Goal: Task Accomplishment & Management: Complete application form

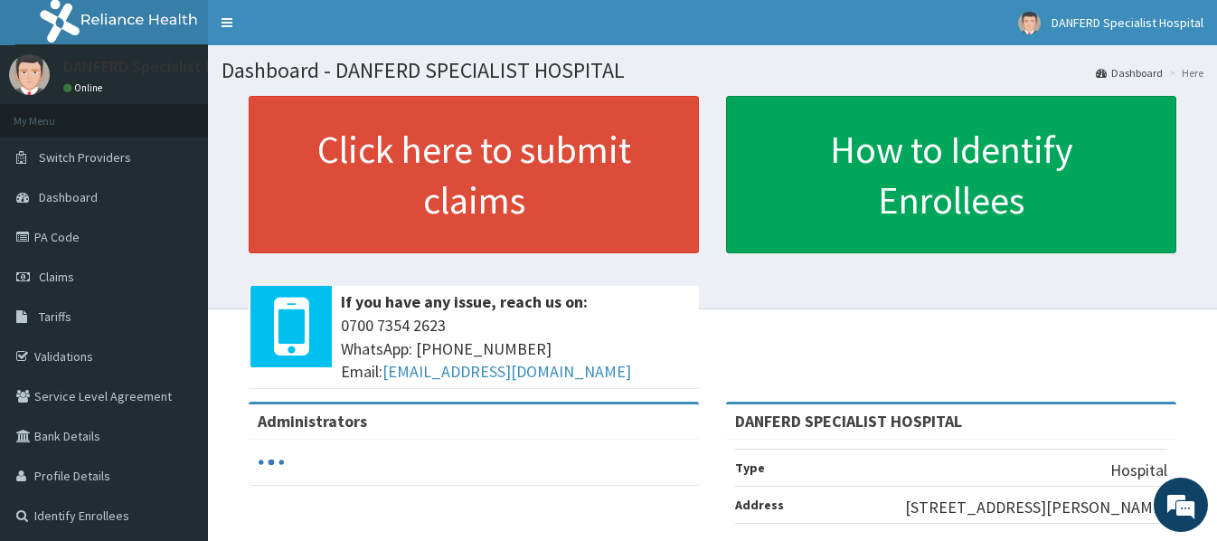
click at [64, 239] on link "PA Code" at bounding box center [104, 237] width 208 height 40
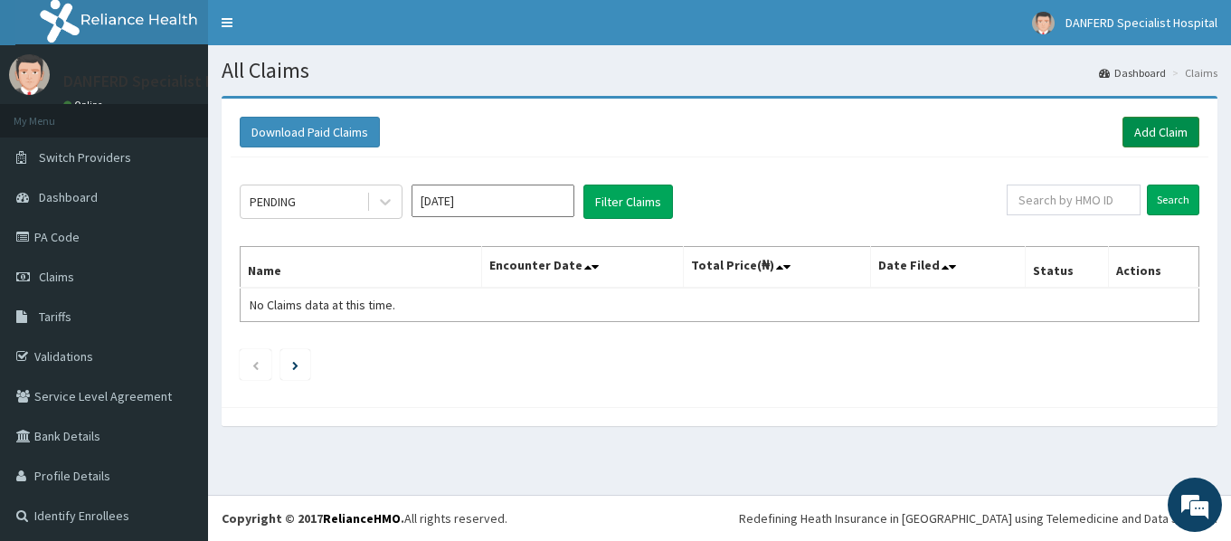
click at [1139, 131] on link "Add Claim" at bounding box center [1160, 132] width 77 height 31
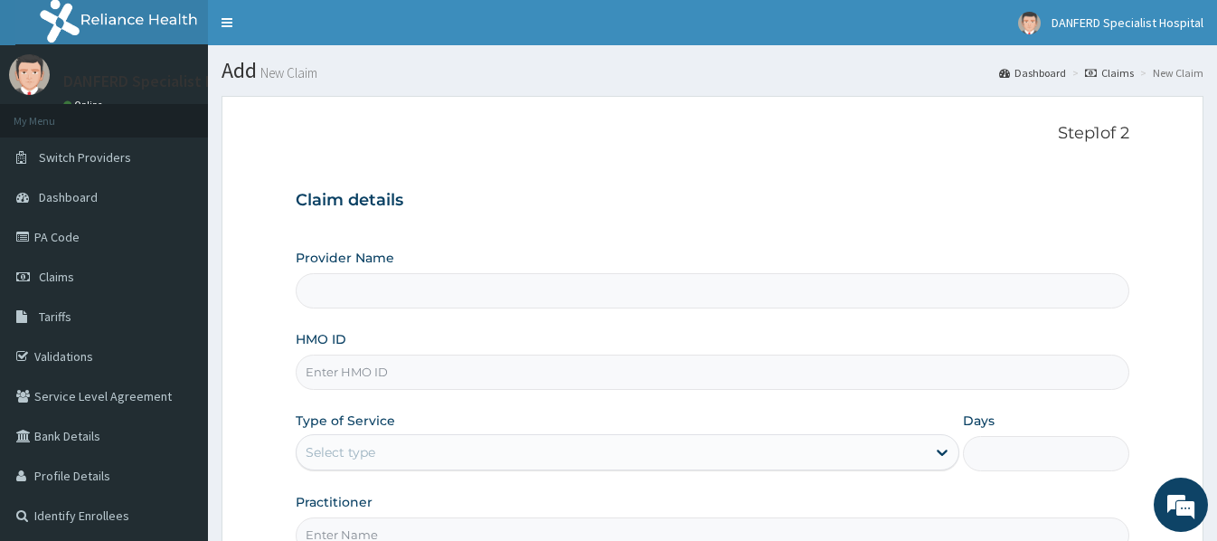
type input "DANFERD SPECIALIST HOSPITAL"
click at [55, 278] on span "Claims" at bounding box center [56, 277] width 35 height 16
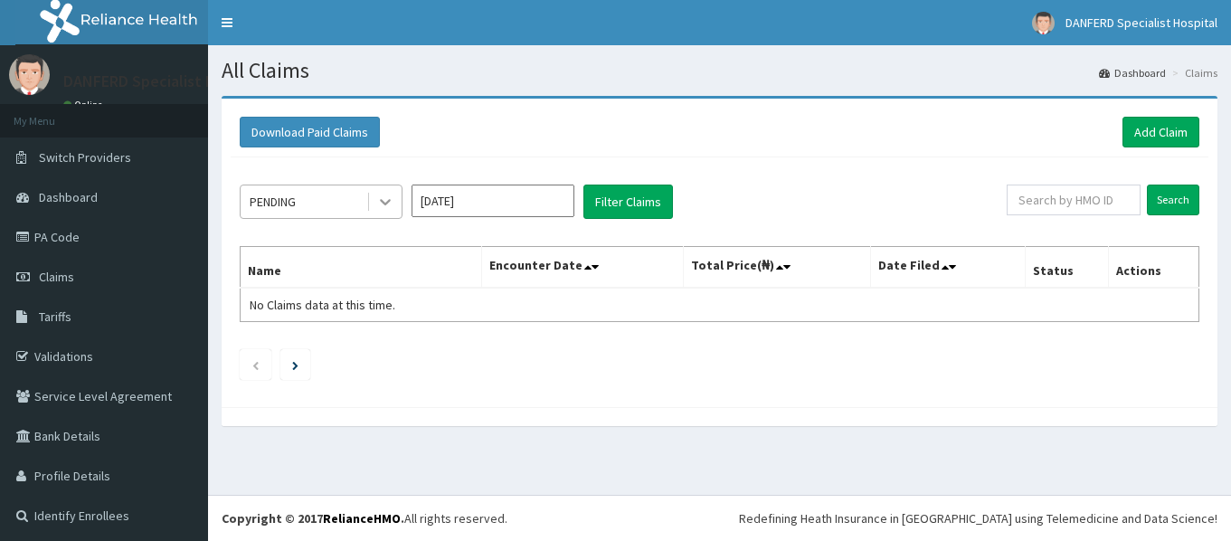
click at [369, 197] on div at bounding box center [385, 201] width 33 height 33
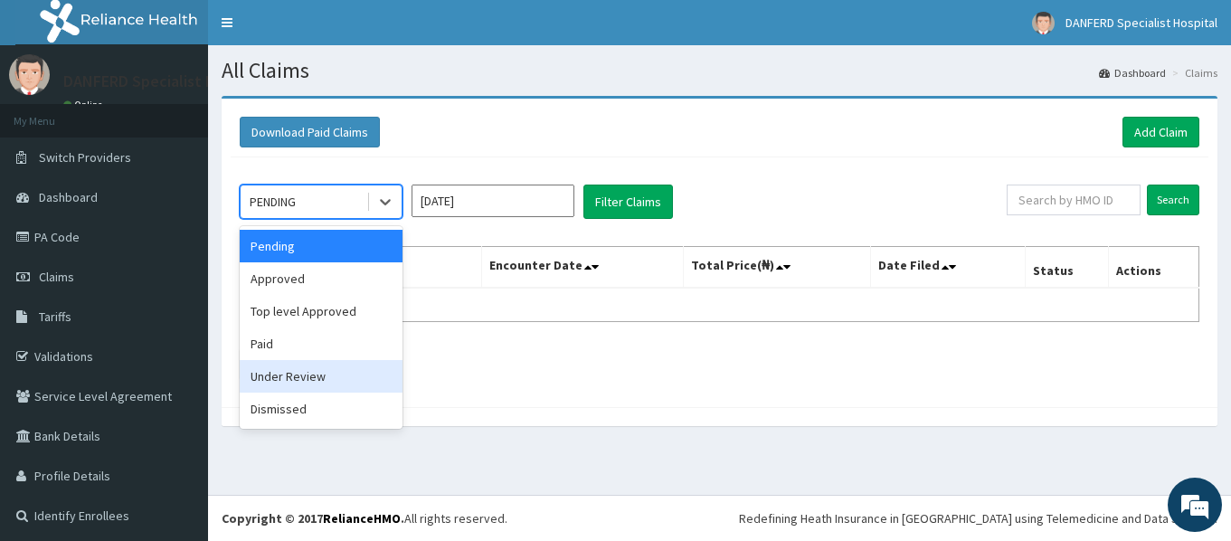
click at [307, 375] on div "Under Review" at bounding box center [321, 376] width 163 height 33
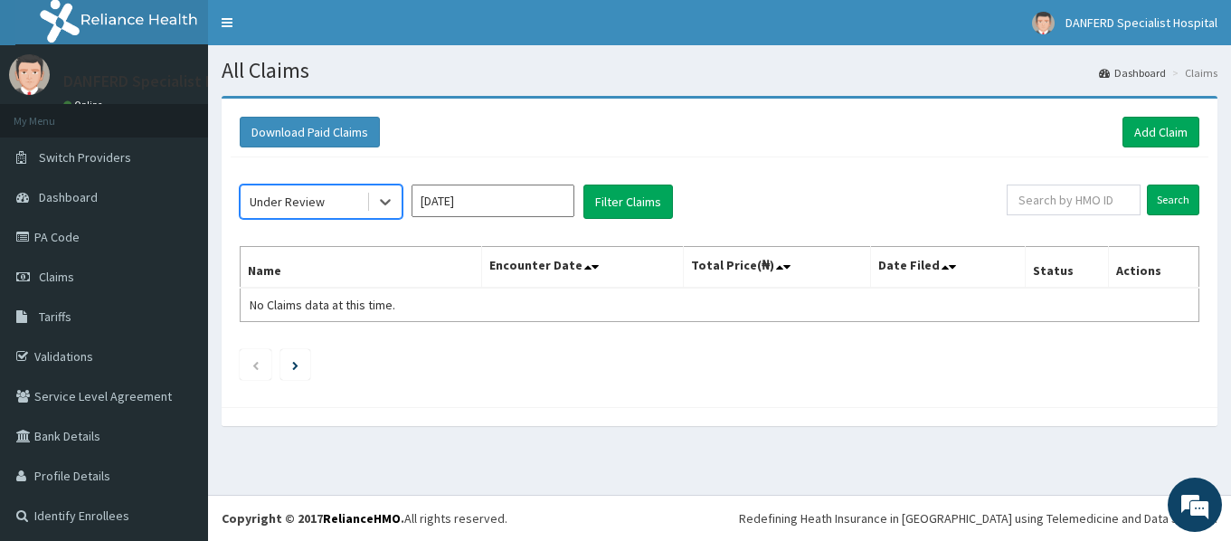
click at [518, 191] on input "Sep 2025" at bounding box center [492, 200] width 163 height 33
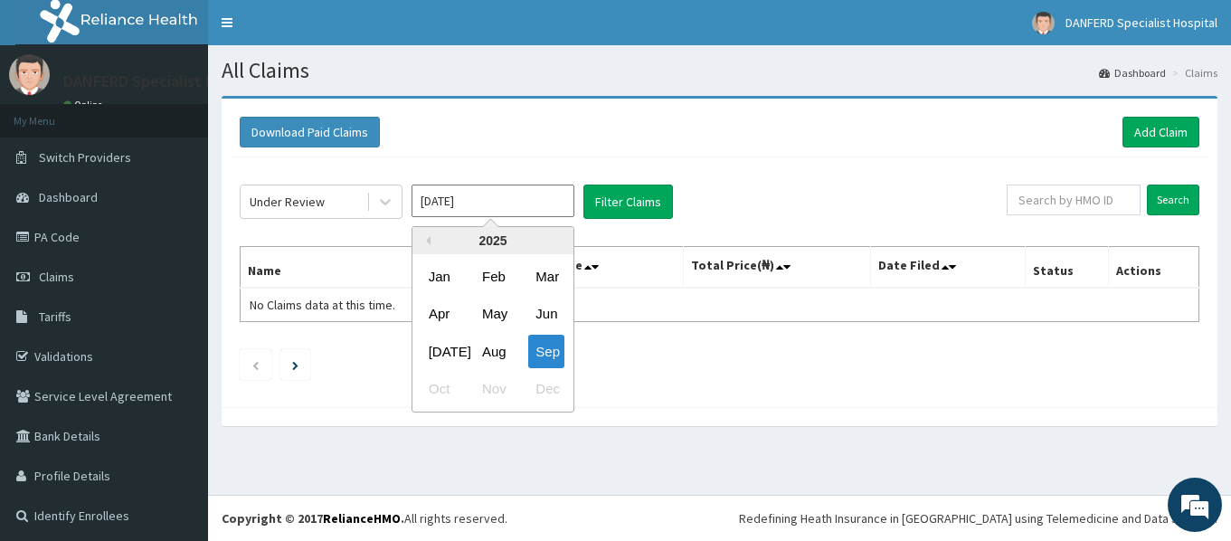
drag, startPoint x: 491, startPoint y: 355, endPoint x: 581, endPoint y: 269, distance: 125.3
click at [491, 354] on div "Aug" at bounding box center [493, 351] width 36 height 33
type input "Aug 2025"
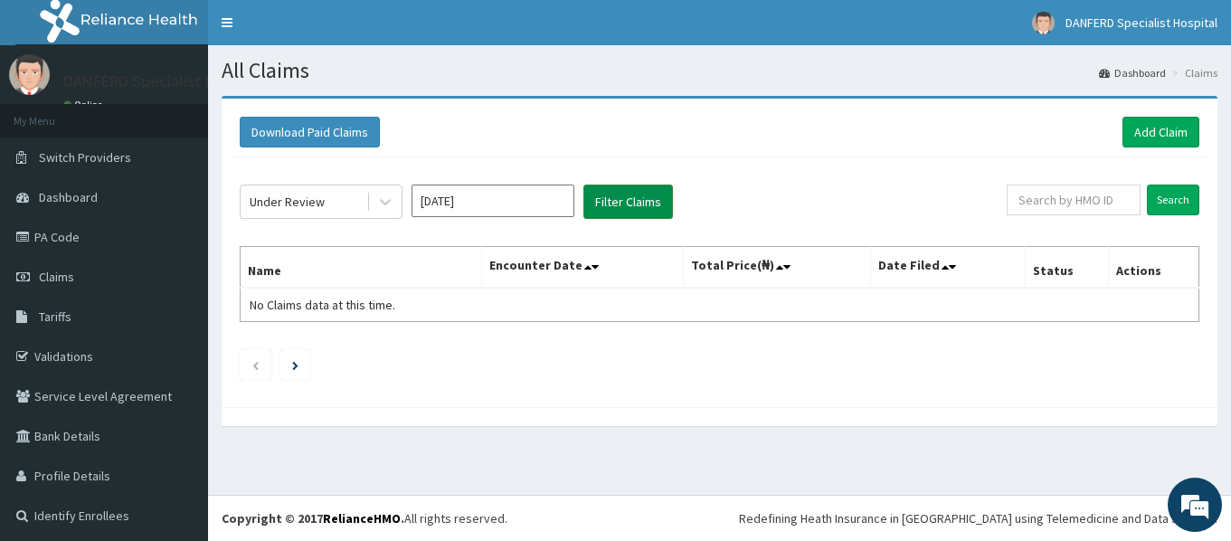
click at [597, 196] on button "Filter Claims" at bounding box center [628, 201] width 90 height 34
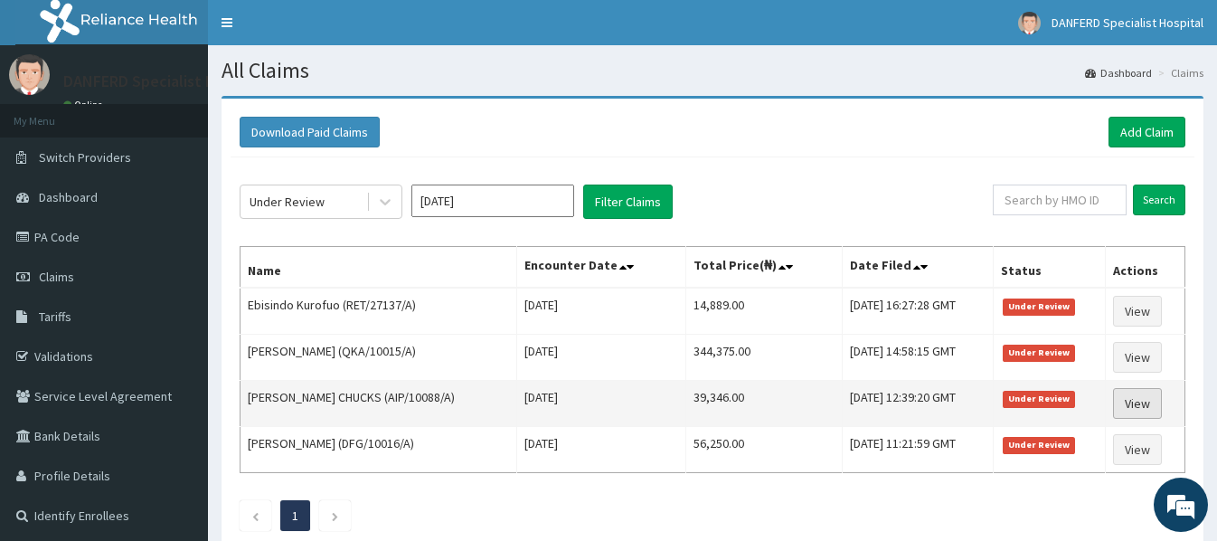
click at [1147, 405] on link "View" at bounding box center [1137, 403] width 49 height 31
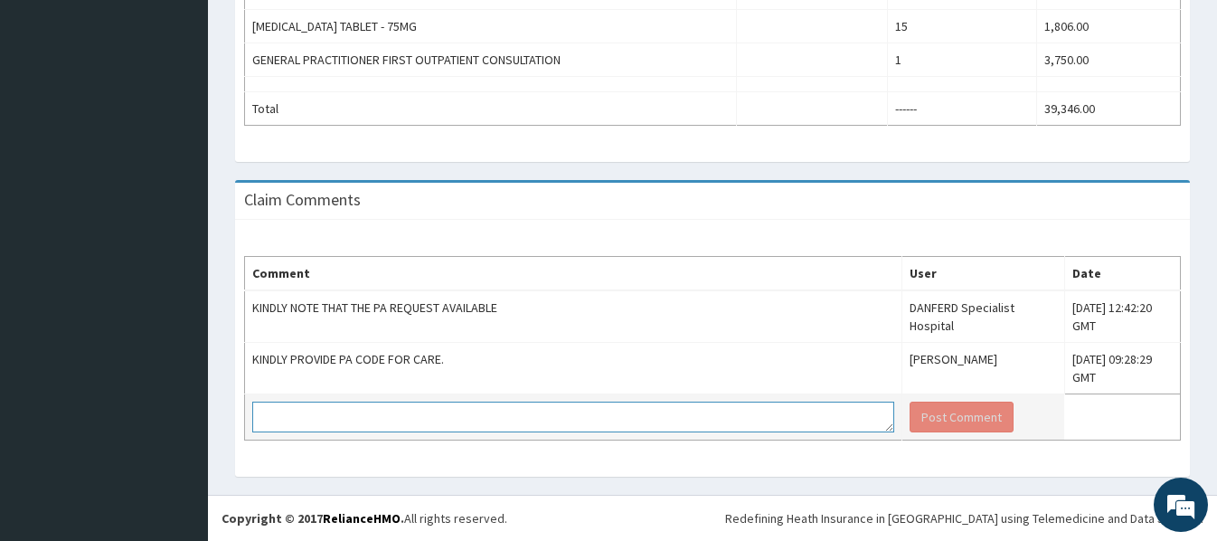
click at [368, 411] on textarea at bounding box center [573, 416] width 642 height 31
type textarea "w"
click at [462, 420] on textarea "We are sincerely sorry for the request not made" at bounding box center [573, 416] width 642 height 31
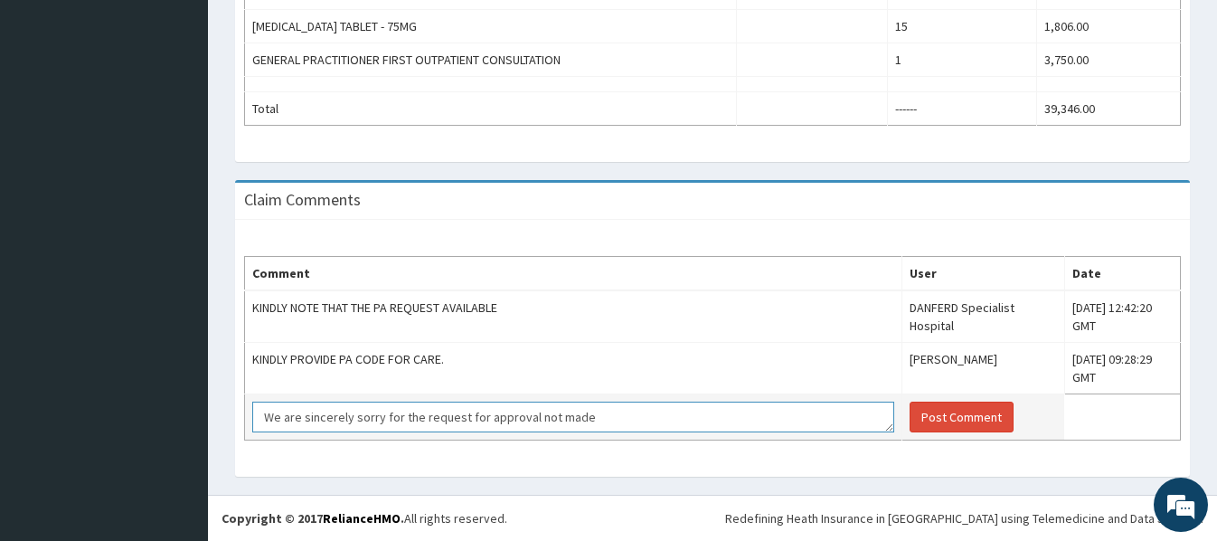
click at [664, 419] on textarea "We are sincerely sorry for the request for approval not made" at bounding box center [573, 416] width 642 height 31
click at [577, 418] on textarea "We are sincerely sorry for the request for approval not made, kindly approve as…" at bounding box center [573, 416] width 642 height 31
click at [801, 419] on textarea "We are sincerely sorry for the request for approval not made on the 14/08/2025,…" at bounding box center [573, 416] width 642 height 31
click at [333, 426] on textarea "We are sincerely sorry for the request for approval not made on the 14/08/2025,…" at bounding box center [573, 416] width 642 height 31
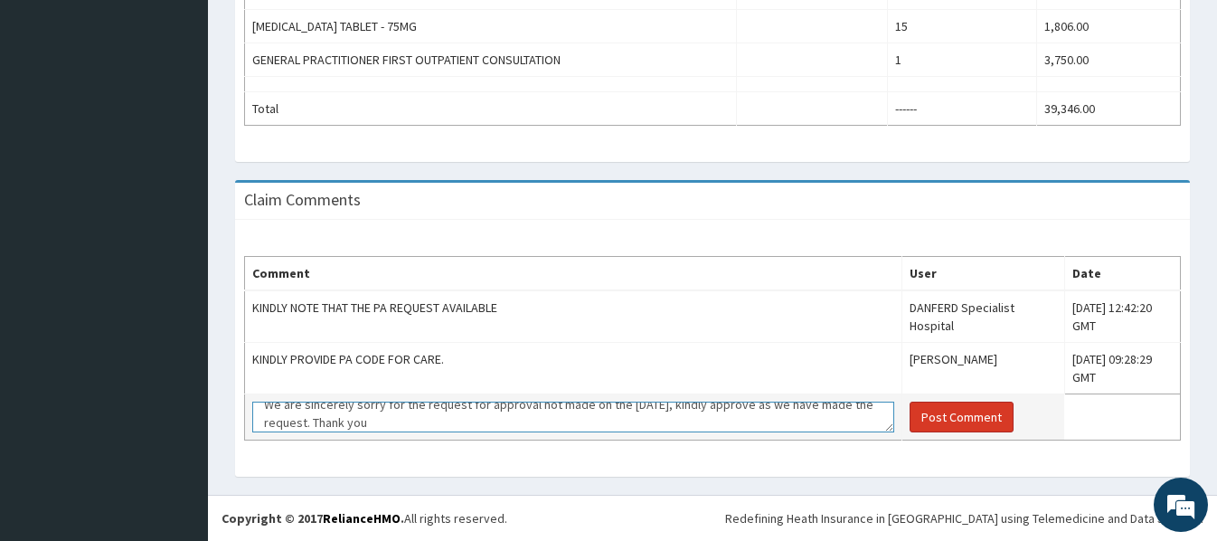
type textarea "We are sincerely sorry for the request for approval not made on the 14/08/2025,…"
click at [911, 413] on button "Post Comment" at bounding box center [962, 416] width 104 height 31
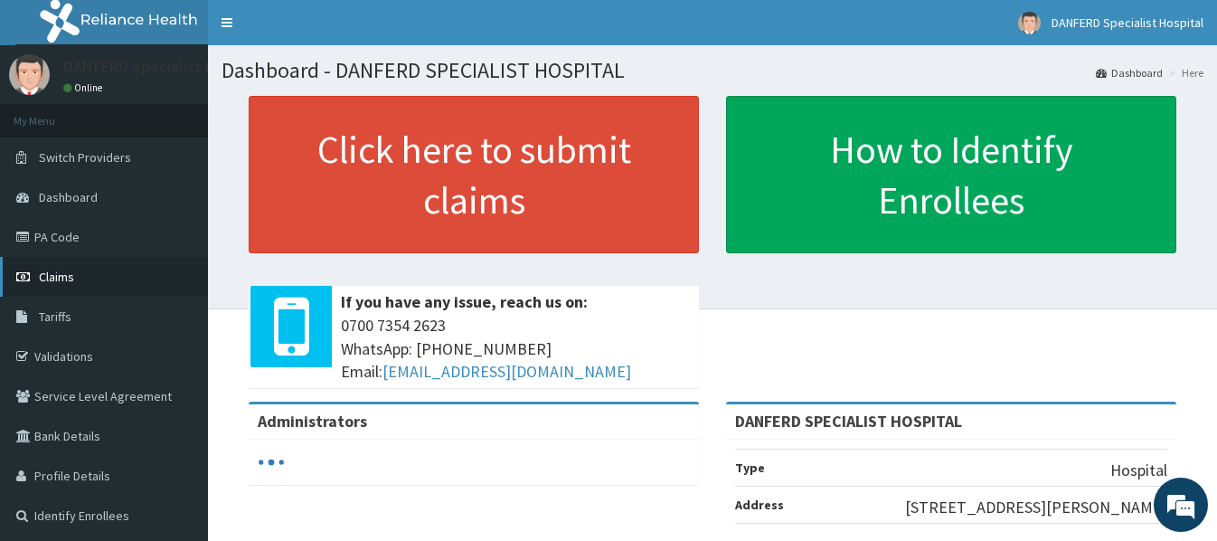
click at [64, 279] on span "Claims" at bounding box center [56, 277] width 35 height 16
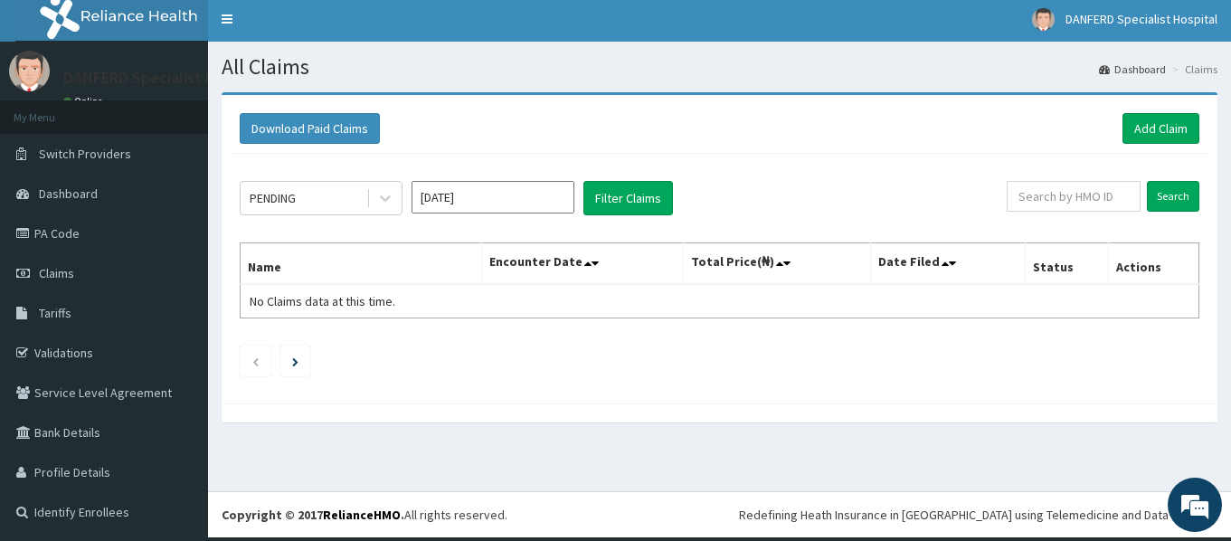
click at [485, 203] on input "[DATE]" at bounding box center [492, 197] width 163 height 33
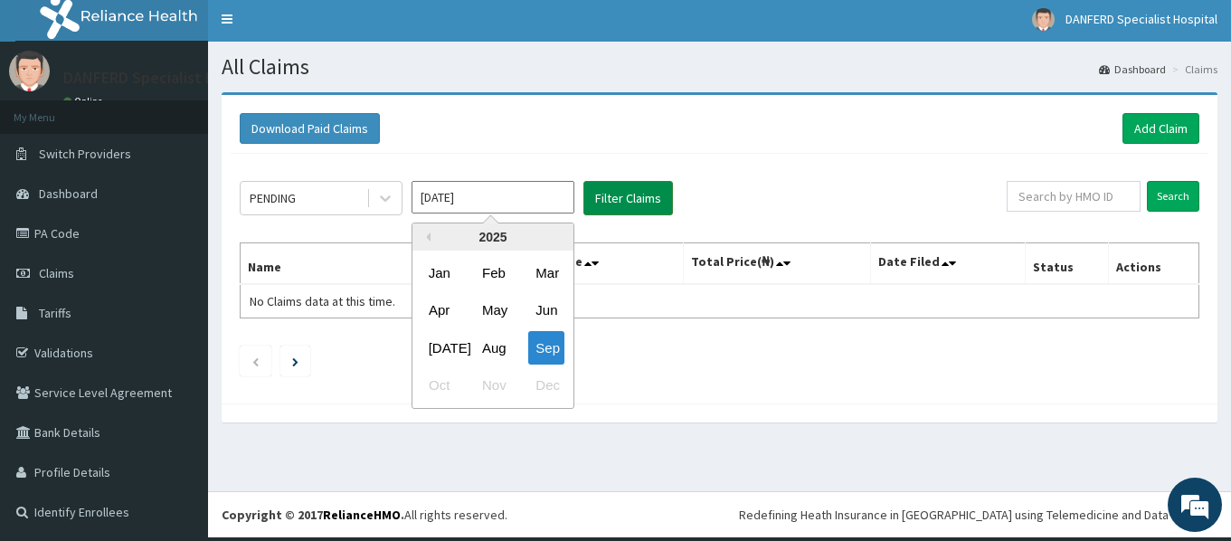
click at [641, 198] on button "Filter Claims" at bounding box center [628, 198] width 90 height 34
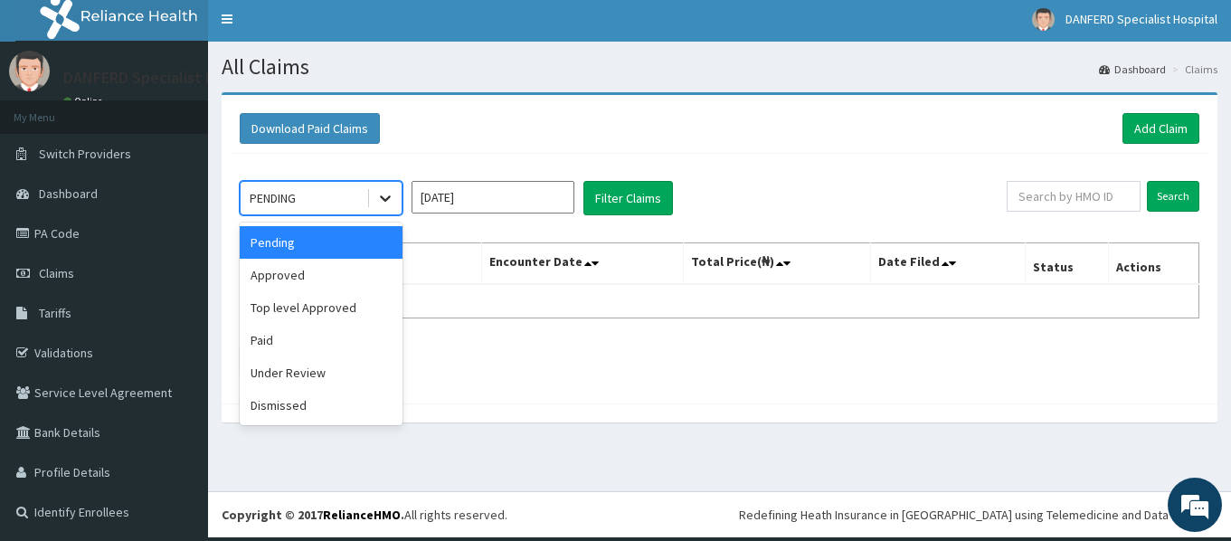
click at [389, 198] on icon at bounding box center [385, 199] width 11 height 6
drag, startPoint x: 307, startPoint y: 274, endPoint x: 491, endPoint y: 225, distance: 190.8
click at [307, 274] on div "Approved" at bounding box center [321, 275] width 163 height 33
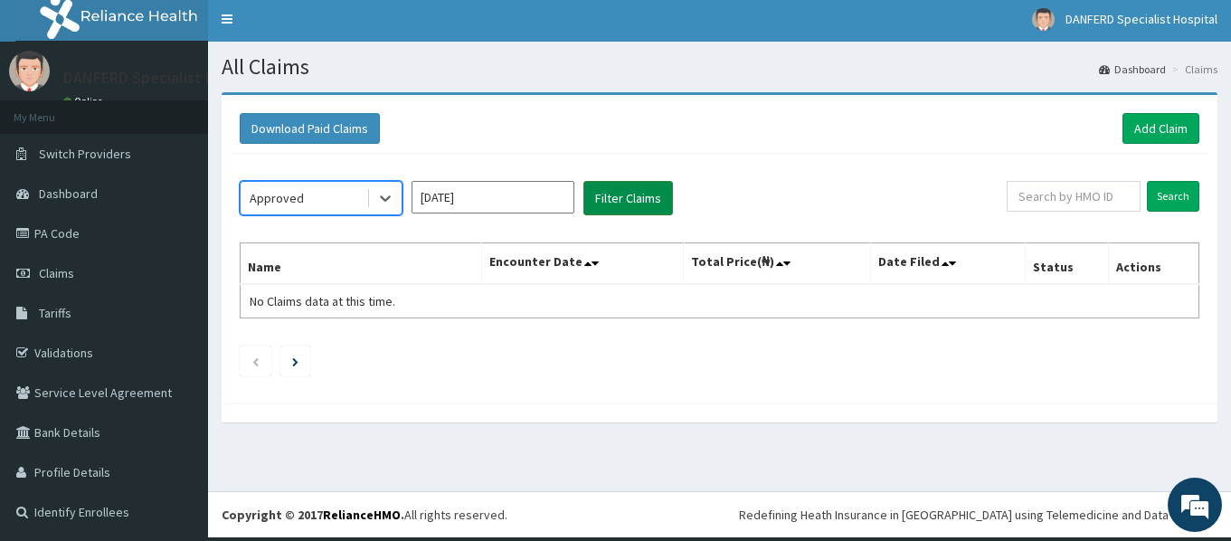
click at [656, 200] on button "Filter Claims" at bounding box center [628, 198] width 90 height 34
click at [618, 198] on button "Filter Claims" at bounding box center [628, 198] width 90 height 34
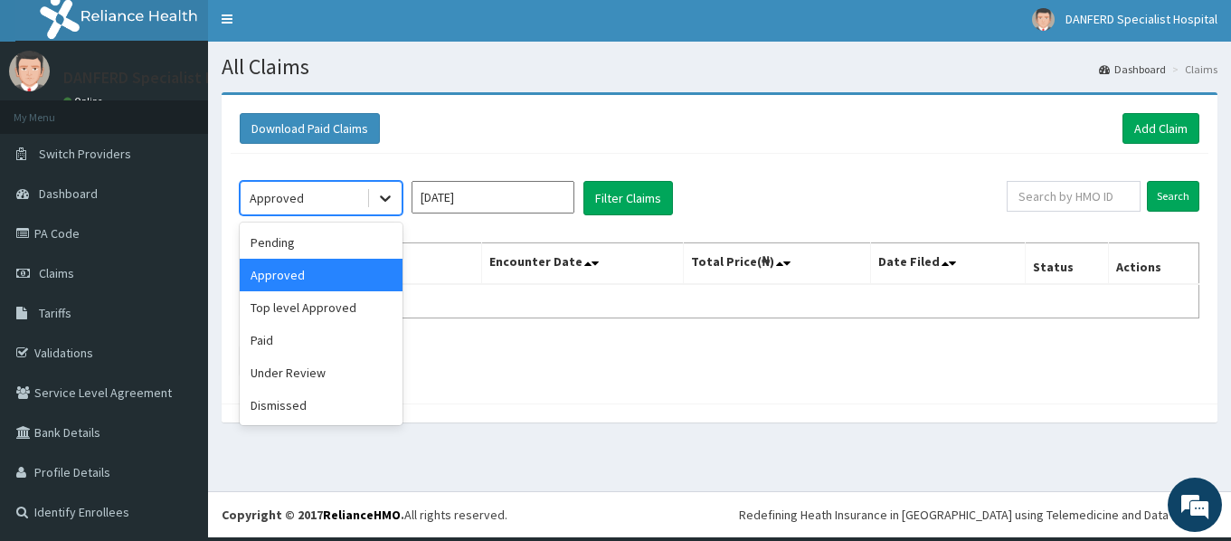
click at [376, 200] on icon at bounding box center [385, 198] width 18 height 18
click at [312, 379] on div "Under Review" at bounding box center [321, 372] width 163 height 33
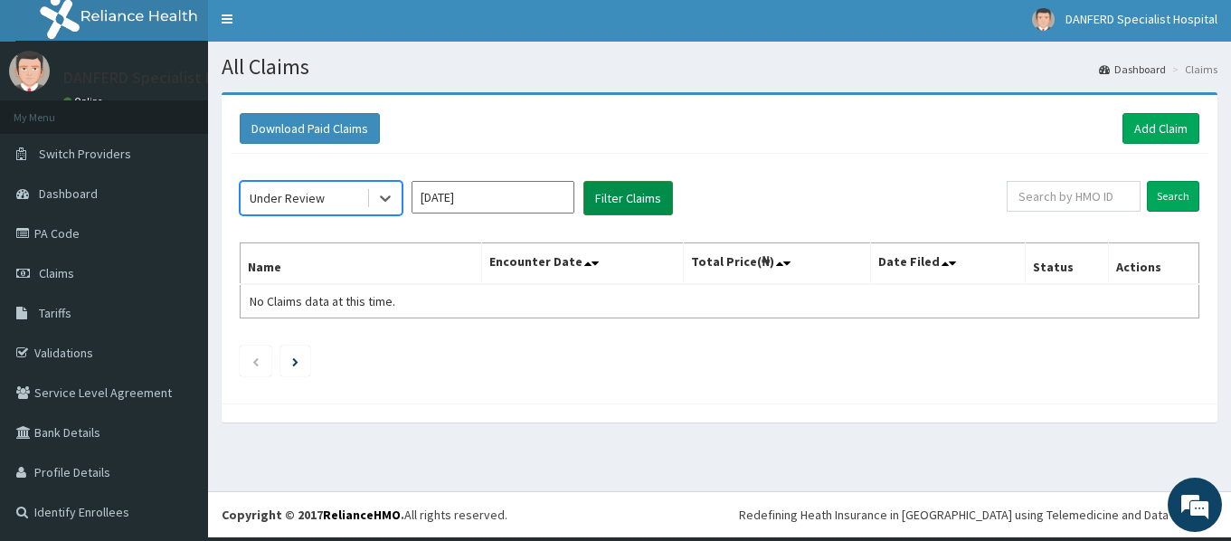
click at [627, 203] on button "Filter Claims" at bounding box center [628, 198] width 90 height 34
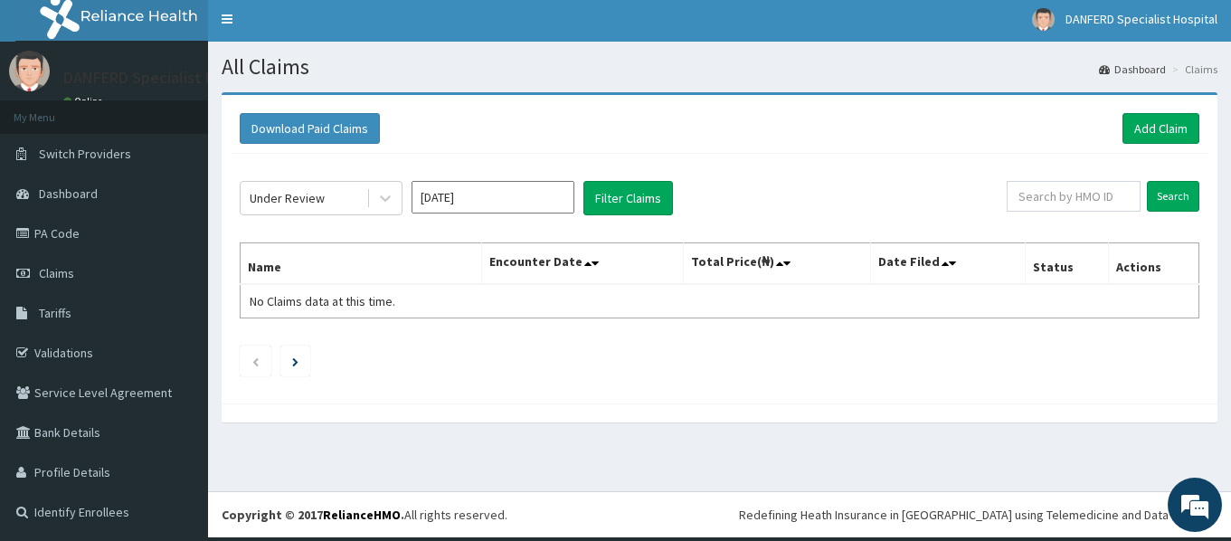
click at [524, 194] on input "Sep 2025" at bounding box center [492, 197] width 163 height 33
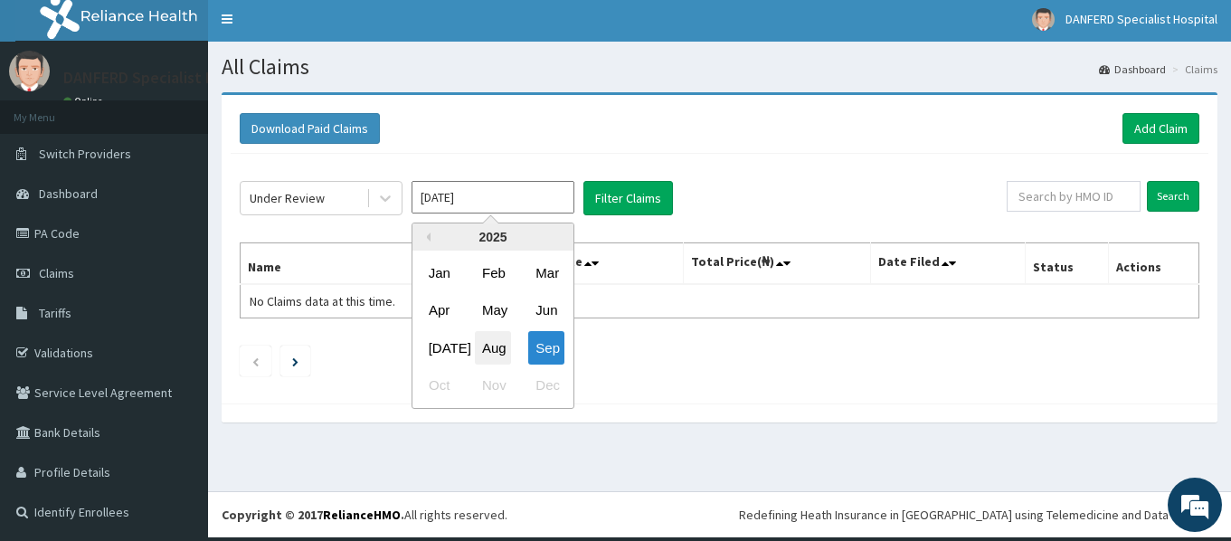
click at [492, 349] on div "Aug" at bounding box center [493, 347] width 36 height 33
type input "Aug 2025"
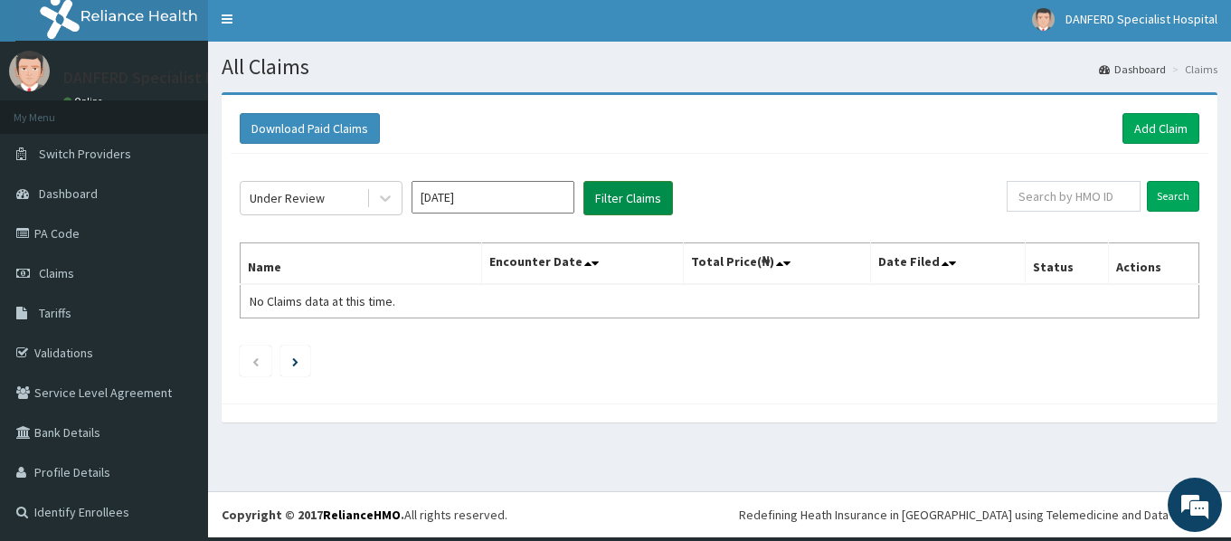
click at [632, 204] on button "Filter Claims" at bounding box center [628, 198] width 90 height 34
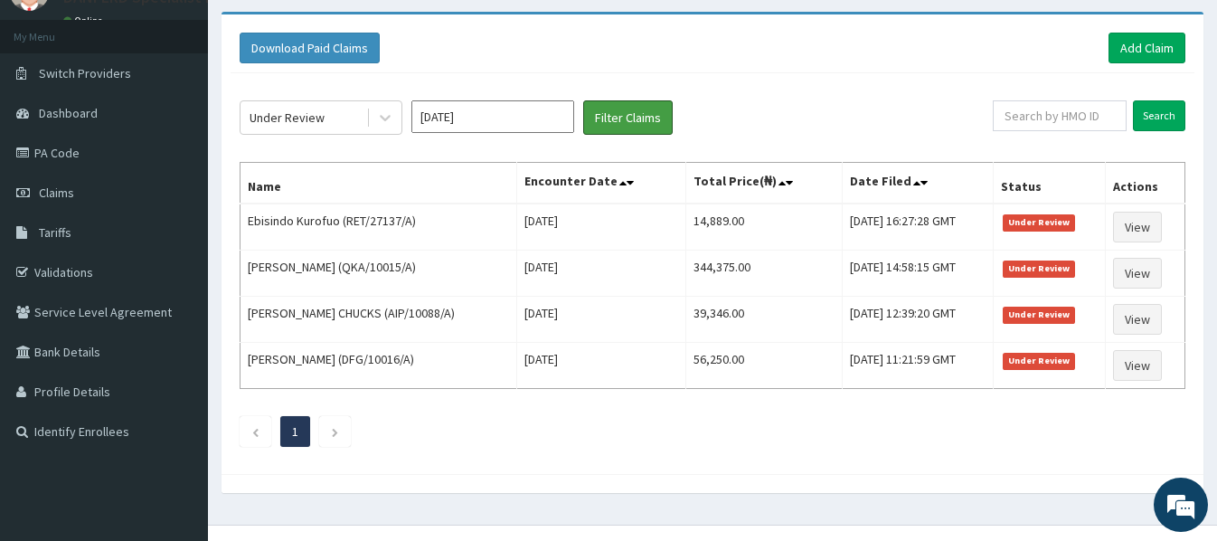
scroll to position [90, 0]
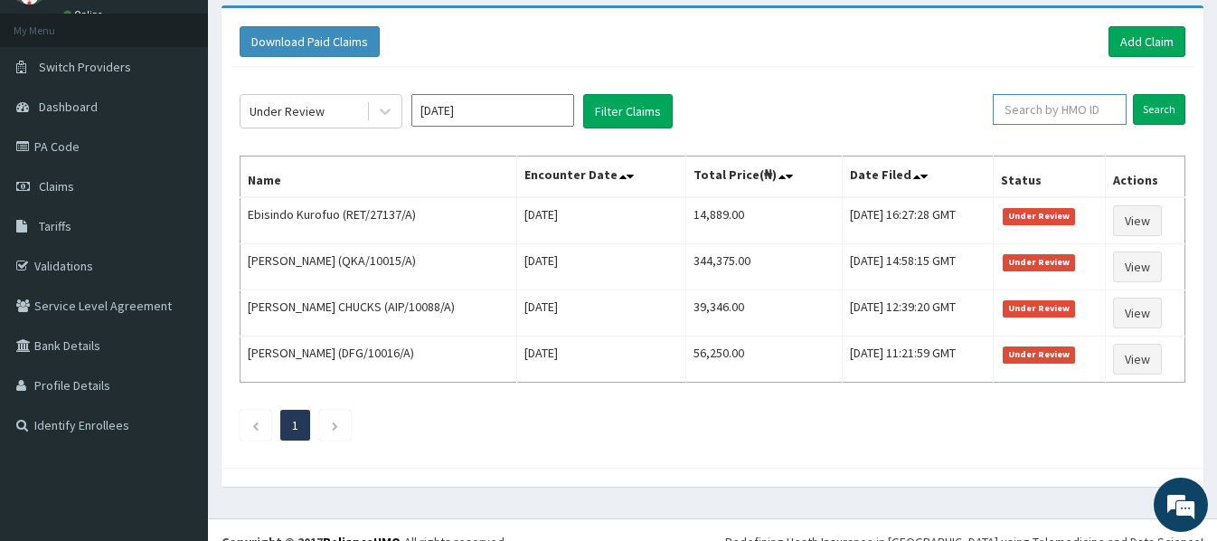
click at [1029, 107] on input "text" at bounding box center [1060, 109] width 134 height 31
type input "TMT/10119/A"
click at [1159, 108] on input "Search" at bounding box center [1159, 109] width 52 height 31
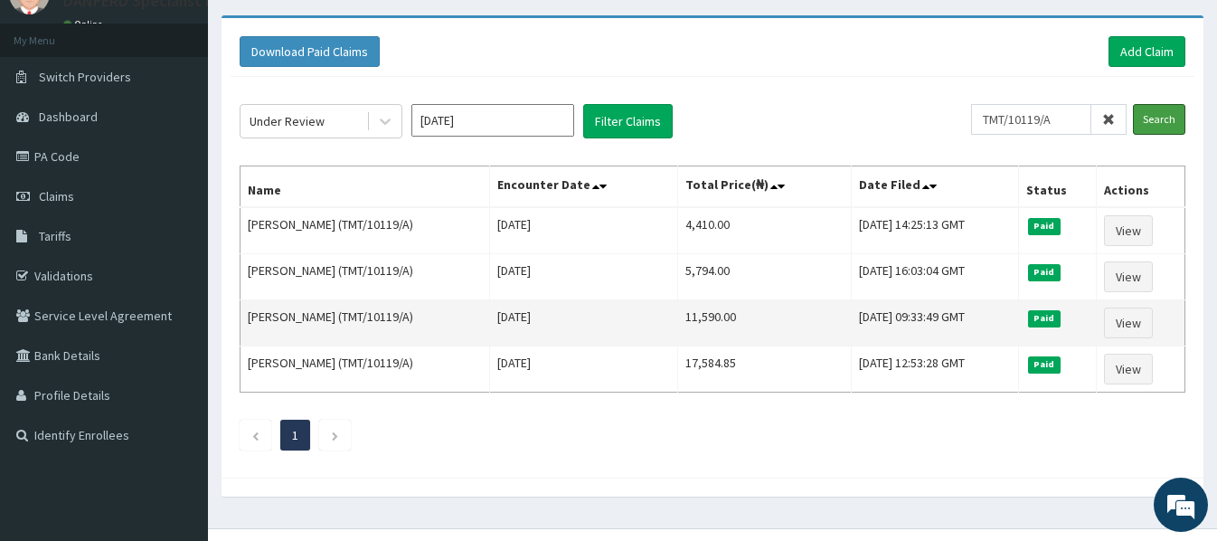
scroll to position [114, 0]
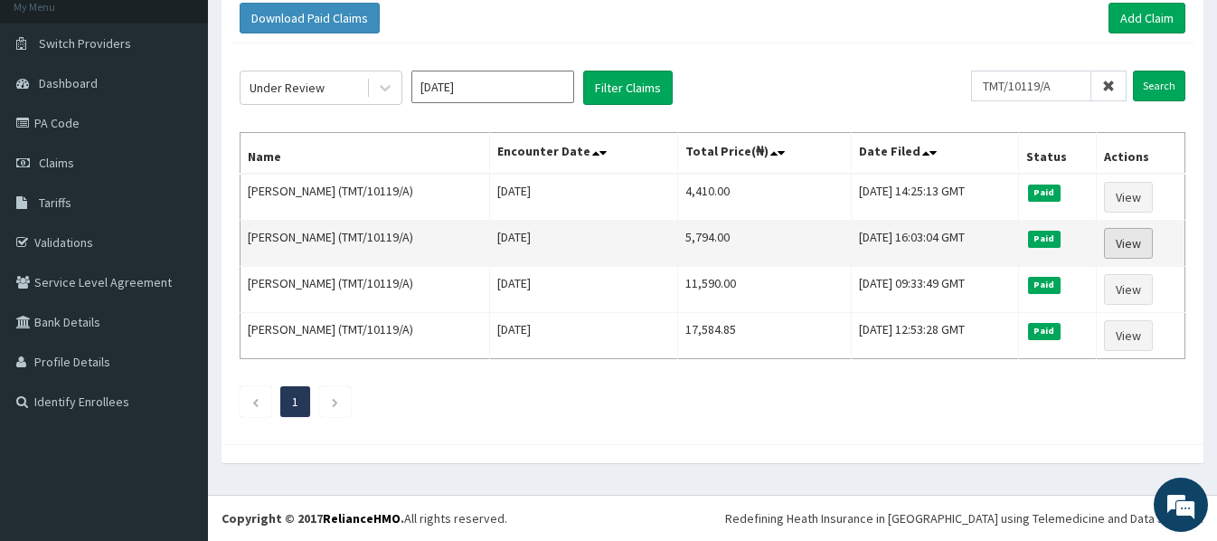
click at [1139, 244] on link "View" at bounding box center [1128, 243] width 49 height 31
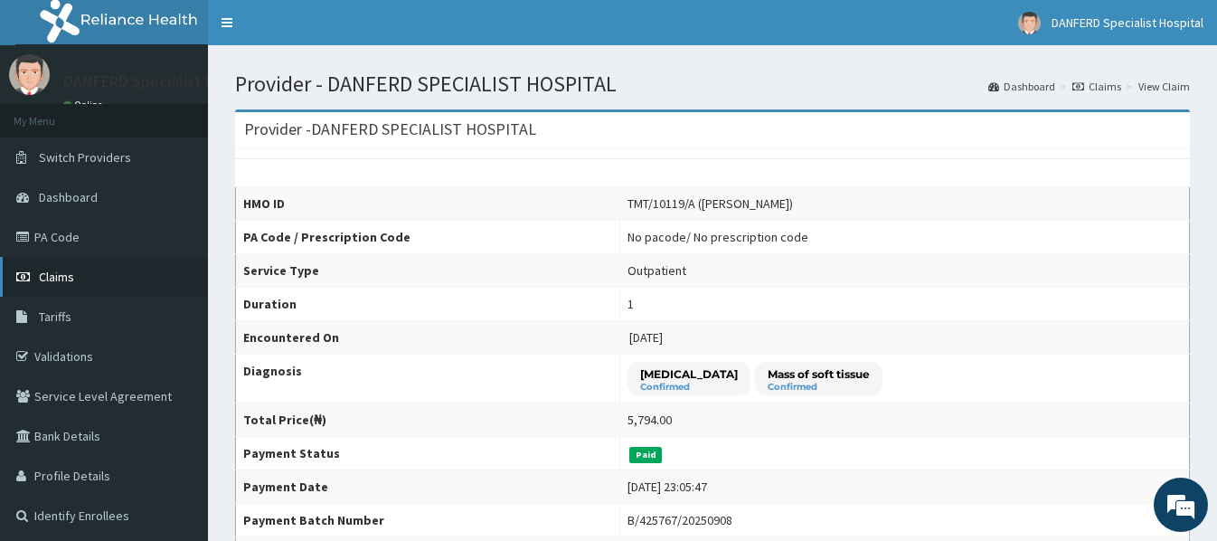
click at [70, 272] on span "Claims" at bounding box center [56, 277] width 35 height 16
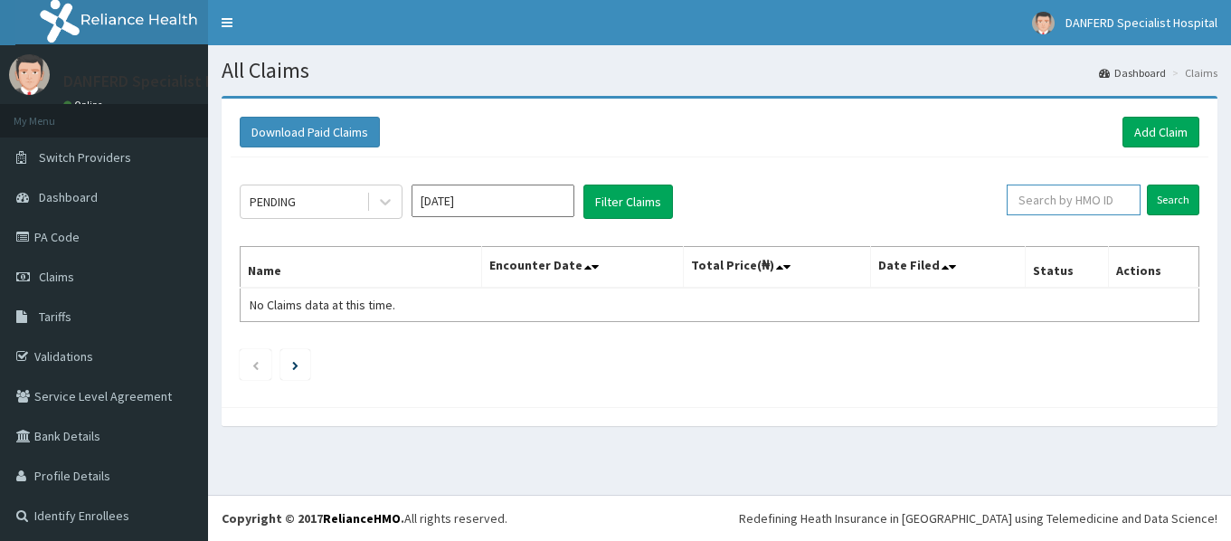
click at [1070, 199] on input "text" at bounding box center [1073, 199] width 134 height 31
type input "1"
type input "TMT/10119/A"
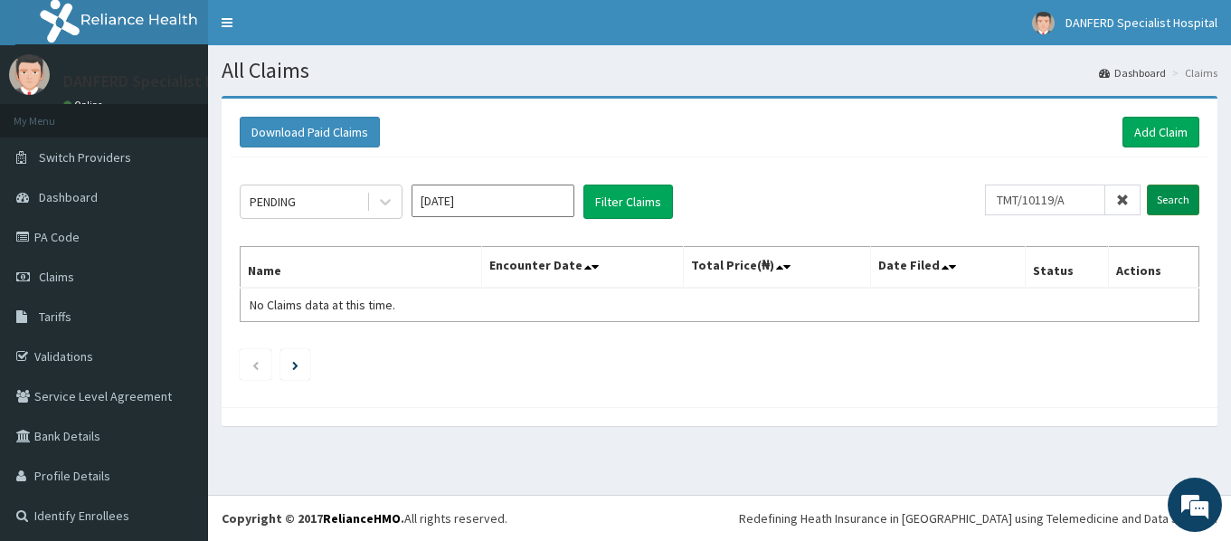
click at [1147, 203] on input "Search" at bounding box center [1173, 199] width 52 height 31
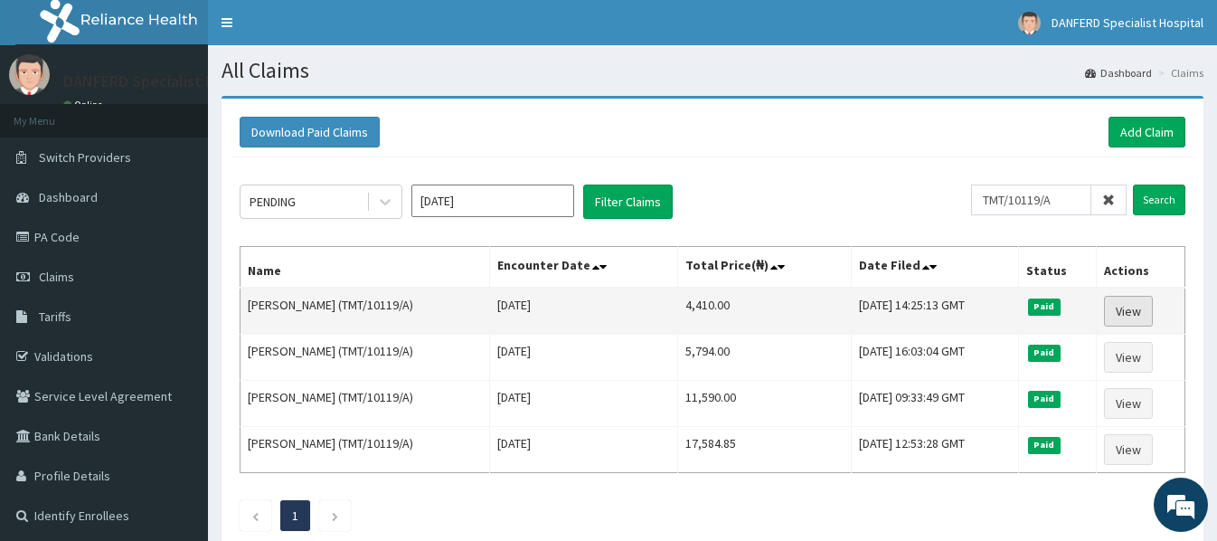
click at [1138, 310] on link "View" at bounding box center [1128, 311] width 49 height 31
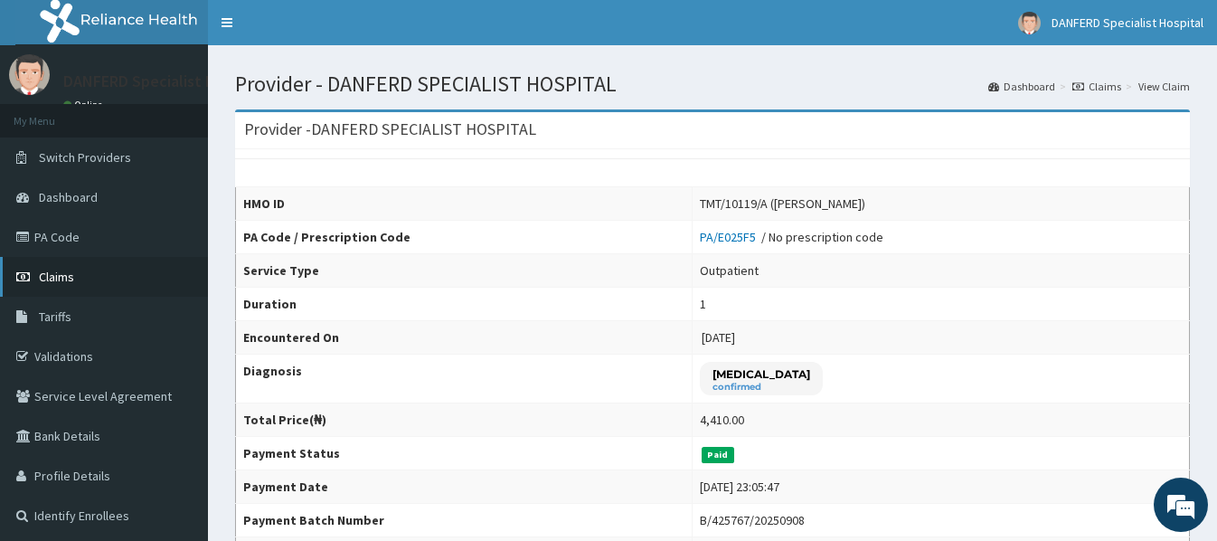
click at [58, 277] on span "Claims" at bounding box center [56, 277] width 35 height 16
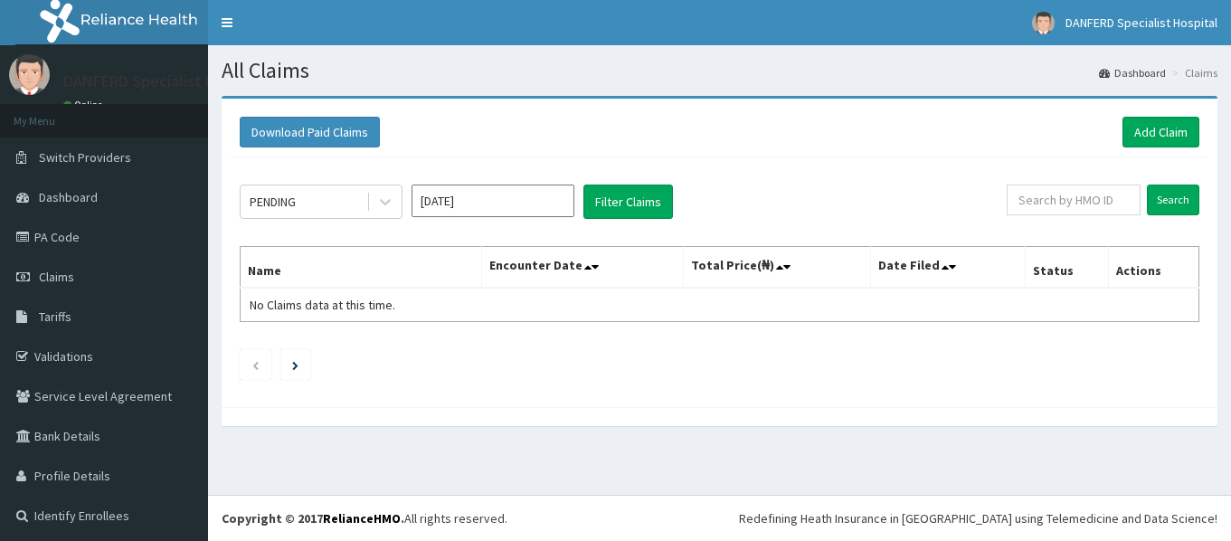
click at [1069, 203] on input "text" at bounding box center [1073, 199] width 134 height 31
type input "WTS/10025/C"
click at [1157, 199] on input "Search" at bounding box center [1173, 199] width 52 height 31
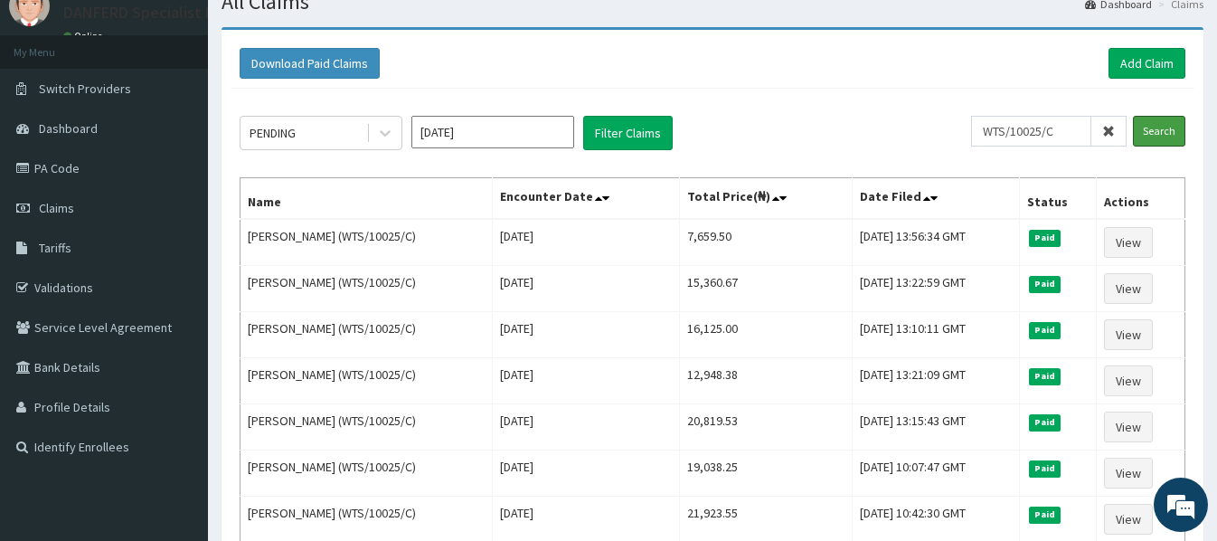
scroll to position [90, 0]
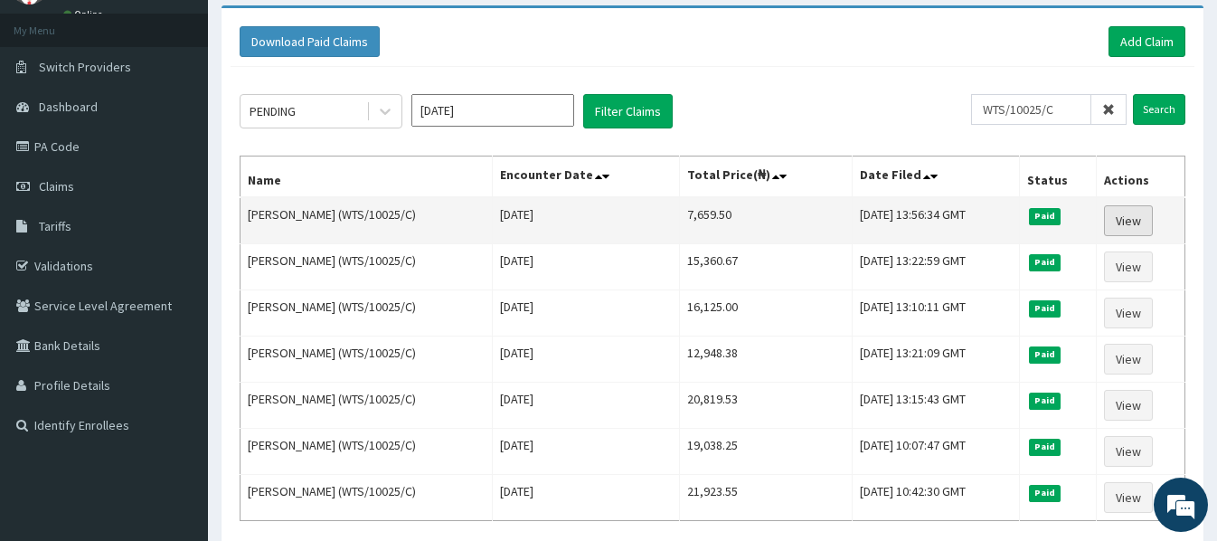
click at [1130, 226] on link "View" at bounding box center [1128, 220] width 49 height 31
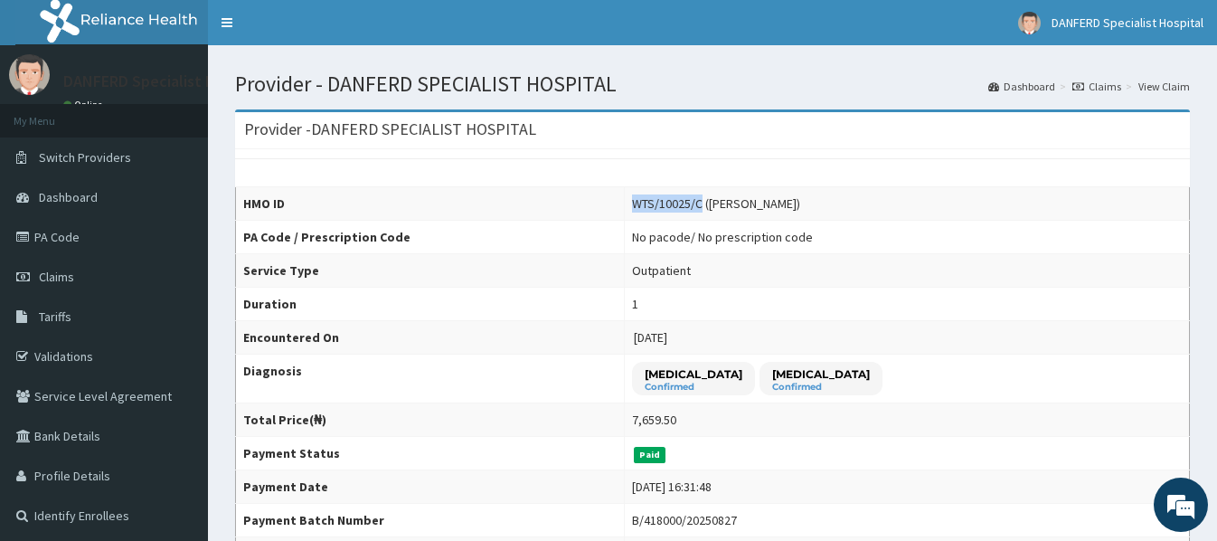
drag, startPoint x: 606, startPoint y: 207, endPoint x: 676, endPoint y: 209, distance: 70.6
click at [676, 209] on td "WTS/10025/C ([PERSON_NAME])" at bounding box center [906, 203] width 565 height 33
copy div "WTS/10025/C"
click at [59, 276] on span "Claims" at bounding box center [56, 277] width 35 height 16
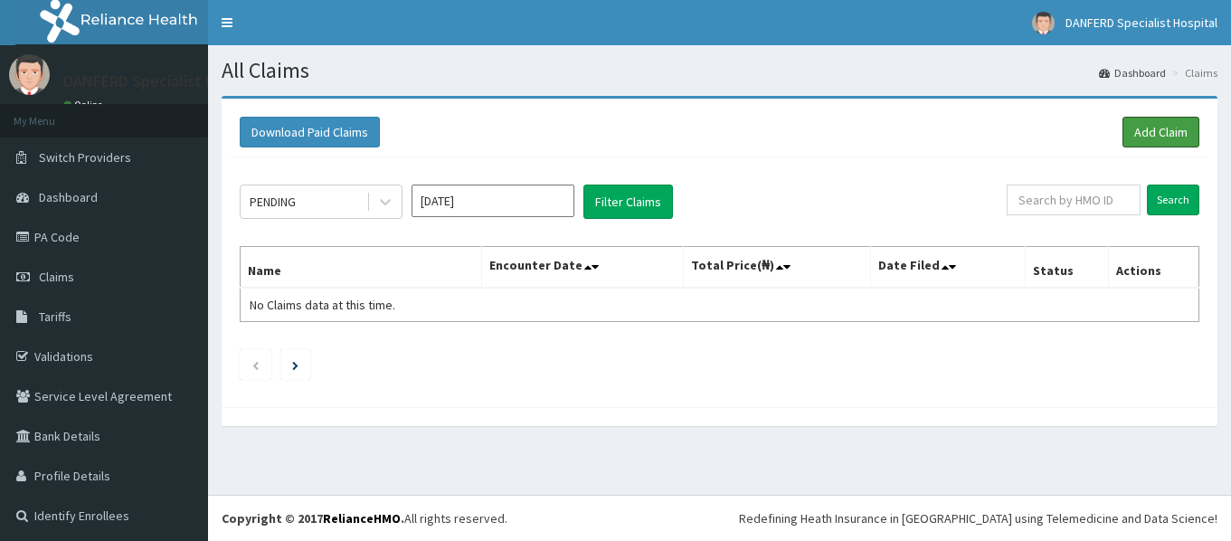
click at [1147, 129] on link "Add Claim" at bounding box center [1160, 132] width 77 height 31
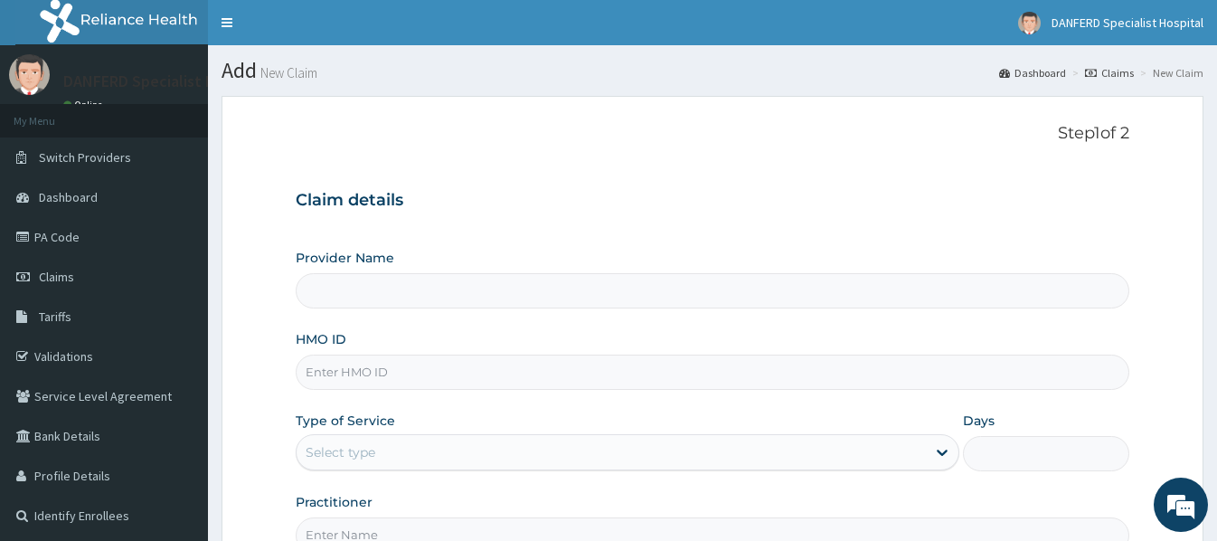
type input "DANFERD SPECIALIST HOSPITAL"
paste input "WTS/10025/C"
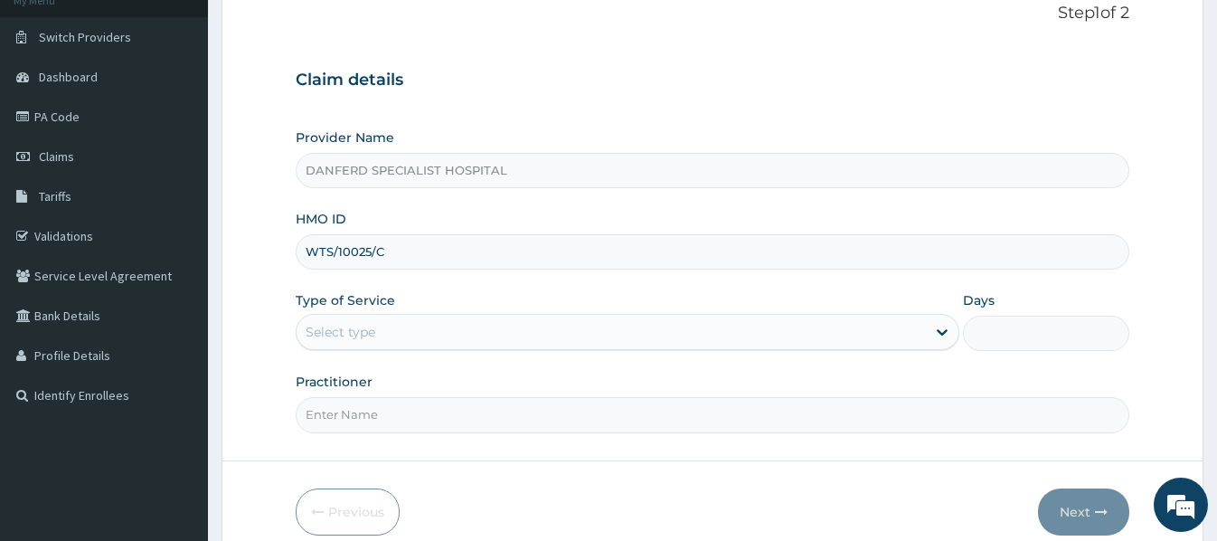
scroll to position [203, 0]
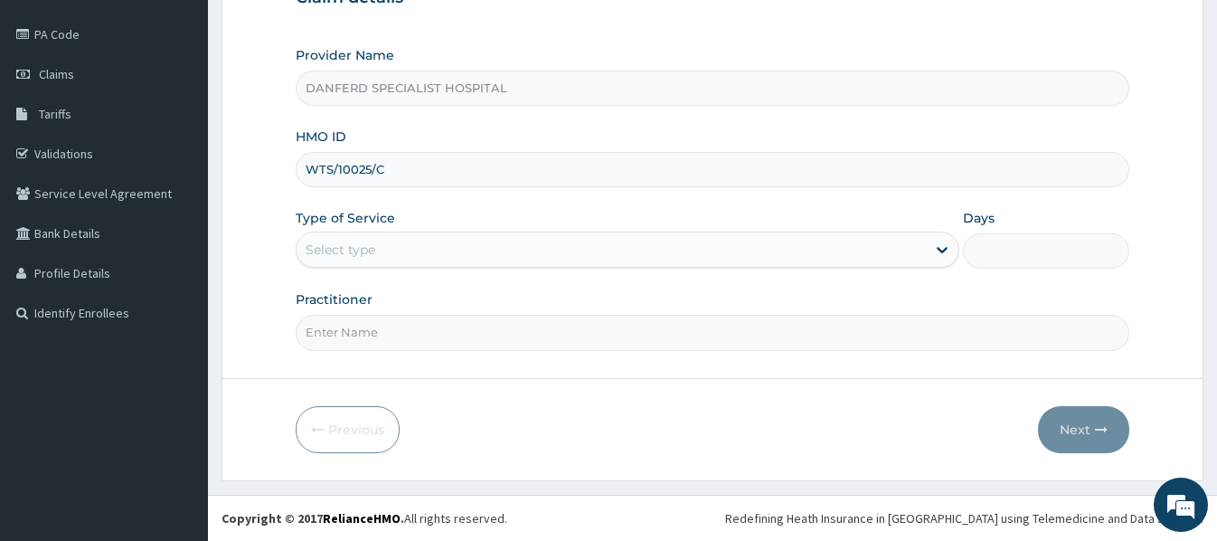
type input "WTS/10025/C"
click at [448, 238] on div "Select type" at bounding box center [611, 249] width 629 height 29
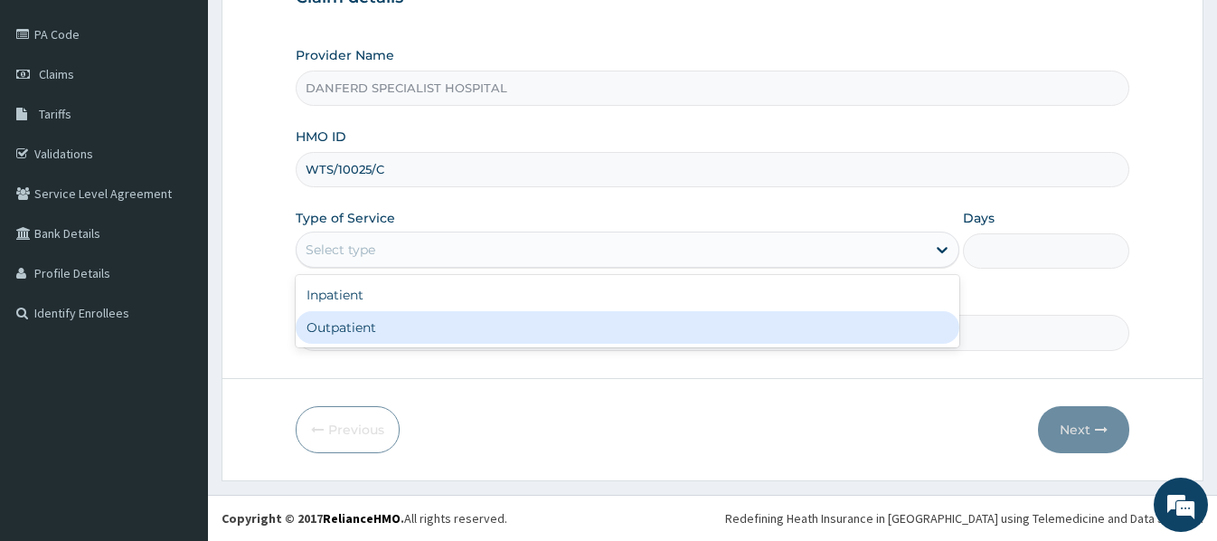
click at [385, 334] on div "Outpatient" at bounding box center [628, 327] width 664 height 33
type input "1"
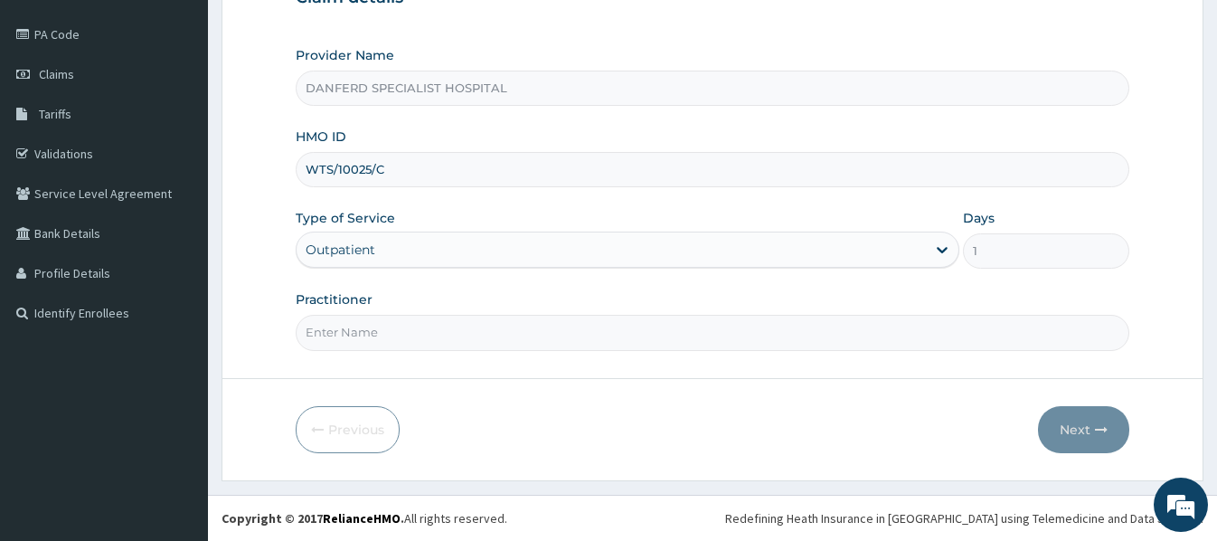
click at [496, 336] on input "Practitioner" at bounding box center [712, 332] width 833 height 35
type input "DR. THEOPHILUS"
click at [1077, 423] on button "Next" at bounding box center [1083, 429] width 91 height 47
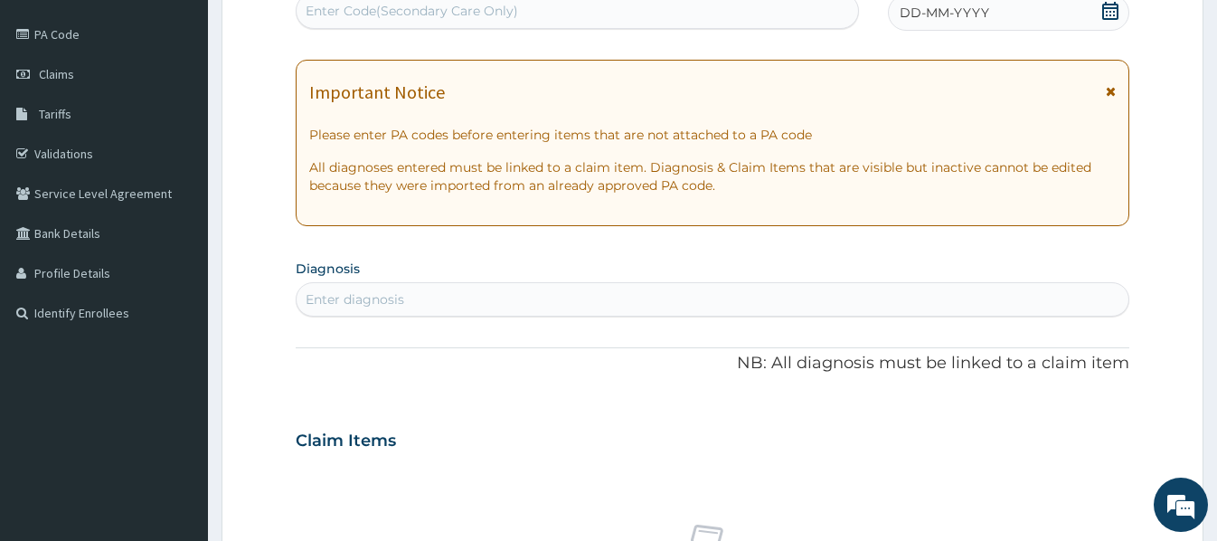
click at [977, 6] on span "DD-MM-YYYY" at bounding box center [945, 13] width 90 height 18
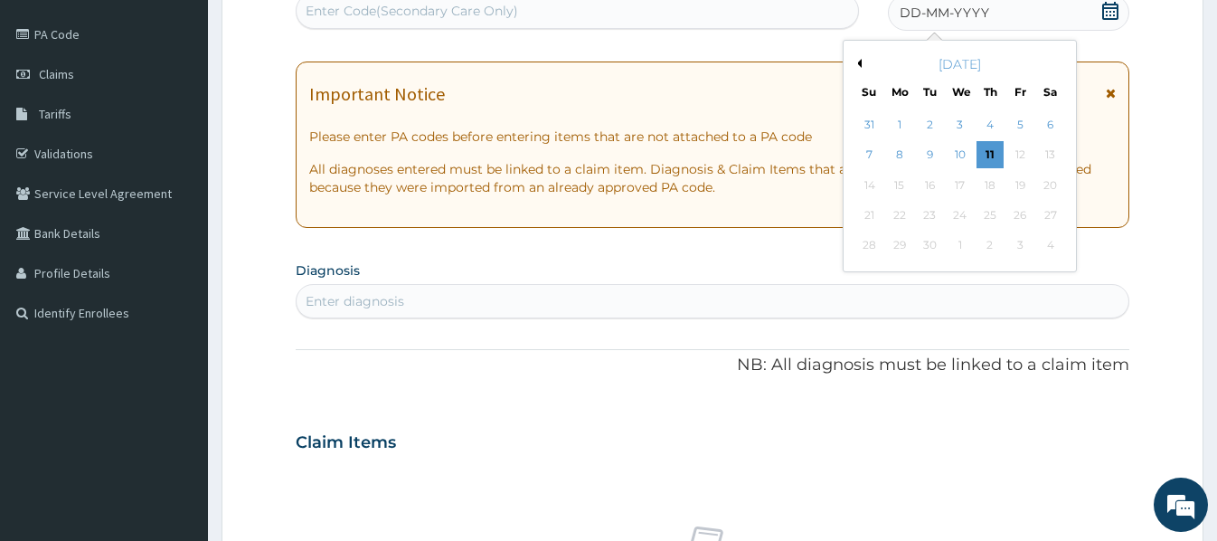
scroll to position [0, 0]
click at [901, 124] on div "1" at bounding box center [899, 124] width 27 height 27
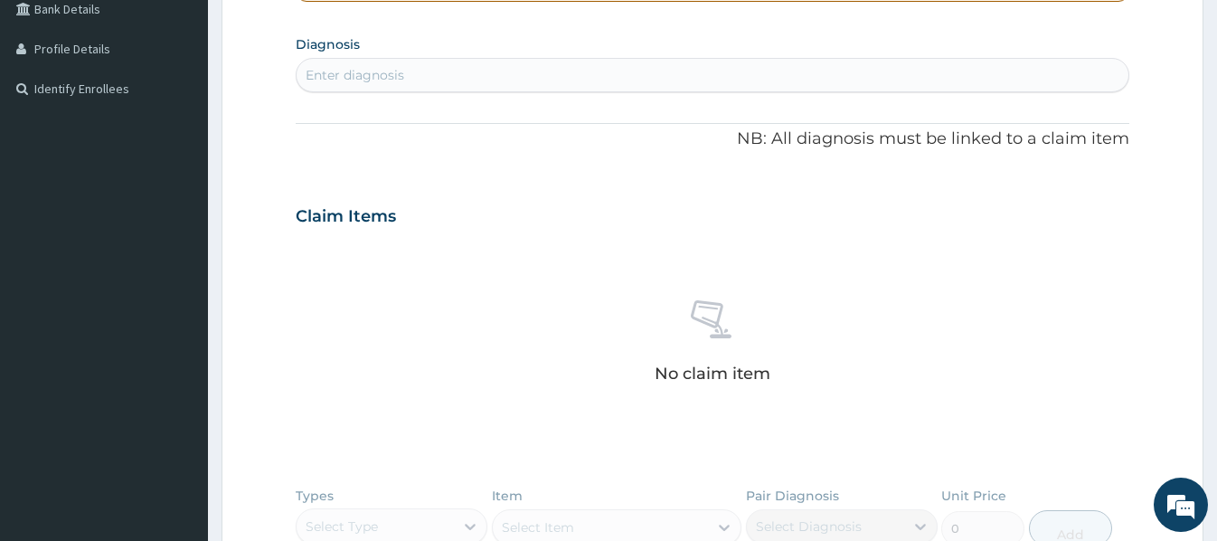
scroll to position [383, 0]
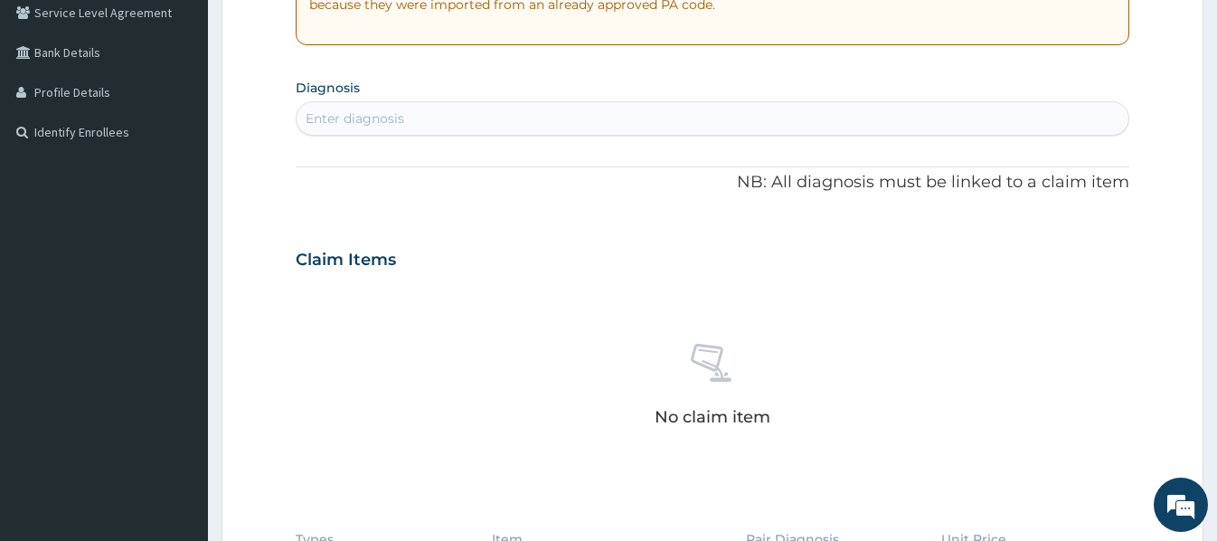
click at [446, 109] on div "Enter diagnosis" at bounding box center [712, 118] width 831 height 29
type input "COMPLICA"
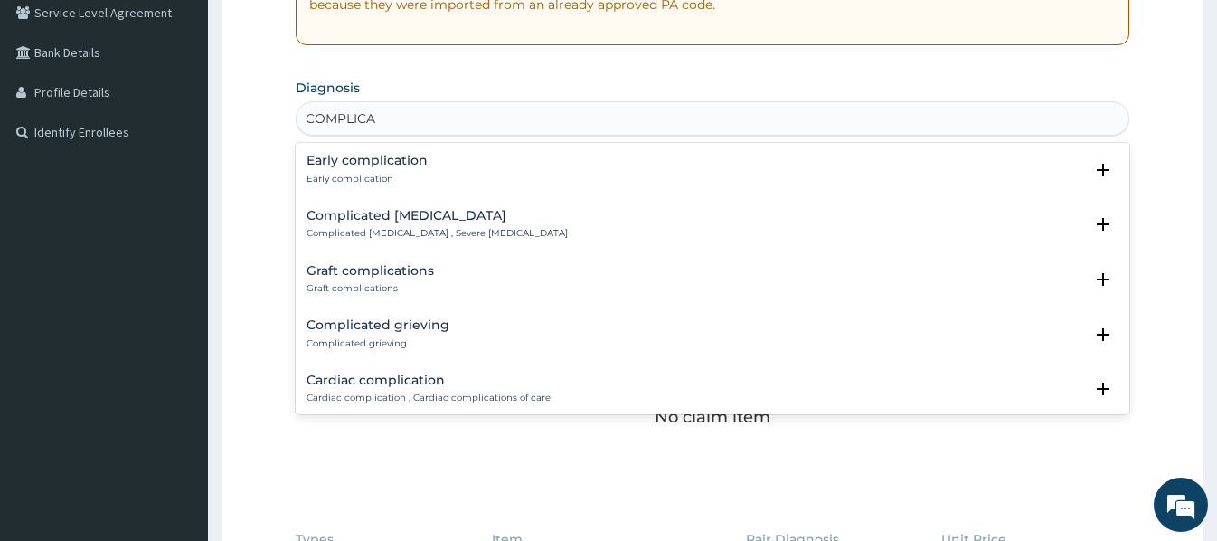
click at [383, 220] on h4 "Complicated malaria" at bounding box center [437, 216] width 261 height 14
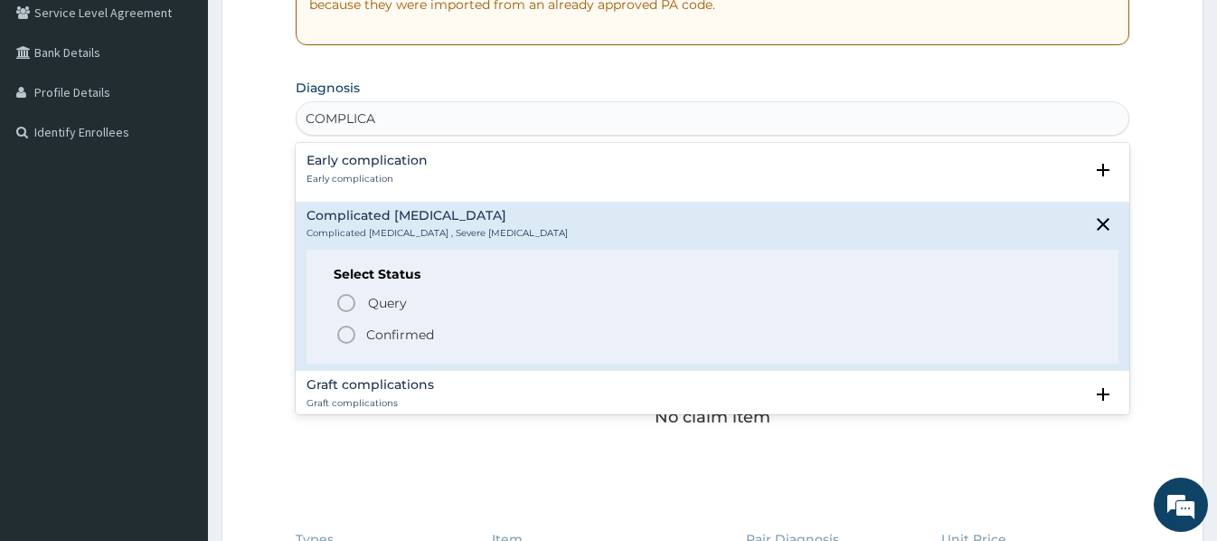
click at [391, 339] on p "Confirmed" at bounding box center [400, 335] width 68 height 18
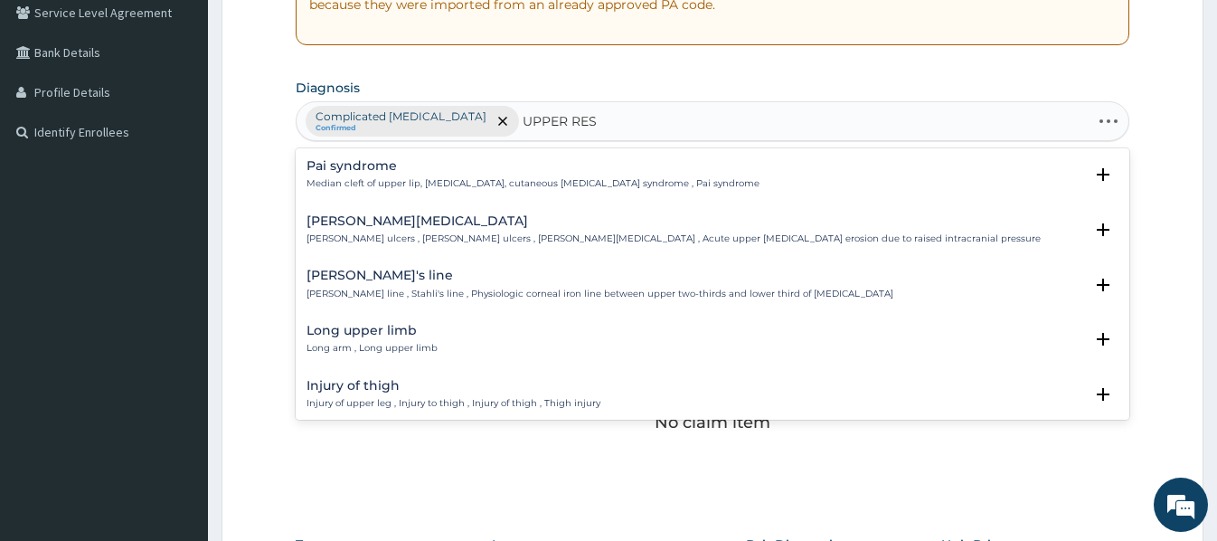
type input "UPPER RESP"
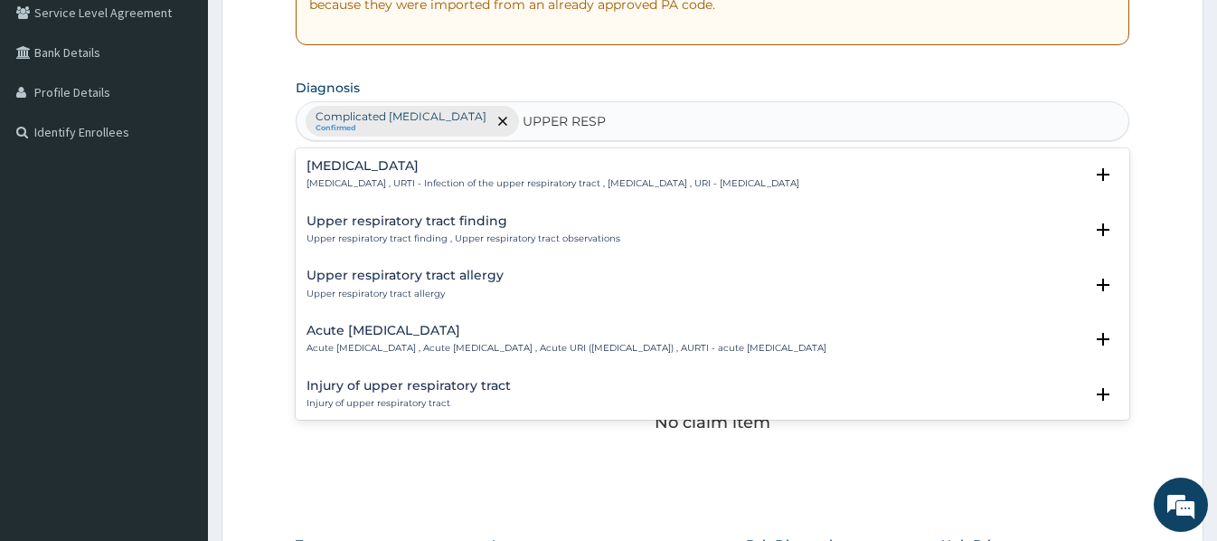
click at [402, 159] on h4 "Upper respiratory infection" at bounding box center [553, 166] width 493 height 14
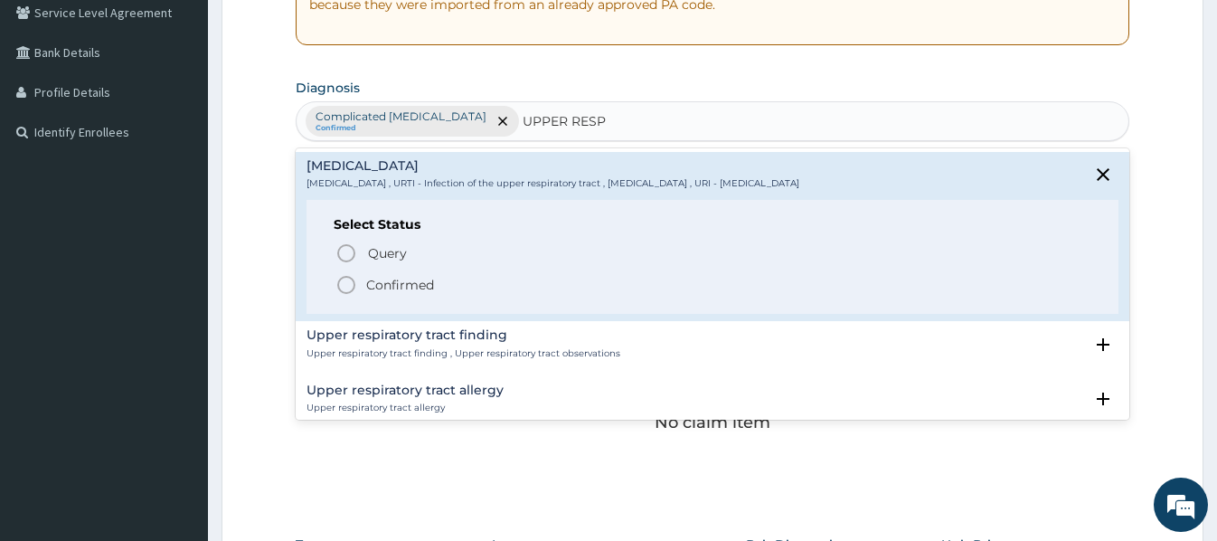
click at [411, 284] on p "Confirmed" at bounding box center [400, 285] width 68 height 18
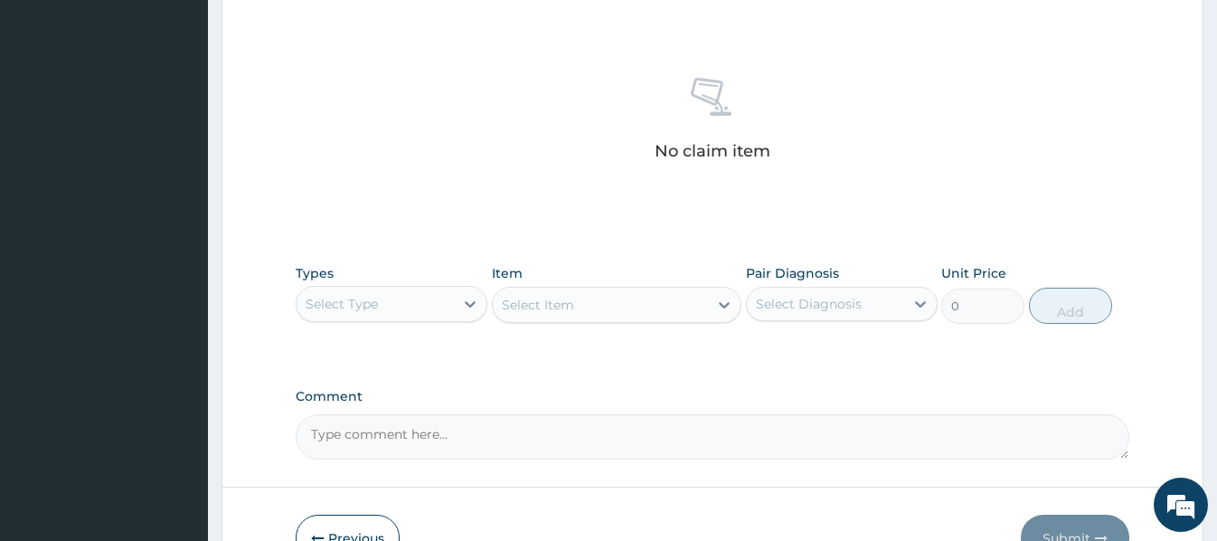
scroll to position [763, 0]
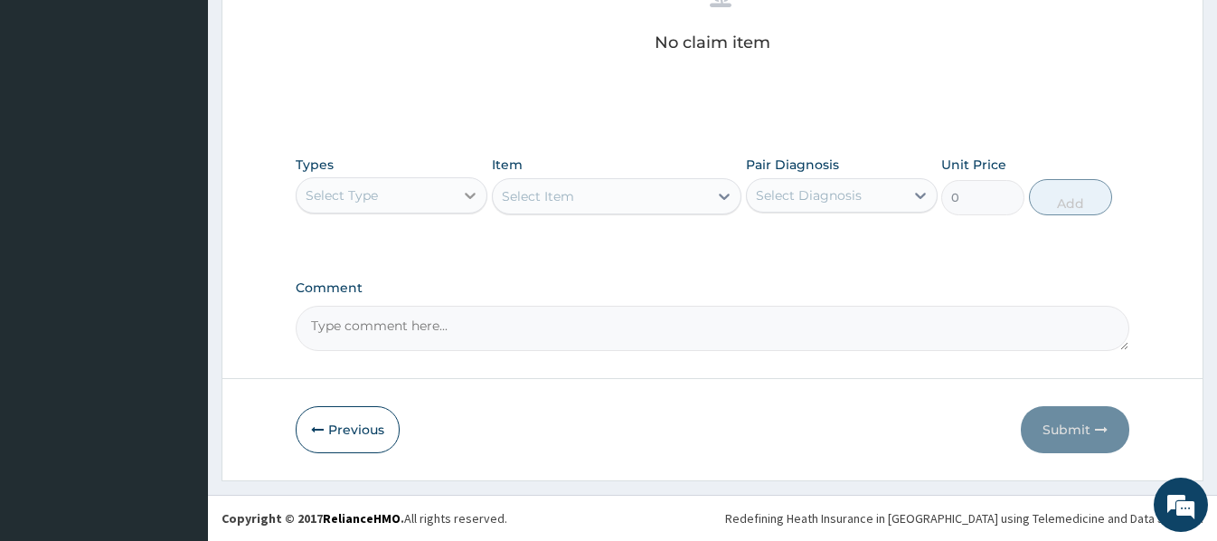
click at [456, 189] on div at bounding box center [470, 195] width 33 height 33
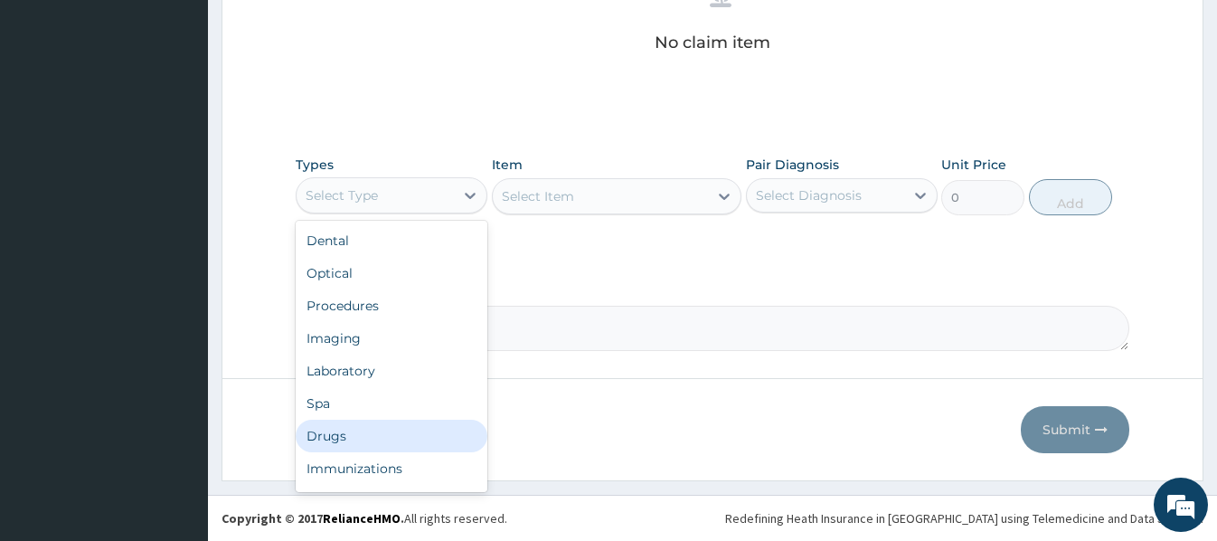
drag, startPoint x: 349, startPoint y: 436, endPoint x: 379, endPoint y: 407, distance: 41.6
click at [348, 436] on div "Drugs" at bounding box center [392, 436] width 192 height 33
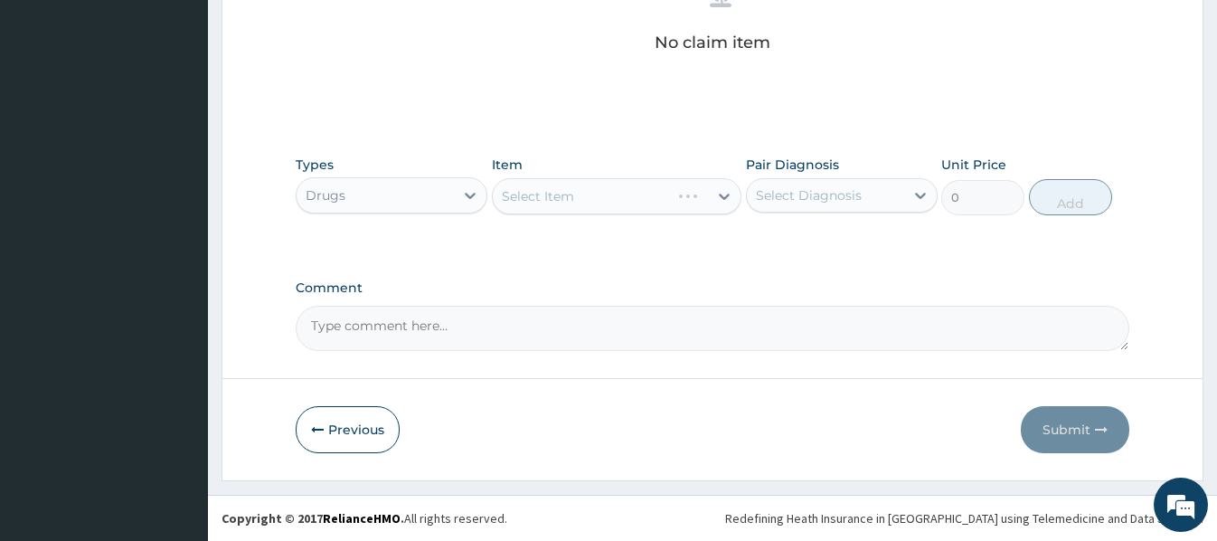
click at [519, 194] on div "Select Item" at bounding box center [617, 196] width 250 height 36
click at [497, 194] on div "Select Item" at bounding box center [617, 196] width 250 height 36
click at [503, 193] on div "Select Item" at bounding box center [617, 196] width 250 height 36
click at [506, 189] on div "Select Item" at bounding box center [617, 196] width 250 height 36
click at [503, 189] on div "Select Item" at bounding box center [617, 196] width 250 height 36
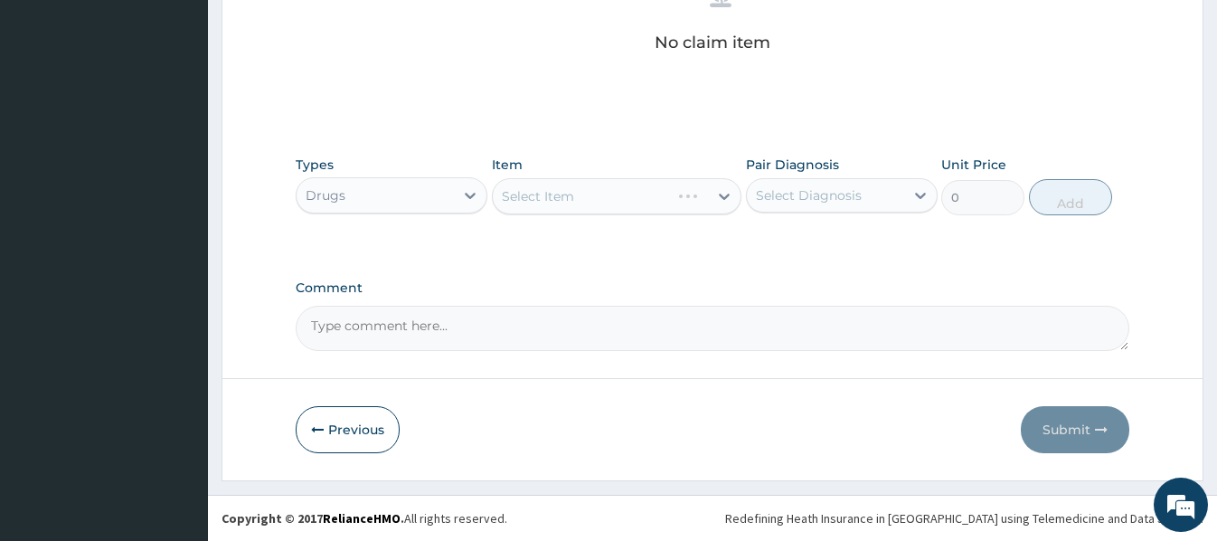
click at [499, 184] on div "Select Item" at bounding box center [617, 196] width 250 height 36
click at [505, 189] on div "Select Item" at bounding box center [617, 196] width 250 height 36
click at [508, 194] on div "Select Item" at bounding box center [538, 196] width 72 height 18
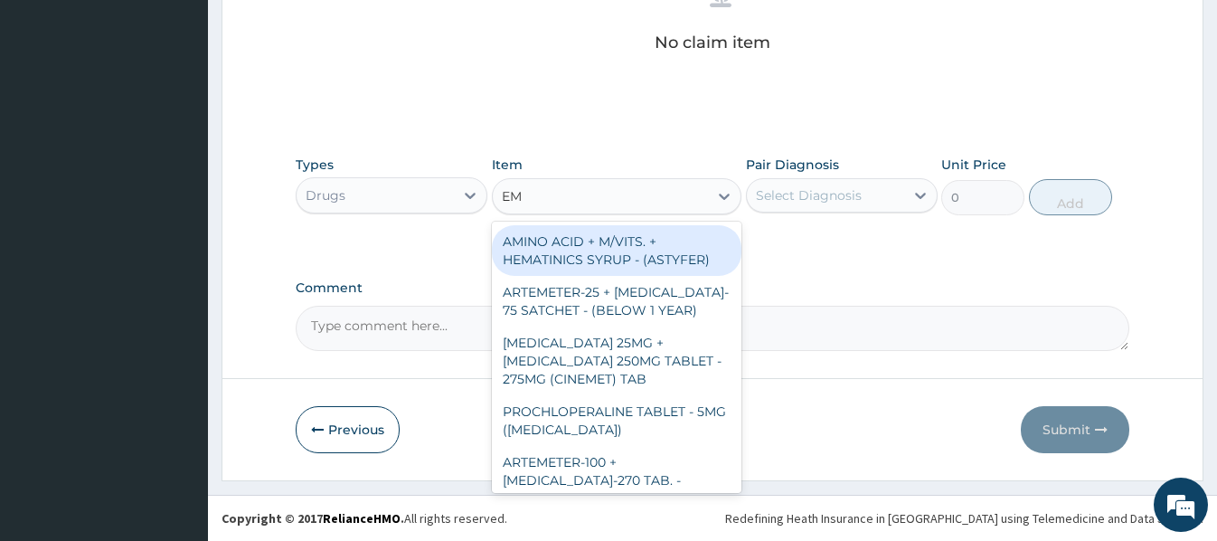
type input "E"
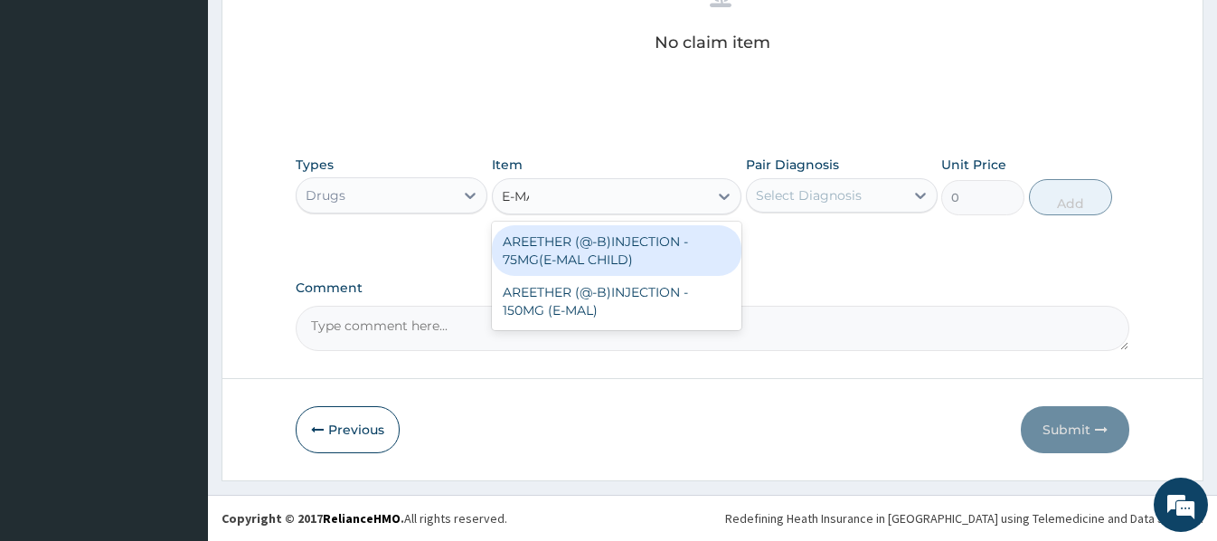
type input "E-MAL"
click at [622, 255] on div "AREETHER (@-B)INJECTION - 75MG(E-MAL CHILD)" at bounding box center [617, 250] width 250 height 51
type input "1204"
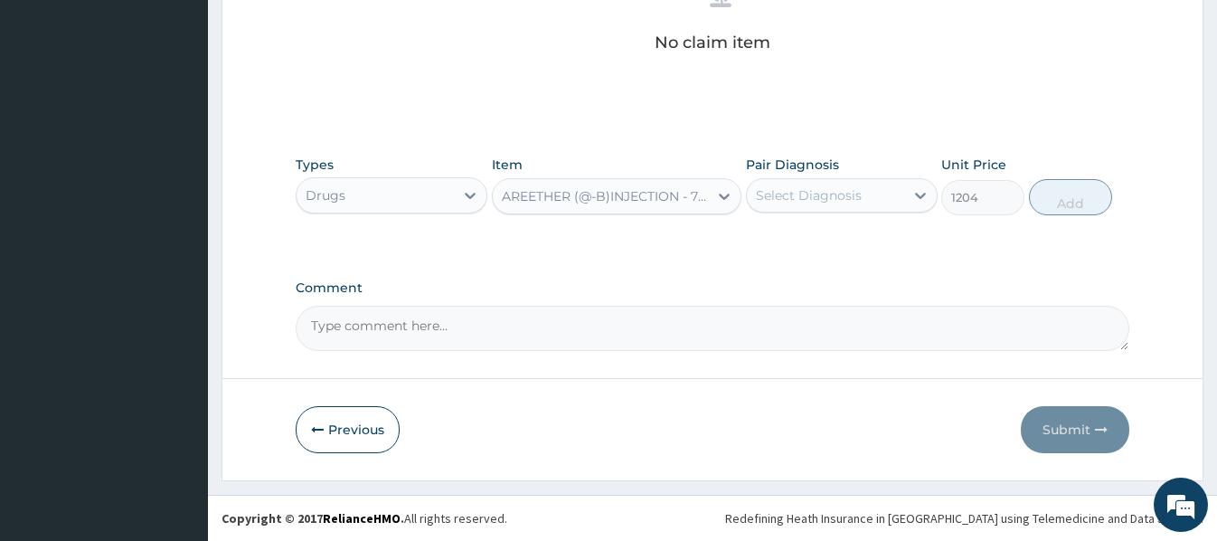
click at [826, 196] on div "Select Diagnosis" at bounding box center [809, 195] width 106 height 18
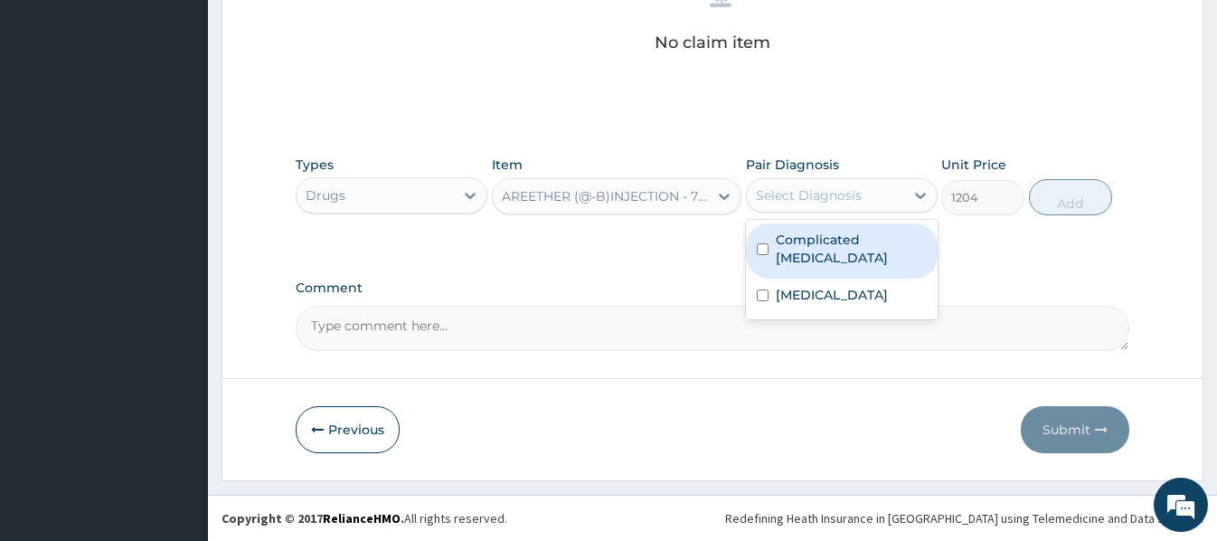
click at [836, 246] on label "Complicated malaria" at bounding box center [851, 249] width 151 height 36
checkbox input "true"
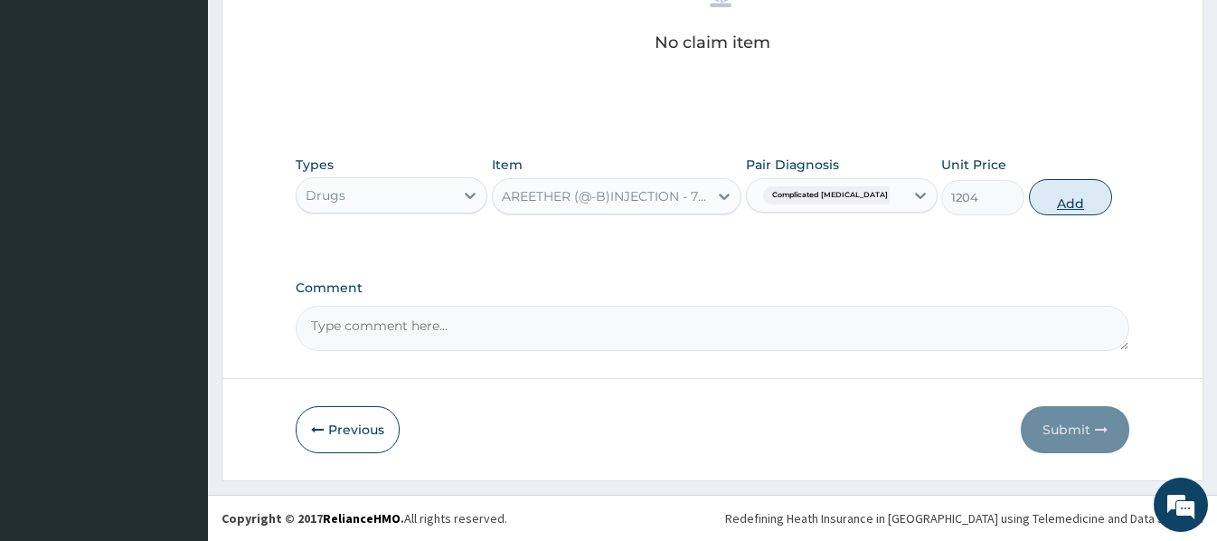
click at [1054, 196] on button "Add" at bounding box center [1070, 197] width 83 height 36
type input "0"
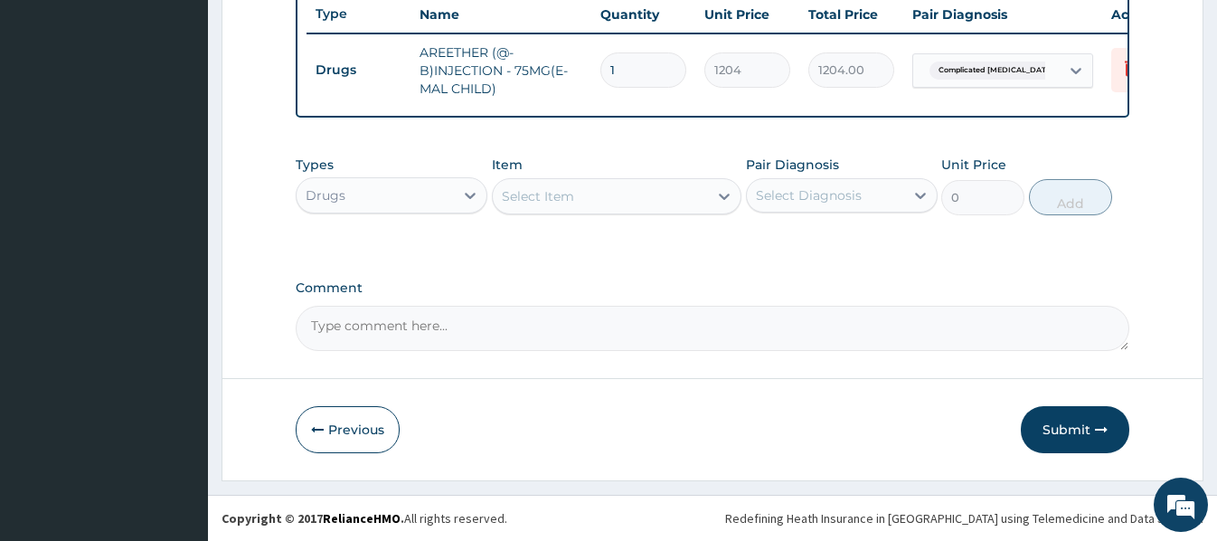
drag, startPoint x: 635, startPoint y: 55, endPoint x: 592, endPoint y: 59, distance: 42.7
click at [592, 59] on td "1" at bounding box center [643, 69] width 104 height 53
type input "2"
type input "2408.00"
type input "2"
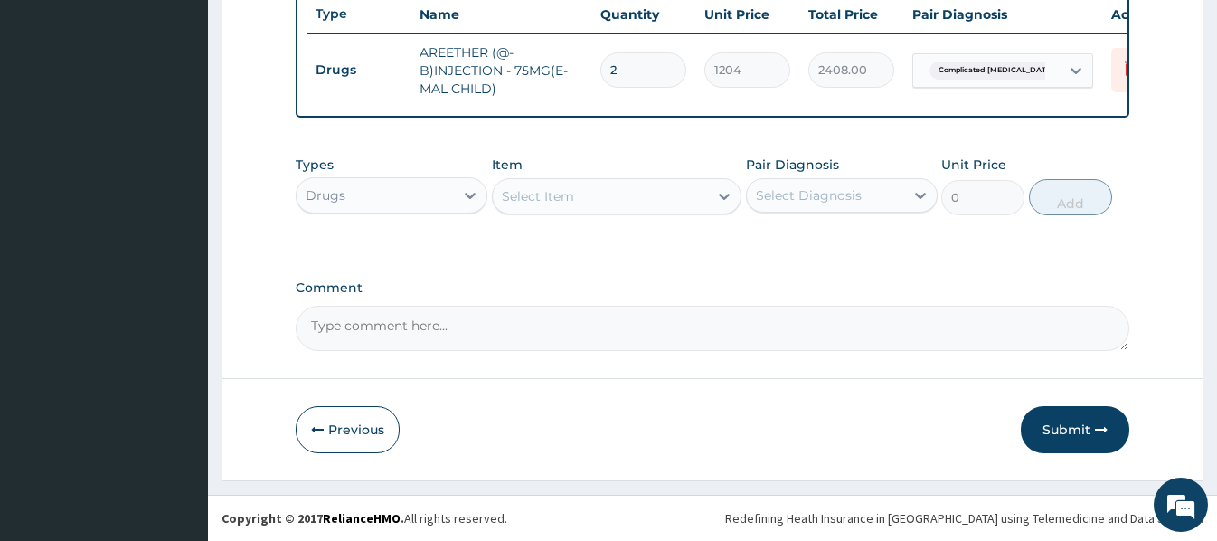
click at [523, 198] on div "Select Item" at bounding box center [538, 196] width 72 height 18
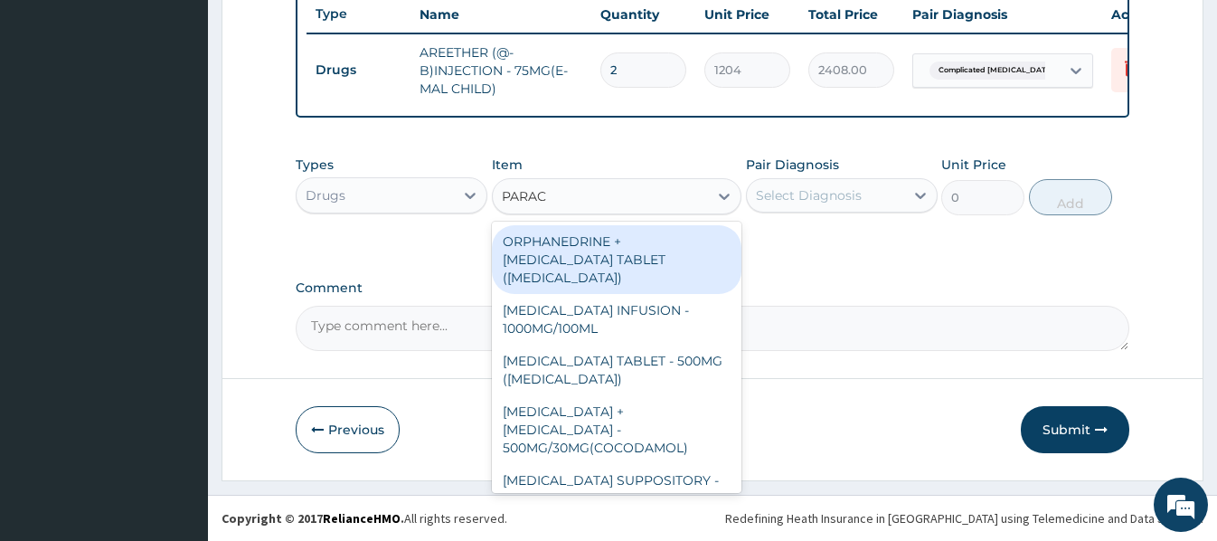
type input "PARACE"
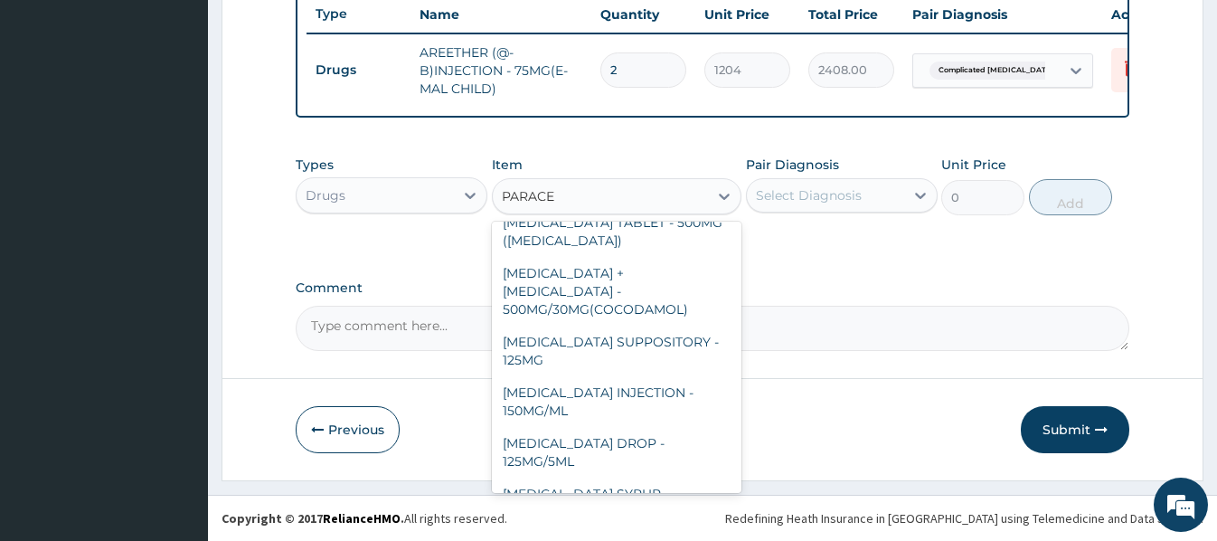
scroll to position [181, 0]
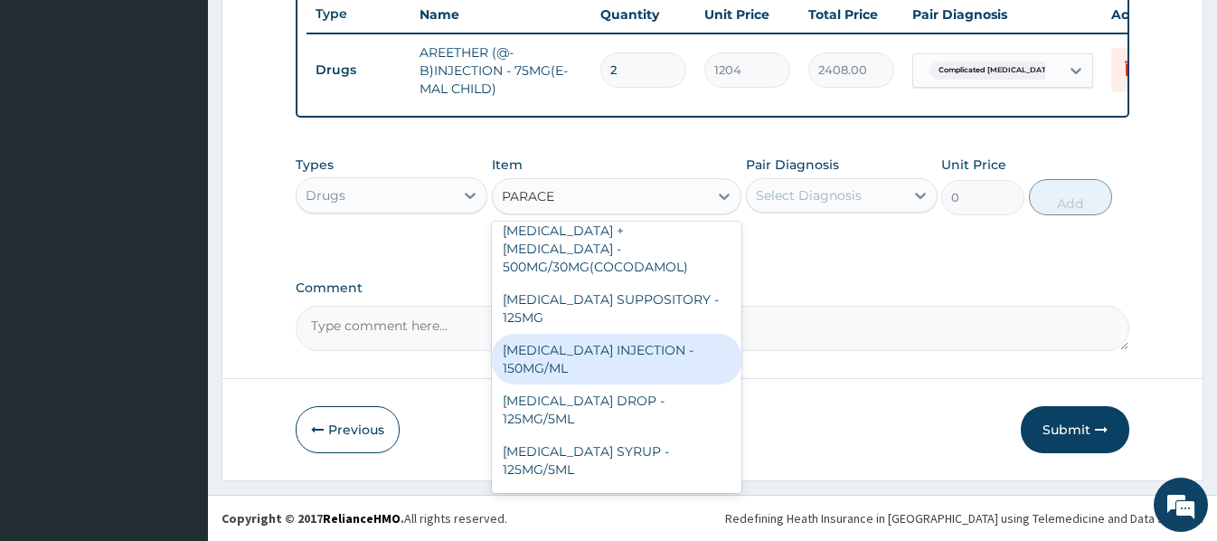
click at [605, 334] on div "PARACETAMOL INJECTION - 150MG/ML" at bounding box center [617, 359] width 250 height 51
type input "560"
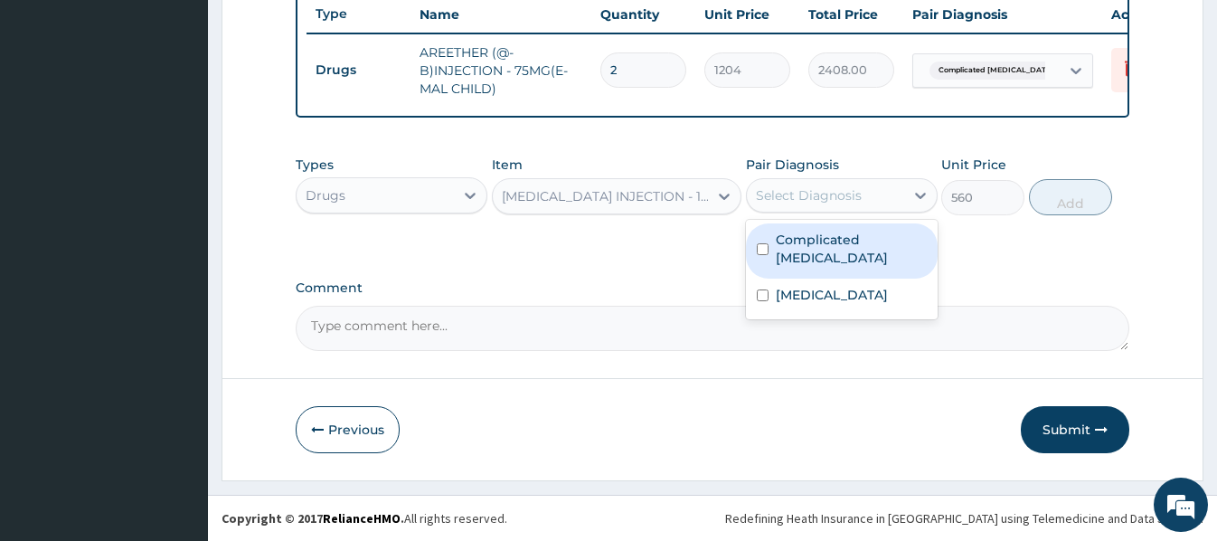
click at [880, 199] on div "Select Diagnosis" at bounding box center [825, 195] width 157 height 29
click at [852, 240] on label "Complicated malaria" at bounding box center [851, 249] width 151 height 36
checkbox input "true"
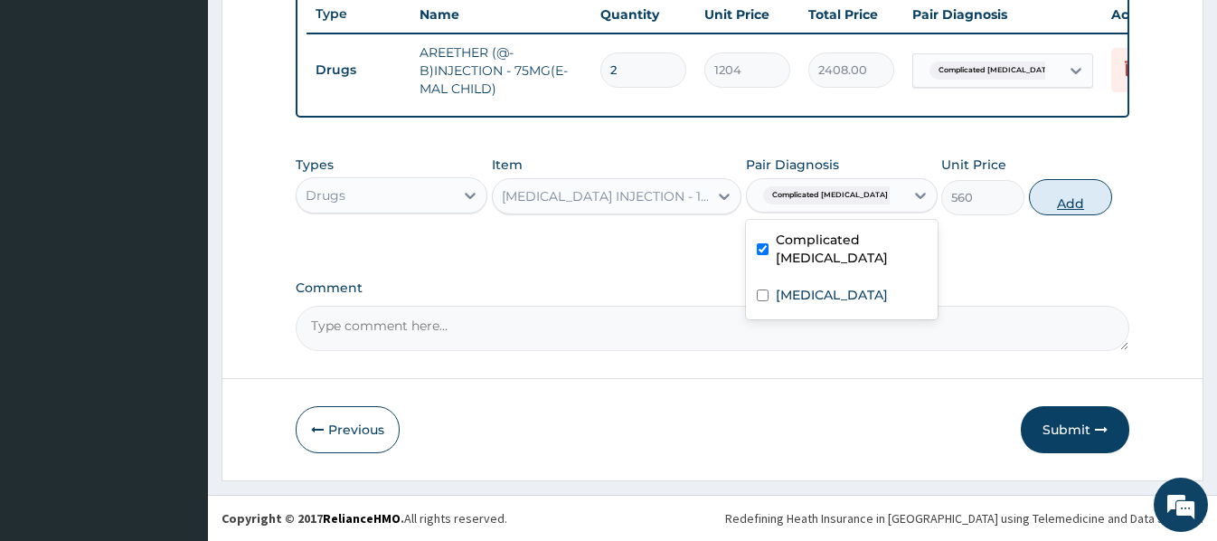
click at [1086, 193] on button "Add" at bounding box center [1070, 197] width 83 height 36
type input "0"
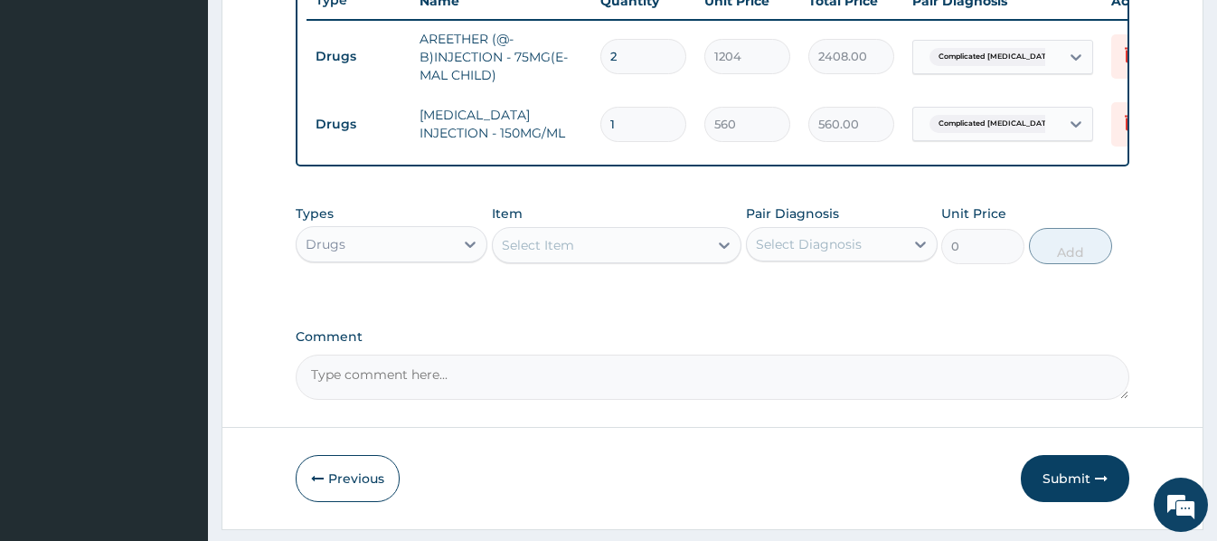
drag, startPoint x: 637, startPoint y: 125, endPoint x: 545, endPoint y: 134, distance: 92.7
click at [545, 134] on tr "Drugs PARACETAMOL INJECTION - 150MG/ML 1 560 560.00 Complicated malaria Delete" at bounding box center [750, 124] width 886 height 62
type input "2"
type input "1120.00"
type input "2"
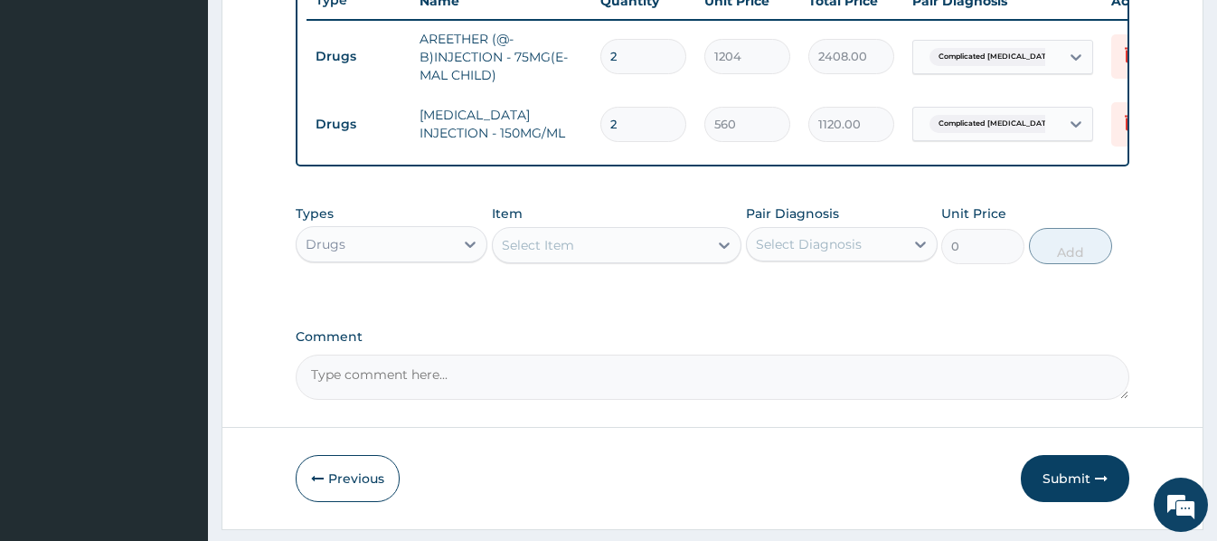
click at [529, 251] on div "Select Item" at bounding box center [538, 245] width 72 height 18
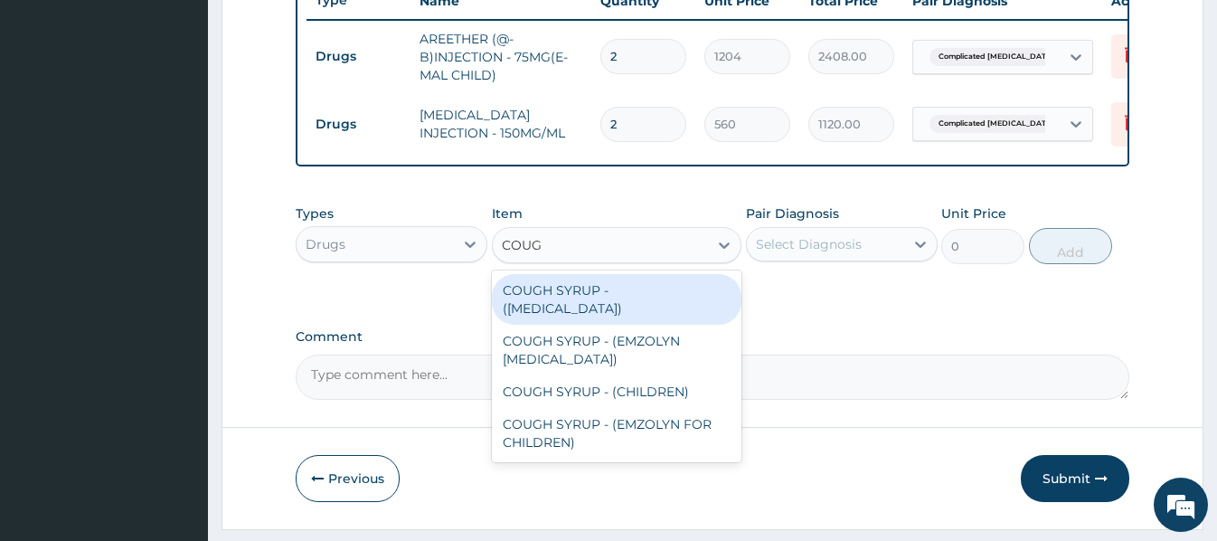
type input "COUGH"
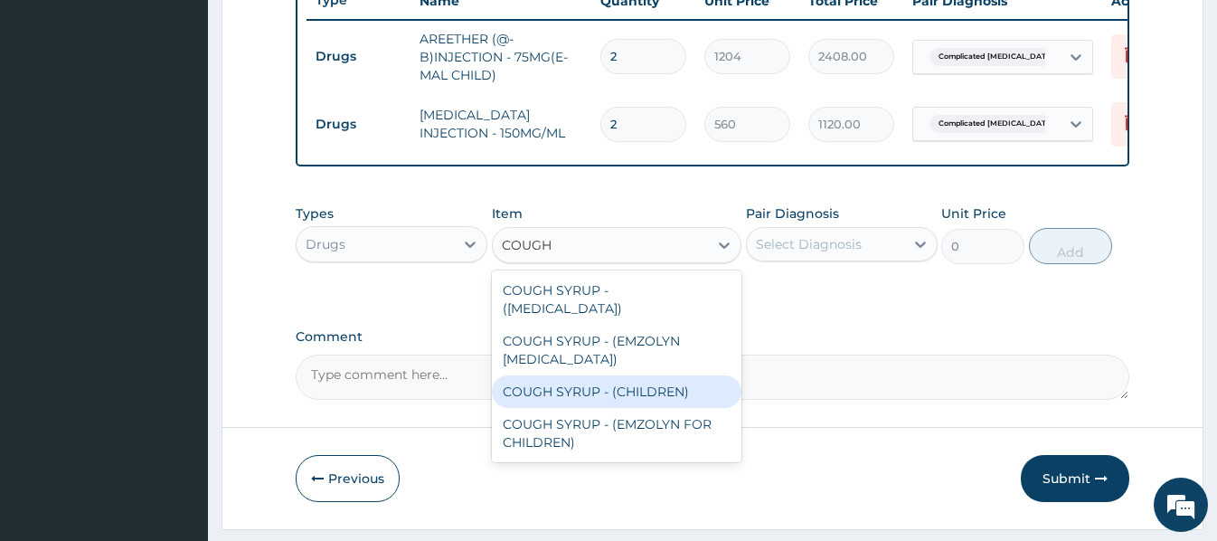
click at [579, 393] on div "COUGH SYRUP - (CHILDREN)" at bounding box center [617, 391] width 250 height 33
type input "1120"
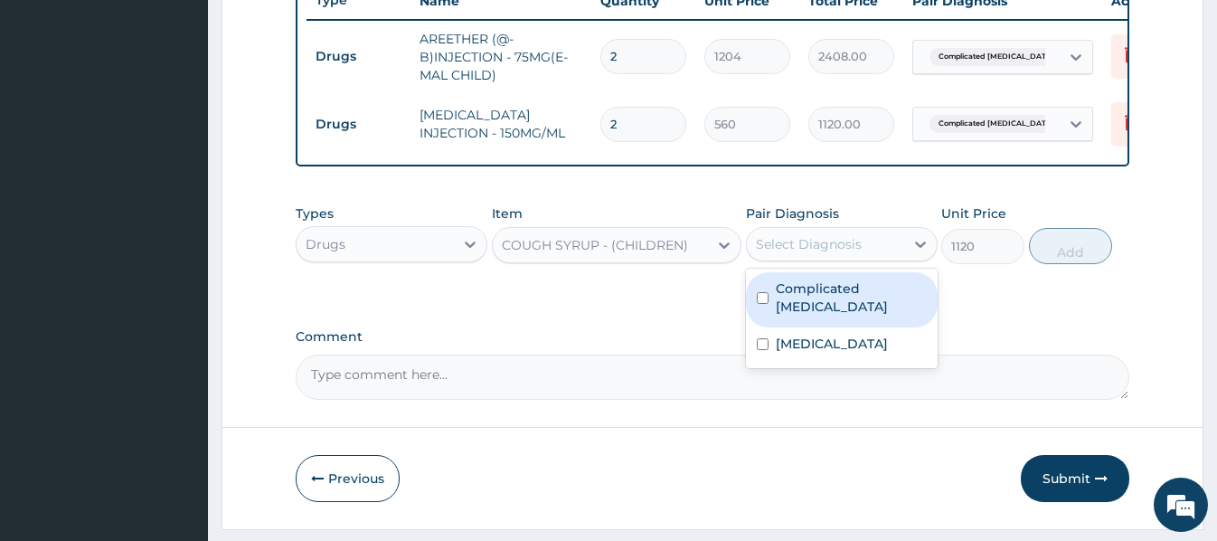
click at [891, 259] on div "Select Diagnosis" at bounding box center [825, 244] width 157 height 29
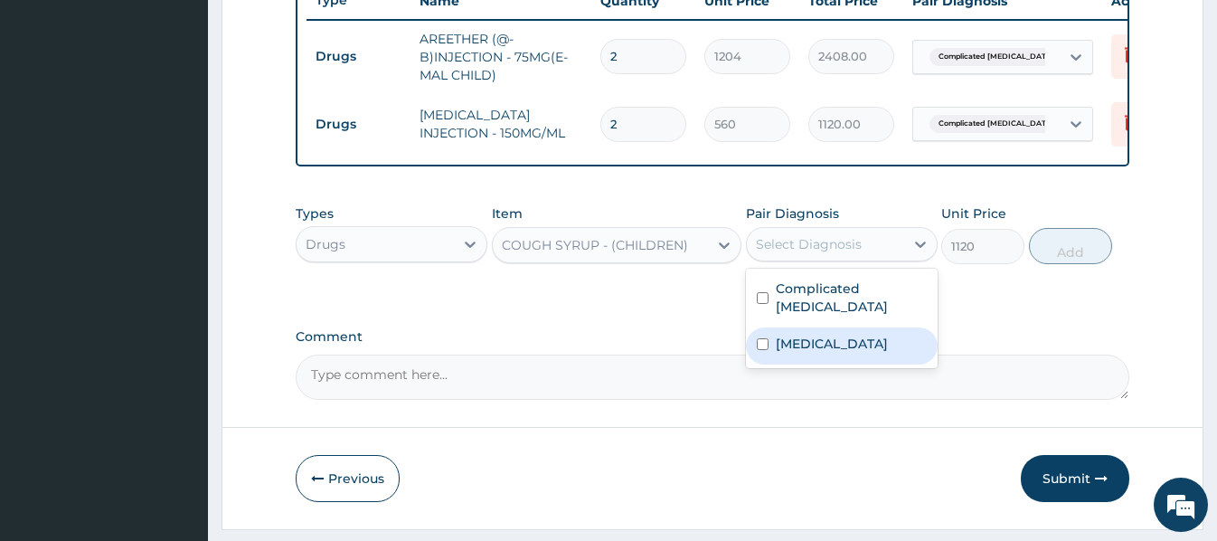
click at [857, 353] on label "Upper respiratory infection" at bounding box center [832, 344] width 112 height 18
checkbox input "true"
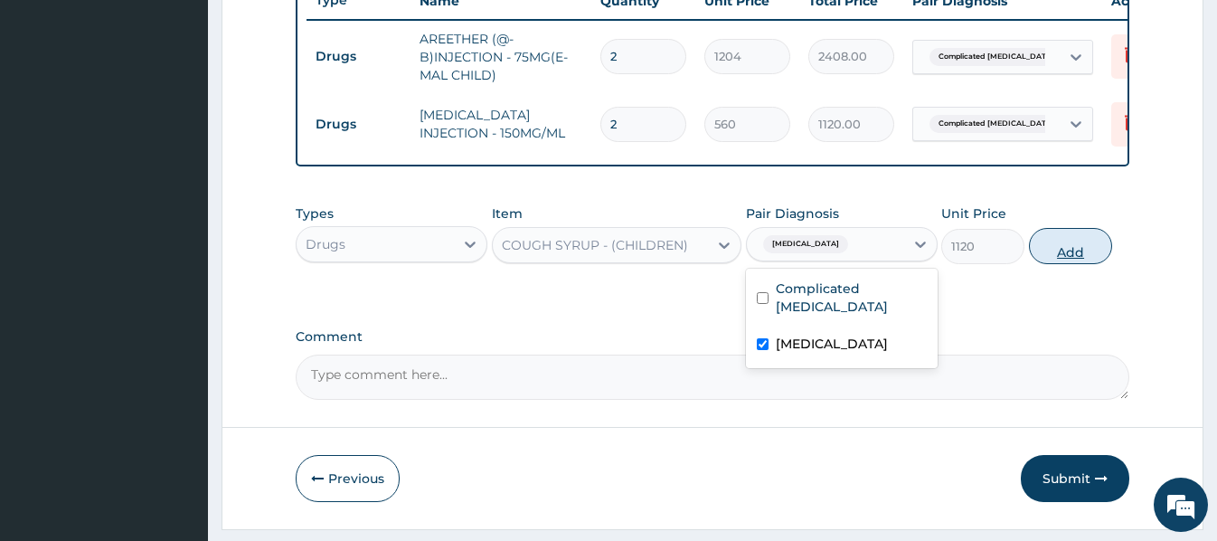
click at [1088, 260] on button "Add" at bounding box center [1070, 246] width 83 height 36
type input "0"
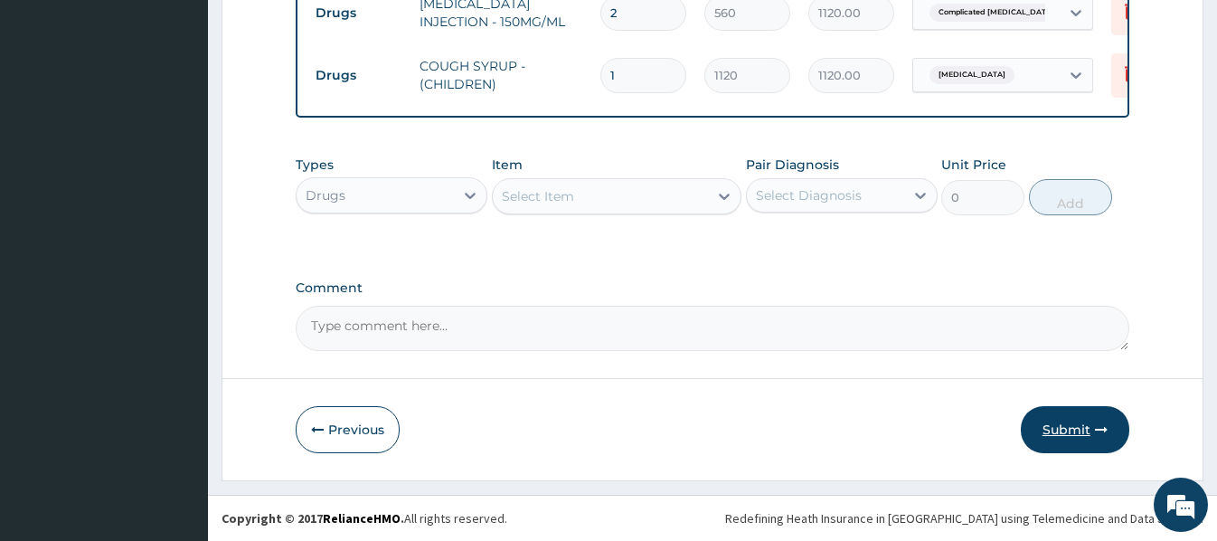
click at [1090, 429] on button "Submit" at bounding box center [1075, 429] width 109 height 47
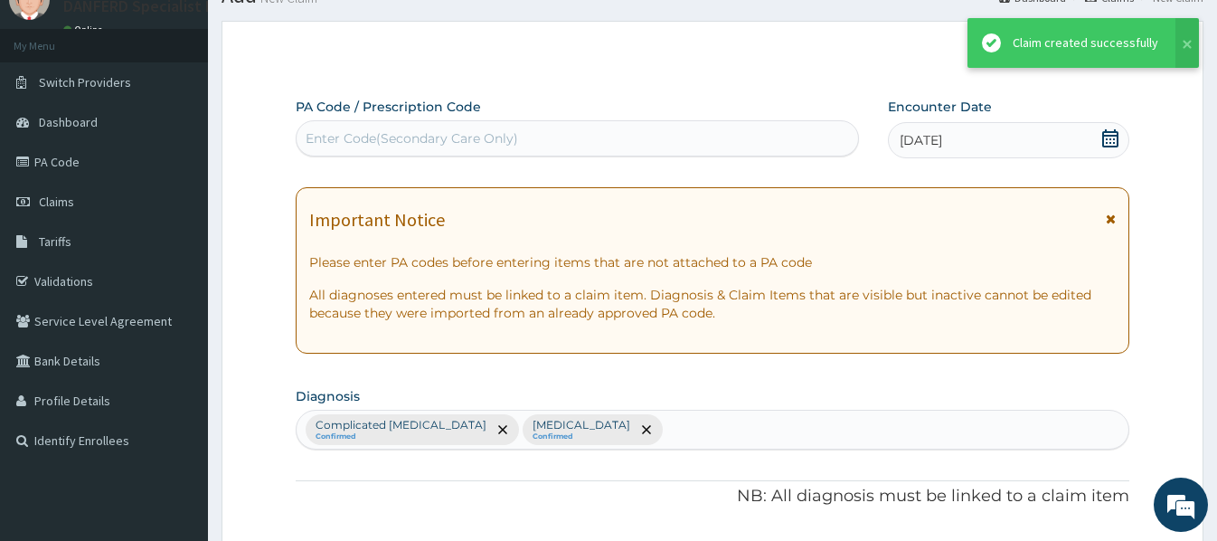
scroll to position [826, 0]
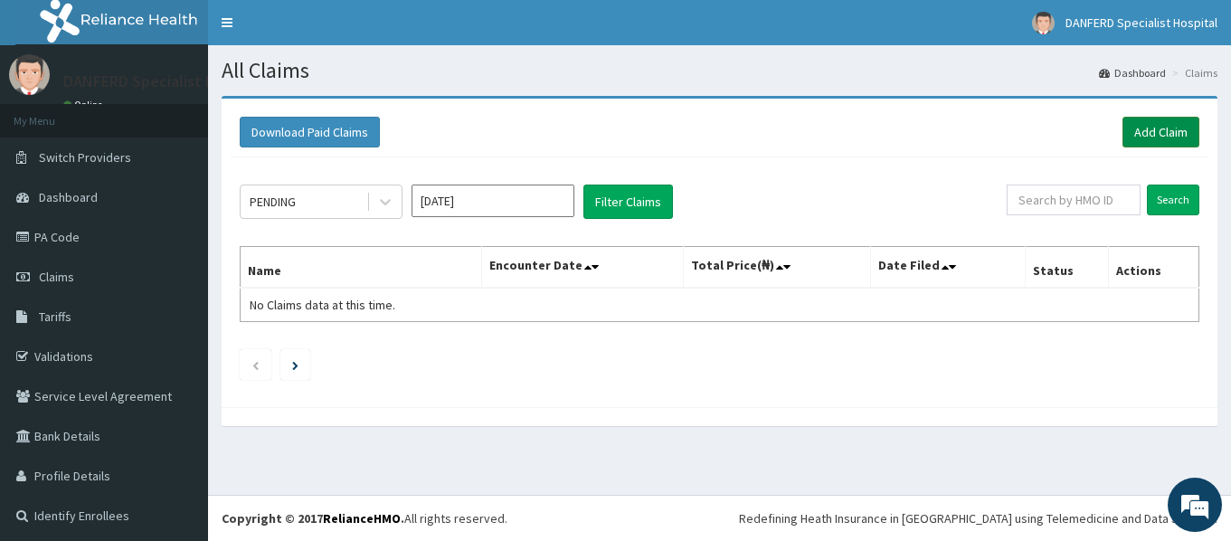
click at [1143, 132] on link "Add Claim" at bounding box center [1160, 132] width 77 height 31
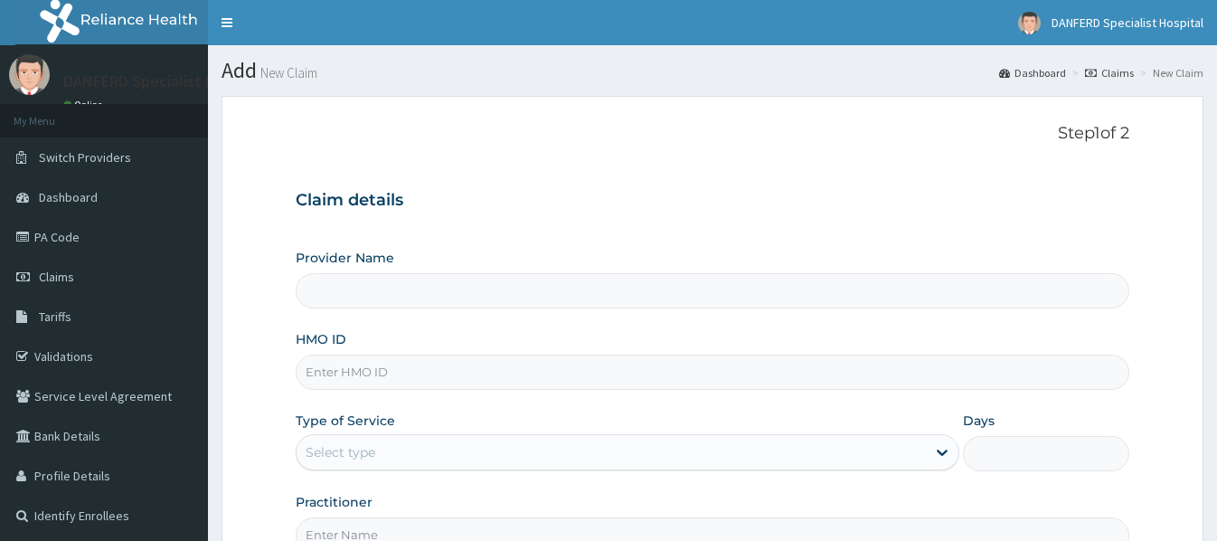
type input "DANFERD SPECIALIST HOSPITAL"
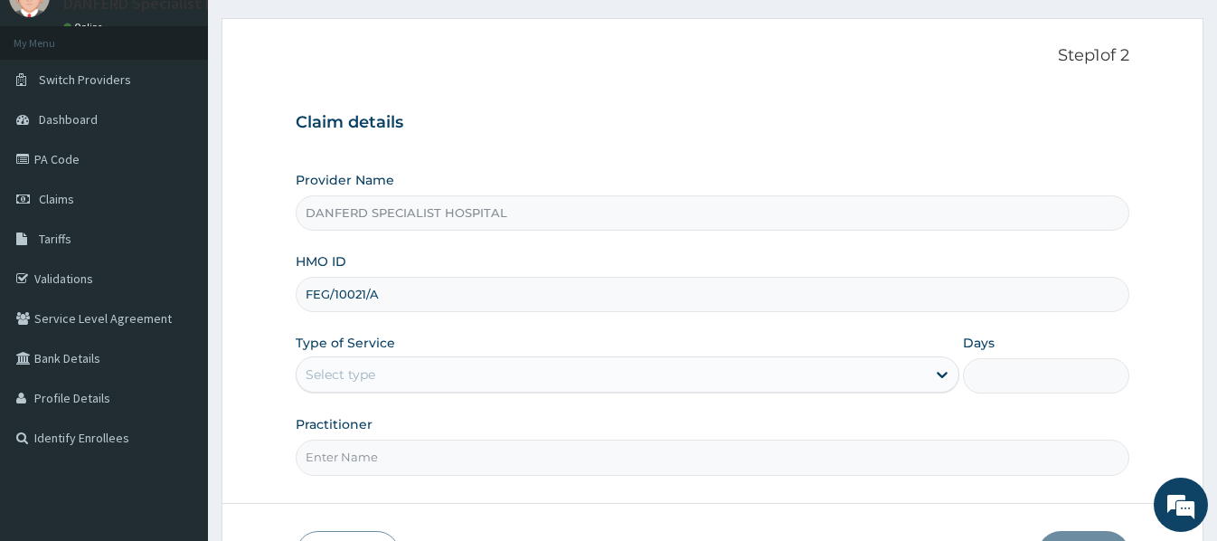
scroll to position [181, 0]
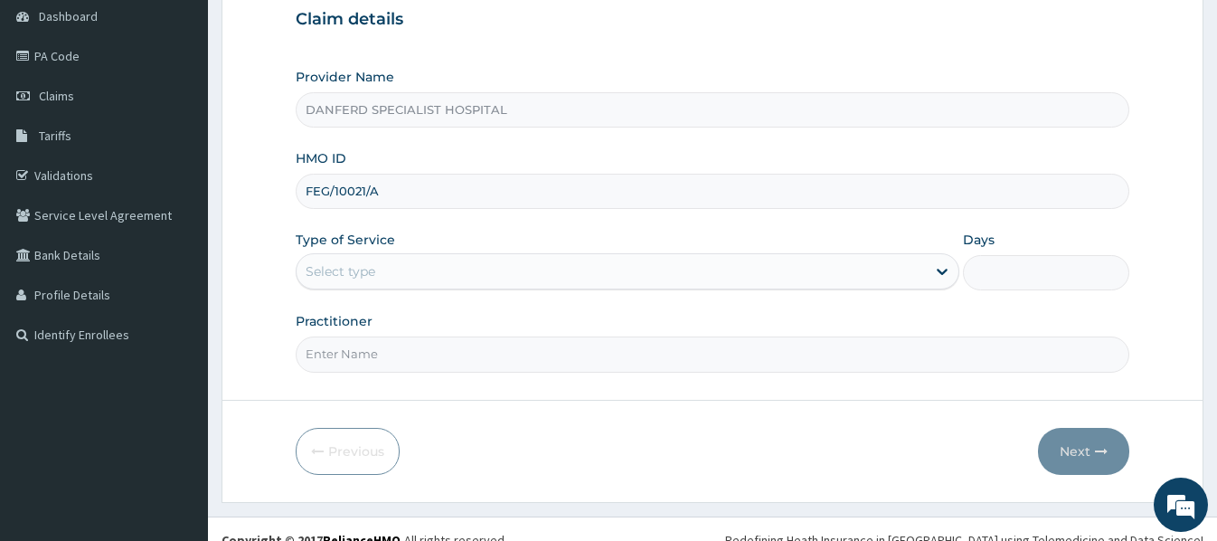
type input "FEG/10021/A"
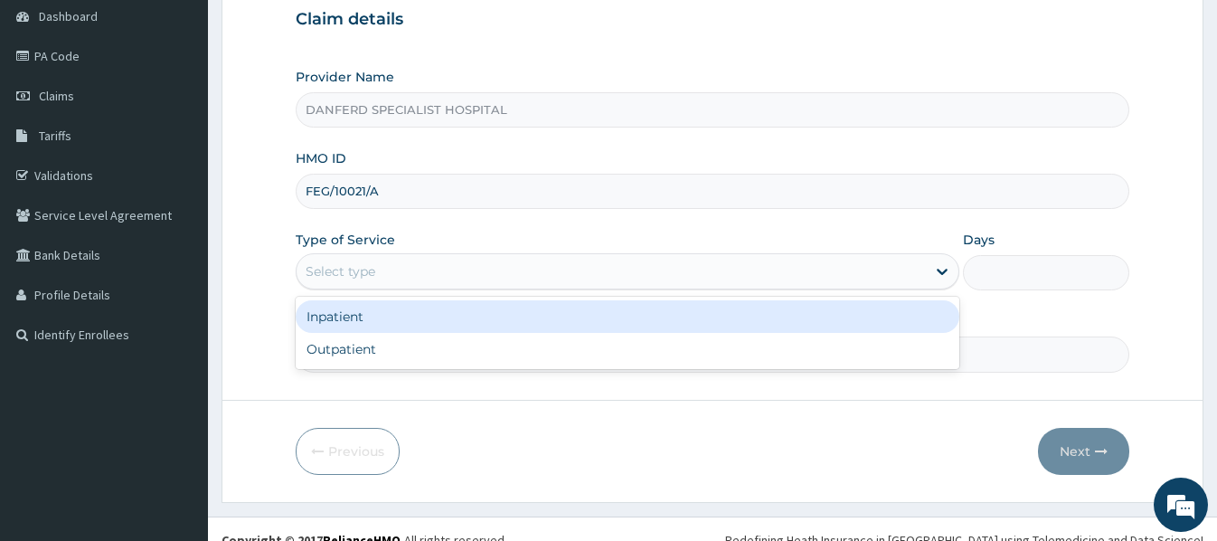
click at [368, 267] on div "Select type" at bounding box center [341, 271] width 70 height 18
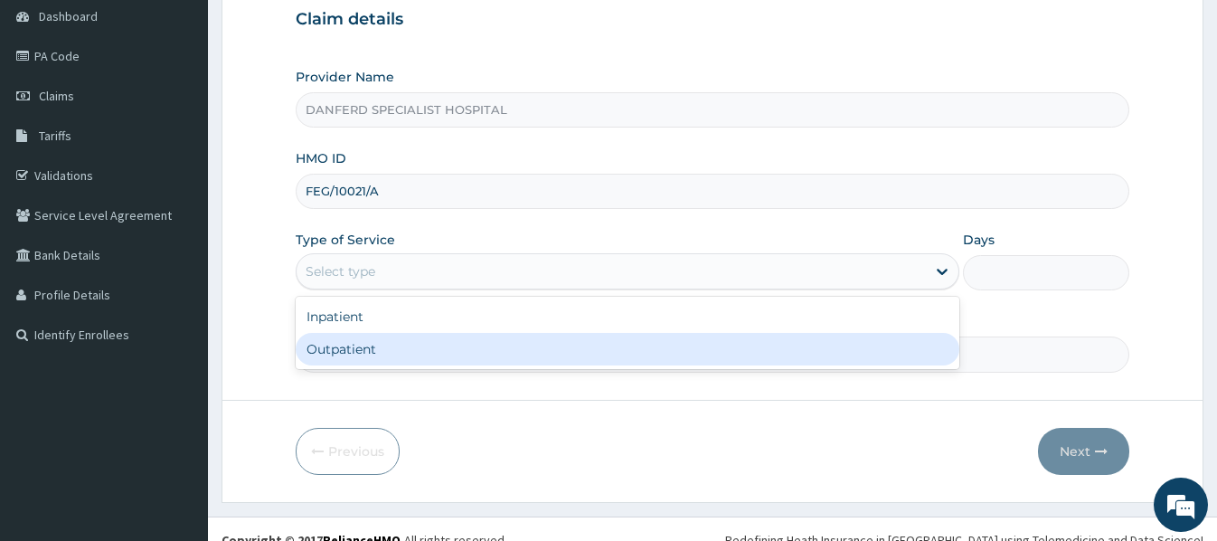
click at [413, 356] on div "Outpatient" at bounding box center [628, 349] width 664 height 33
type input "1"
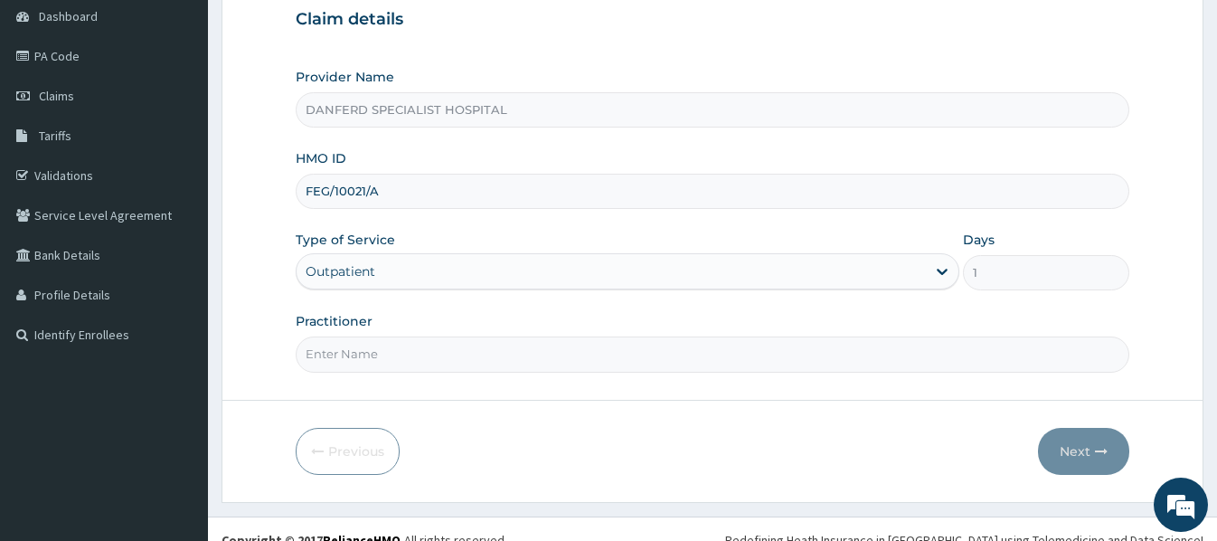
click at [394, 362] on input "Practitioner" at bounding box center [712, 353] width 833 height 35
type input "[PERSON_NAME]"
click at [1070, 447] on button "Next" at bounding box center [1083, 451] width 91 height 47
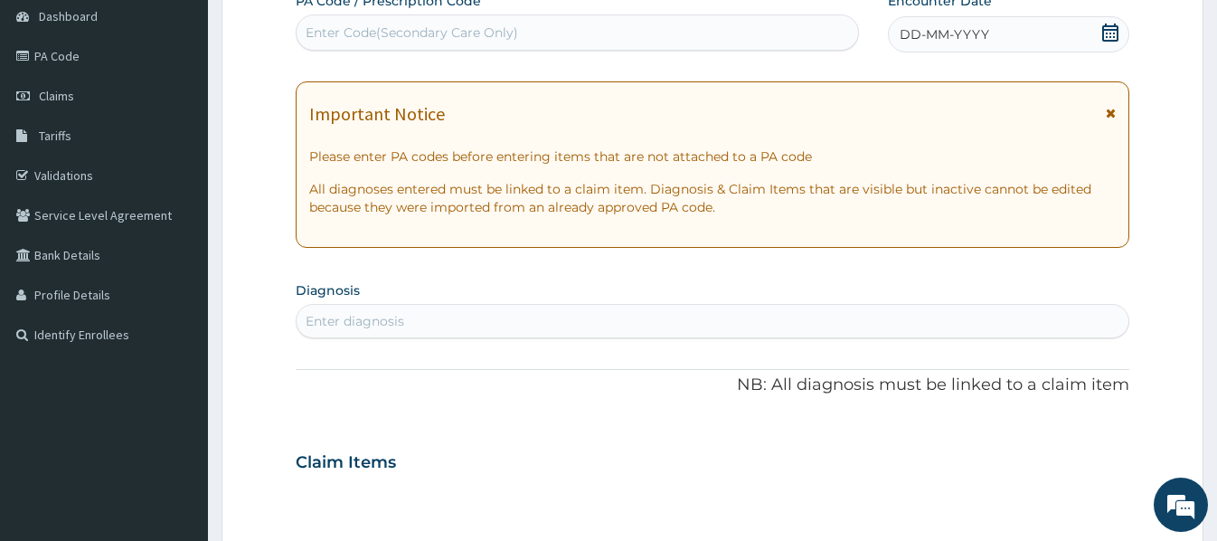
click at [931, 30] on span "DD-MM-YYYY" at bounding box center [945, 34] width 90 height 18
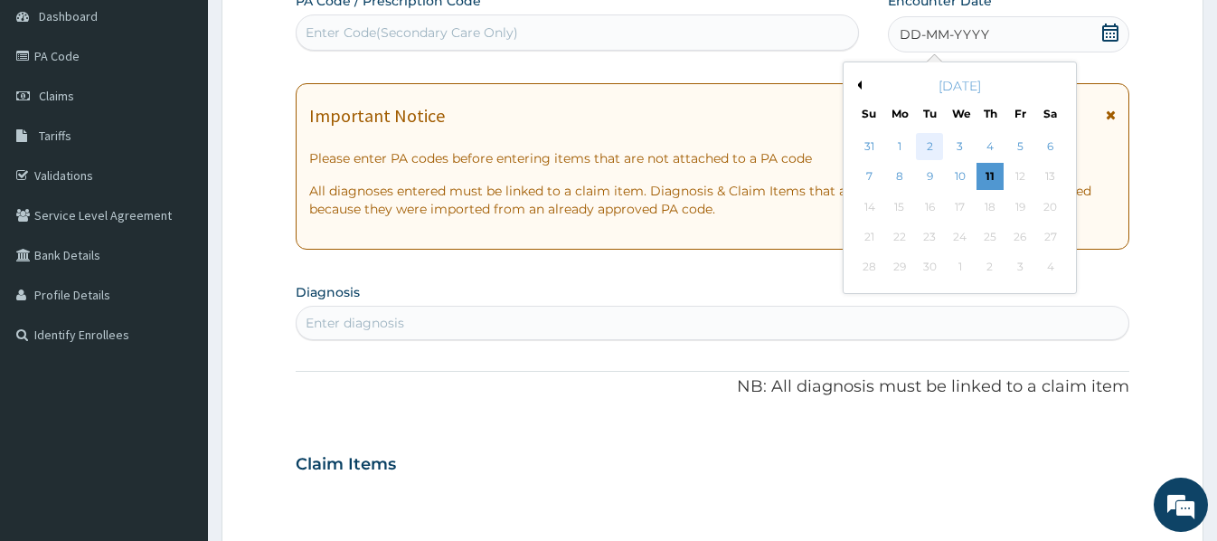
click at [933, 143] on div "2" at bounding box center [929, 146] width 27 height 27
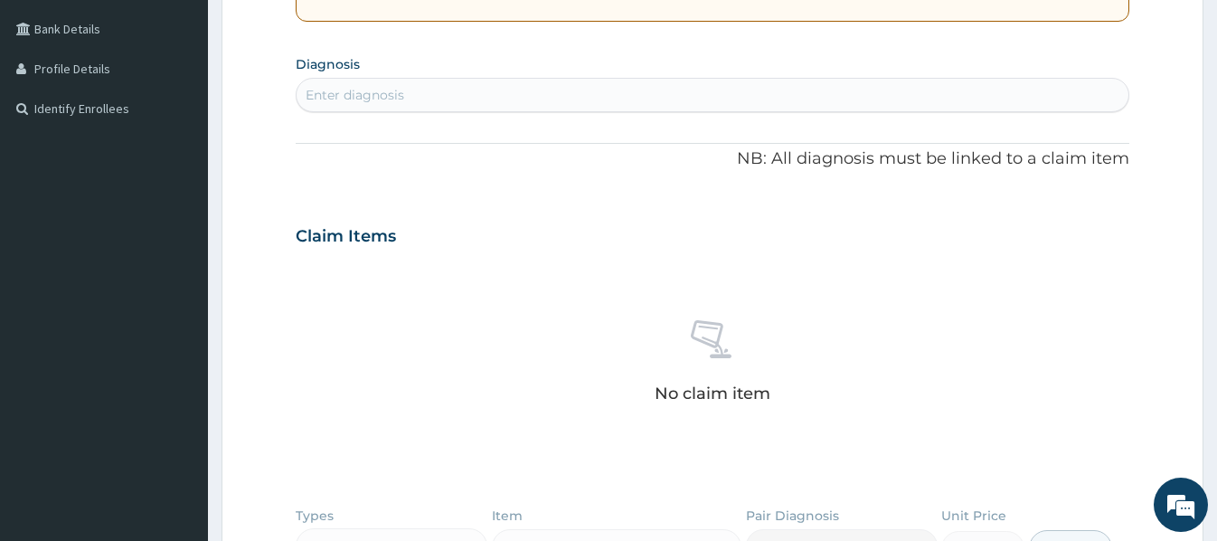
scroll to position [271, 0]
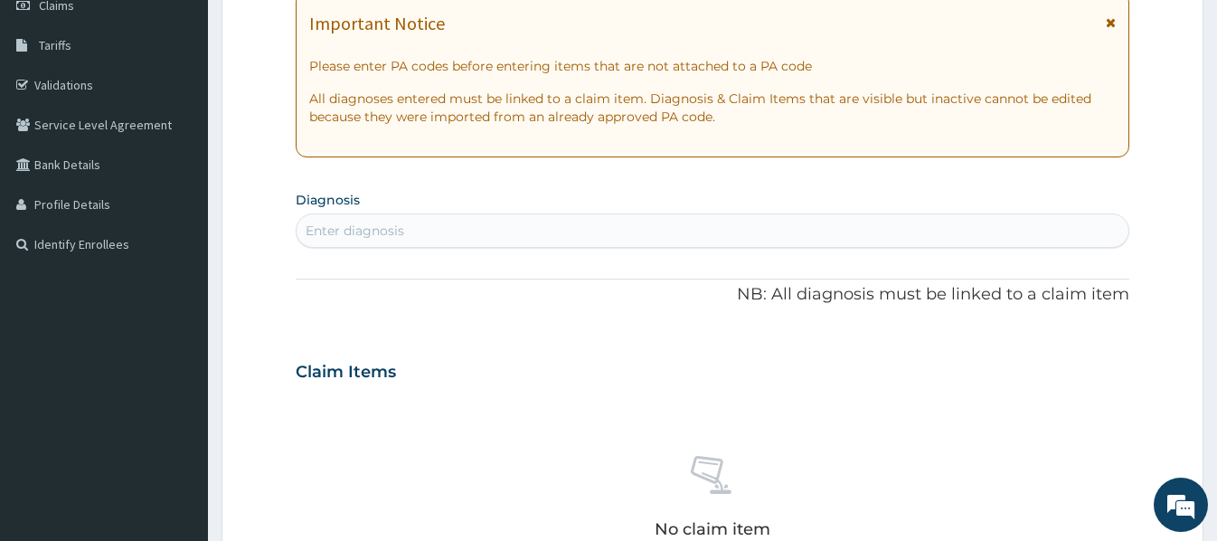
click at [579, 231] on div "Enter diagnosis" at bounding box center [712, 230] width 831 height 29
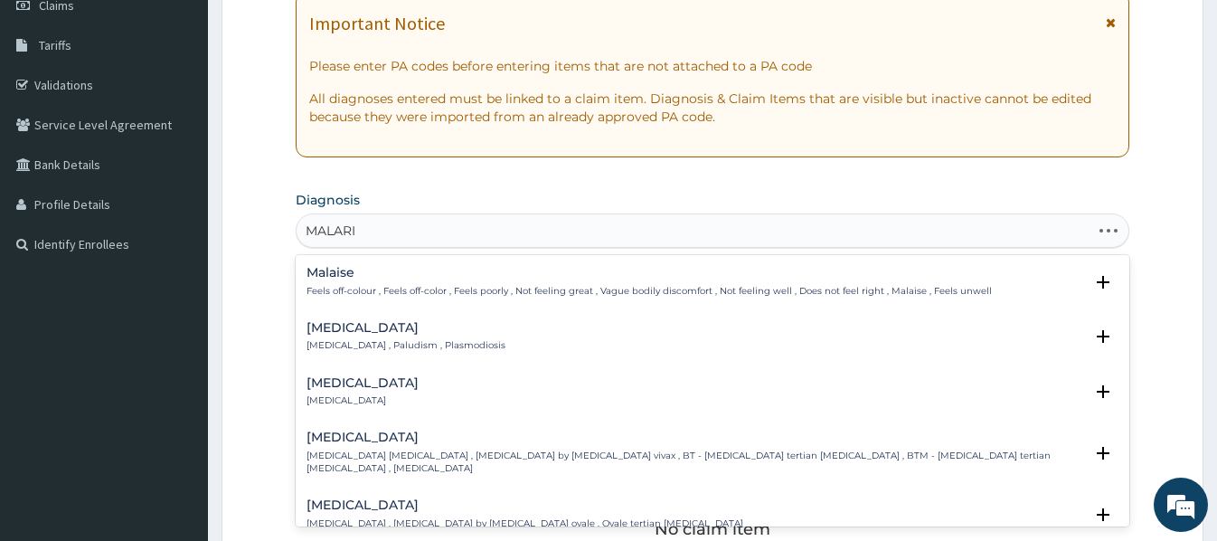
type input "MALARIA"
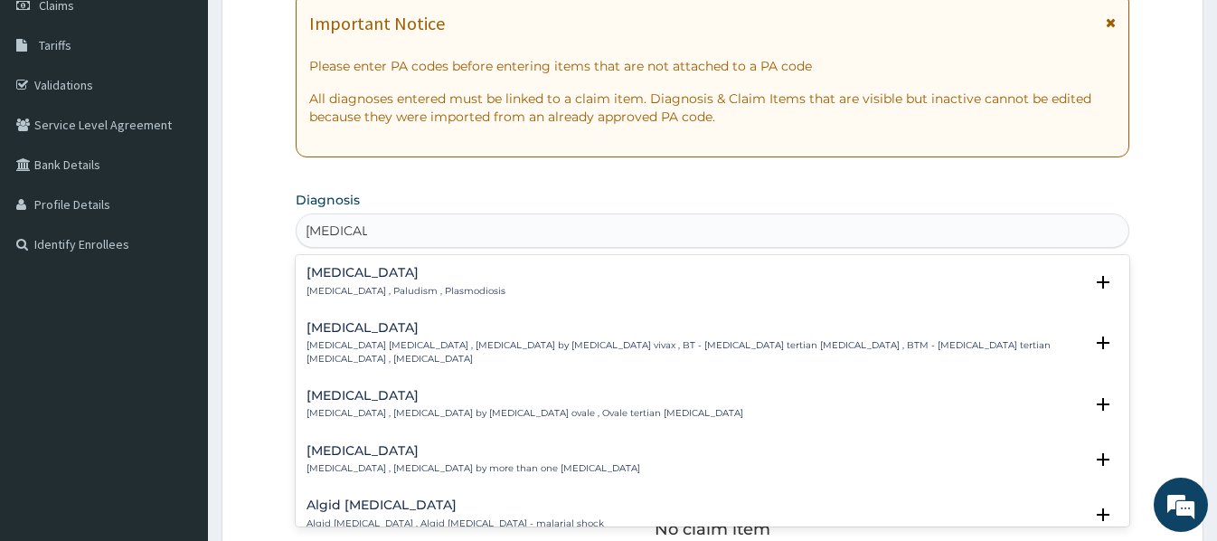
click at [379, 283] on div "Malaria Malaria , Paludism , Plasmodiosis" at bounding box center [406, 282] width 199 height 32
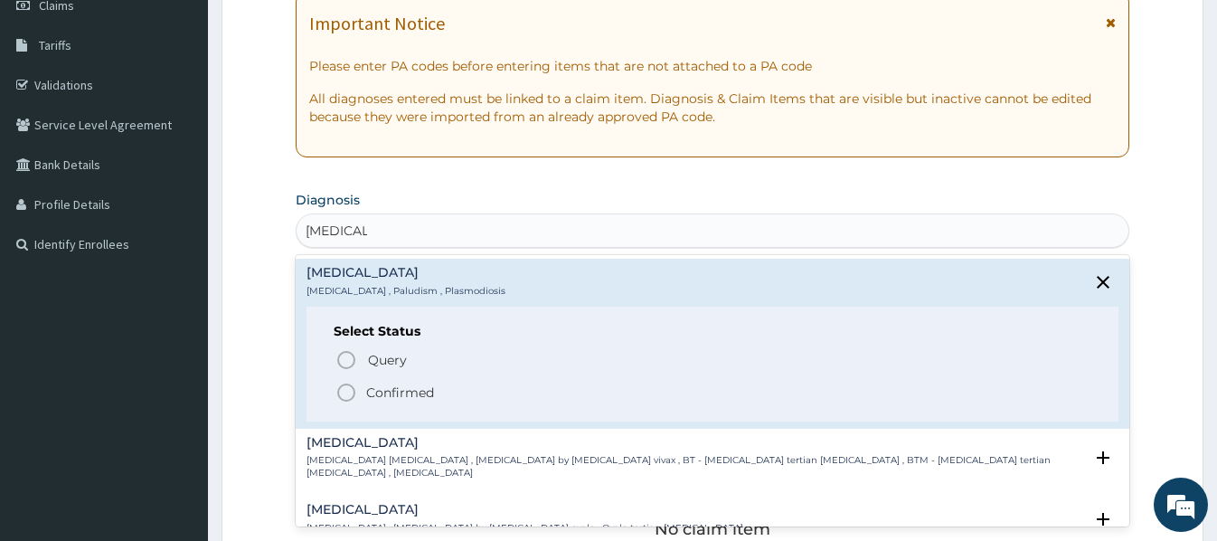
click at [420, 392] on p "Confirmed" at bounding box center [400, 392] width 68 height 18
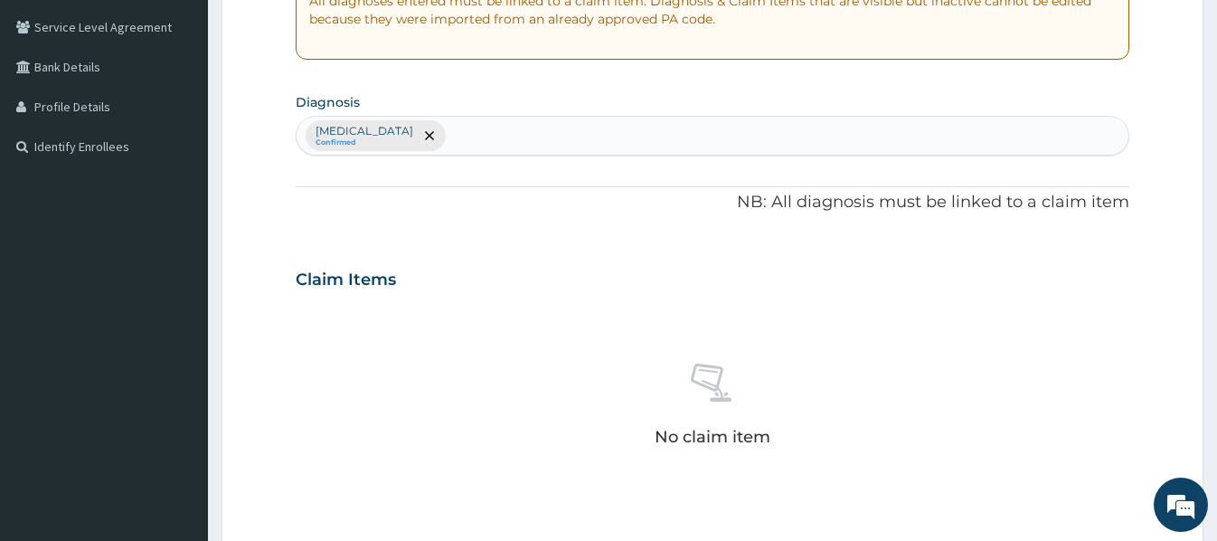
scroll to position [452, 0]
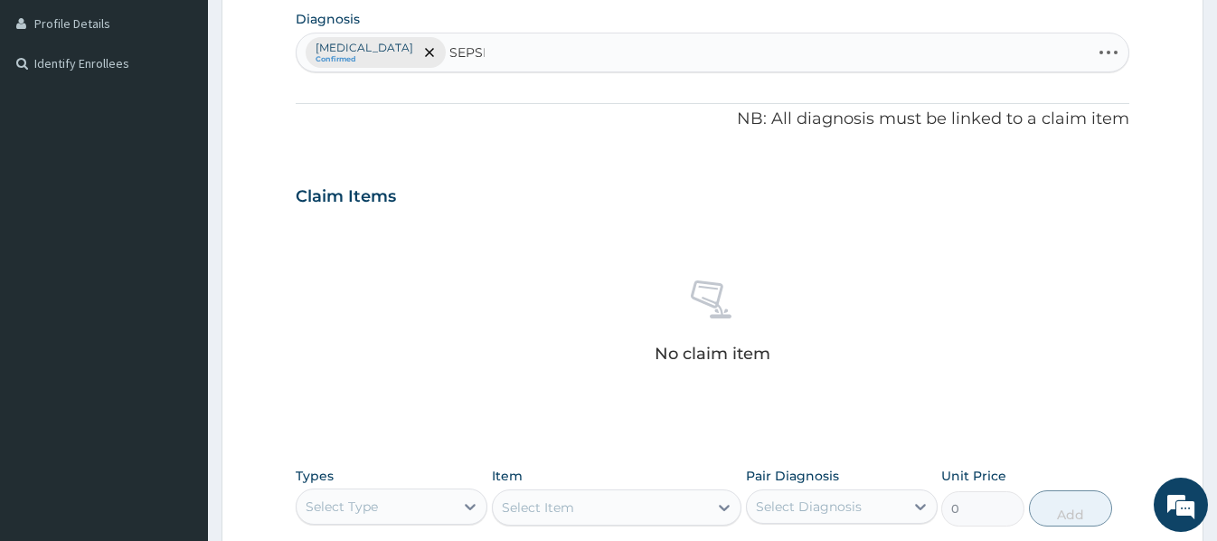
type input "SEPSIS"
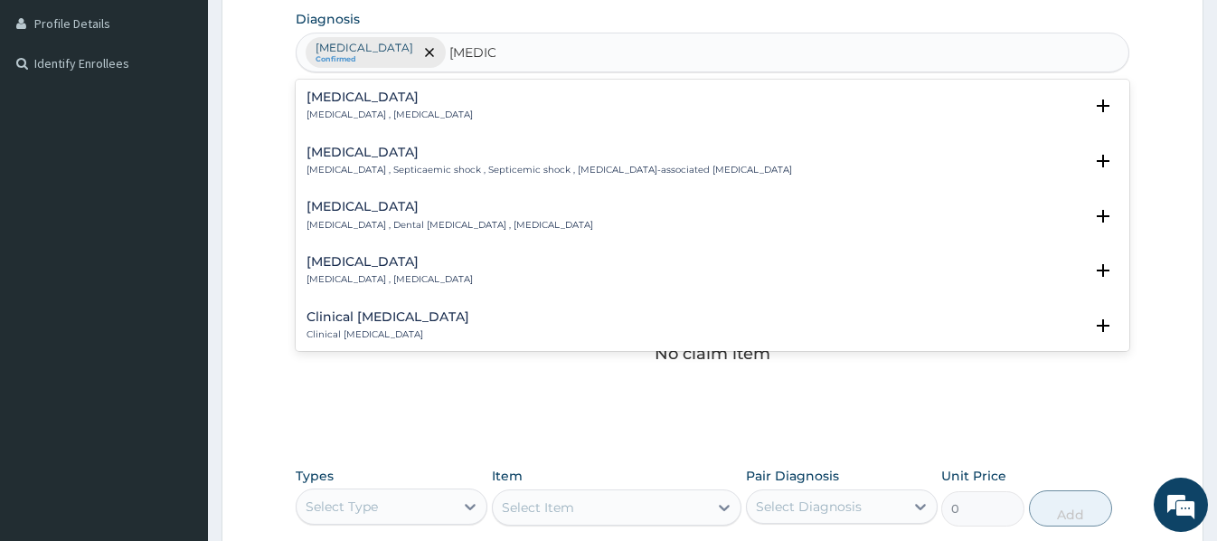
click at [362, 110] on p "Systemic infection , Sepsis" at bounding box center [390, 115] width 166 height 13
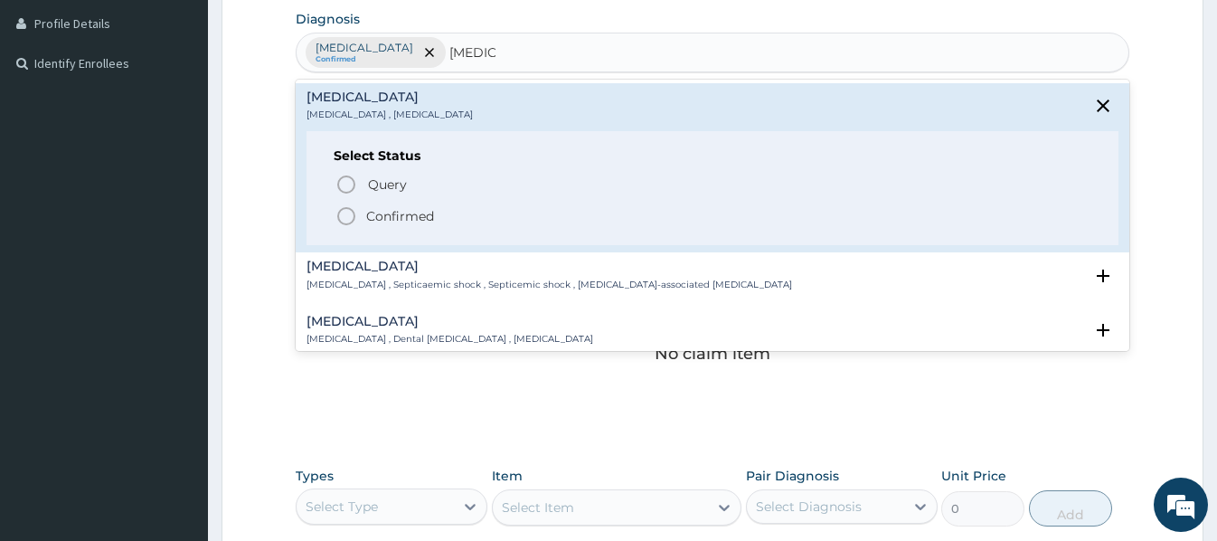
click at [388, 212] on p "Confirmed" at bounding box center [400, 216] width 68 height 18
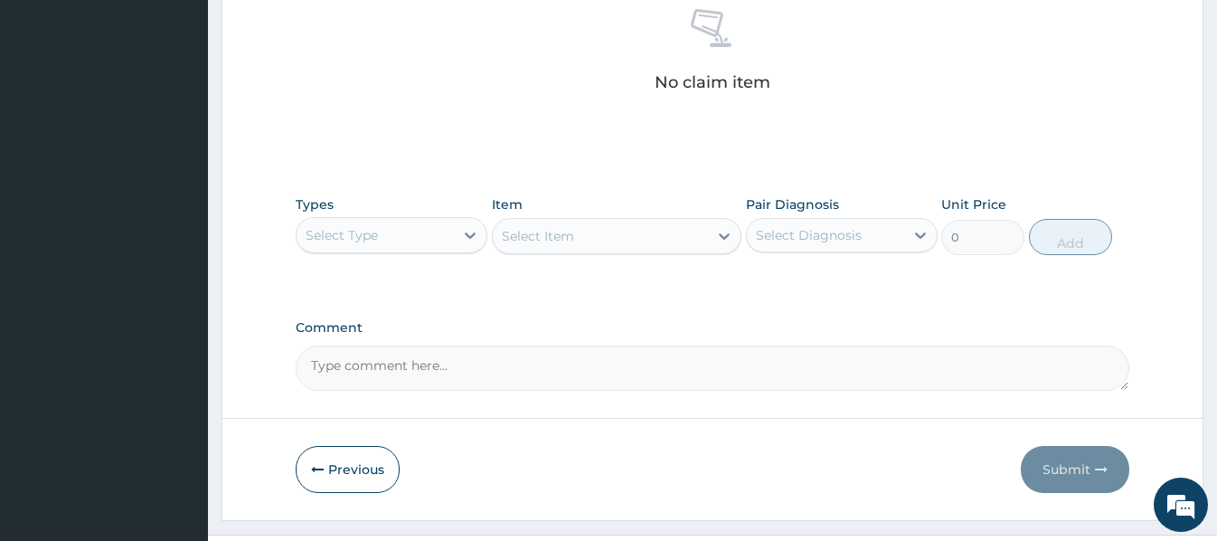
scroll to position [763, 0]
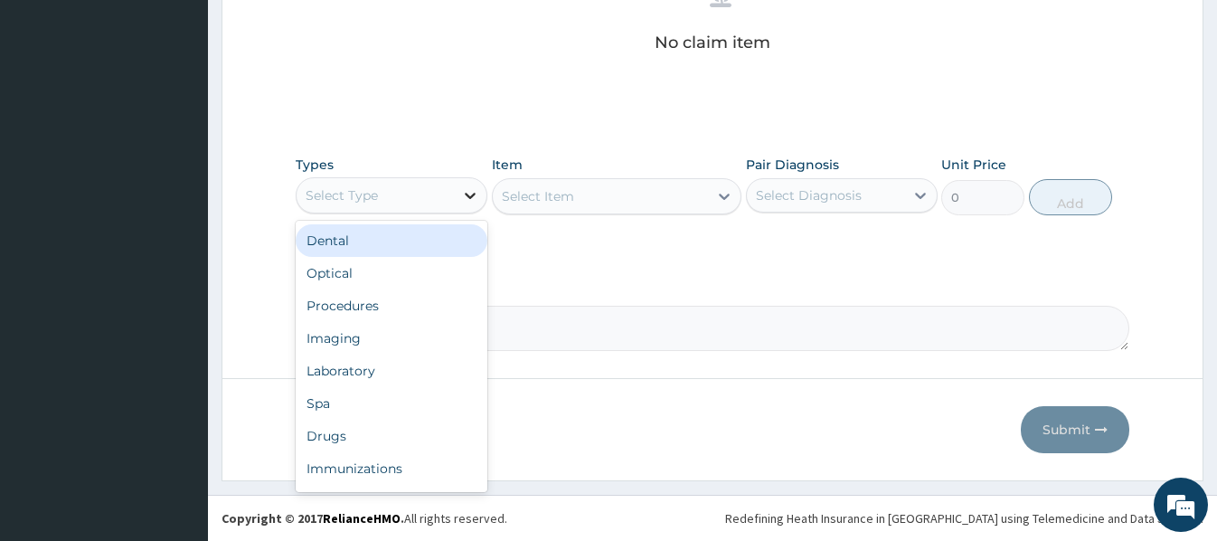
click at [457, 194] on div at bounding box center [470, 195] width 33 height 33
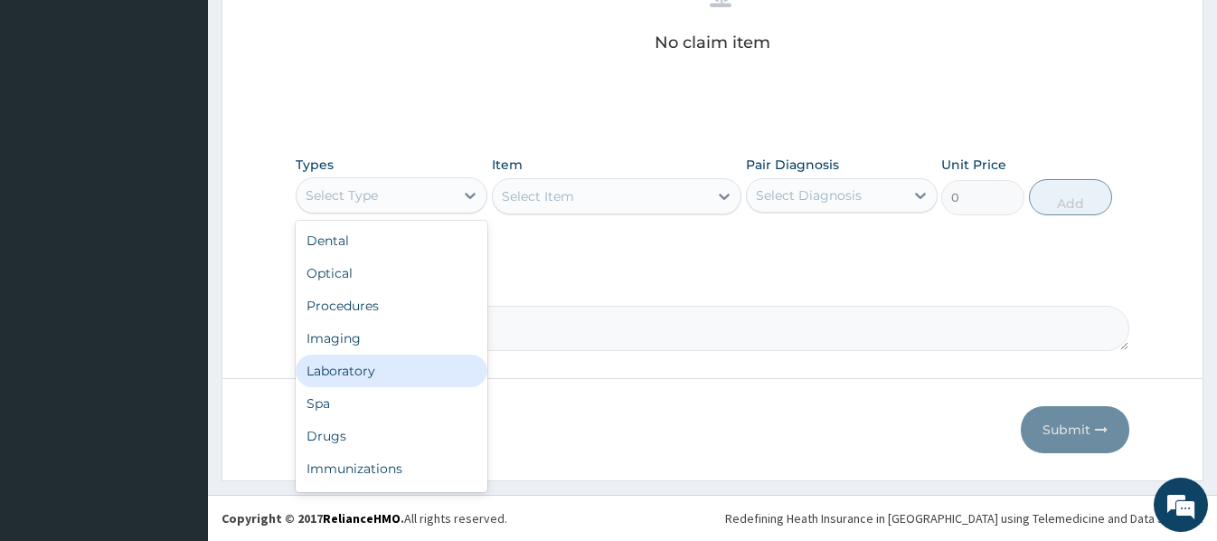
click at [346, 365] on div "Laboratory" at bounding box center [392, 370] width 192 height 33
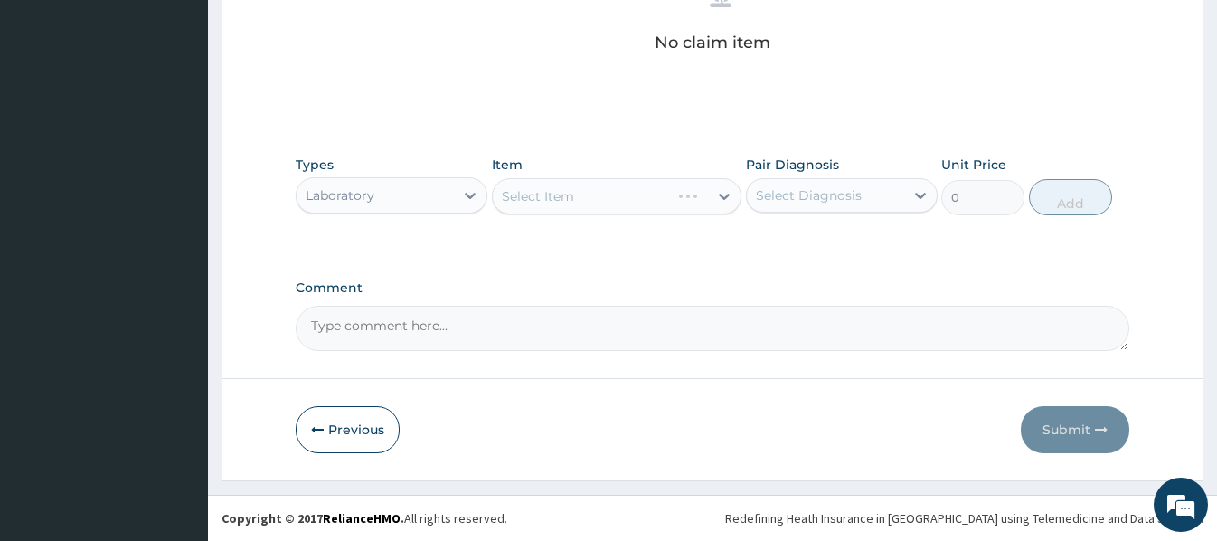
click at [505, 194] on div "Select Item" at bounding box center [617, 196] width 250 height 36
click at [507, 194] on div "Select Item" at bounding box center [617, 196] width 250 height 36
click at [505, 194] on div "Select Item" at bounding box center [538, 196] width 72 height 18
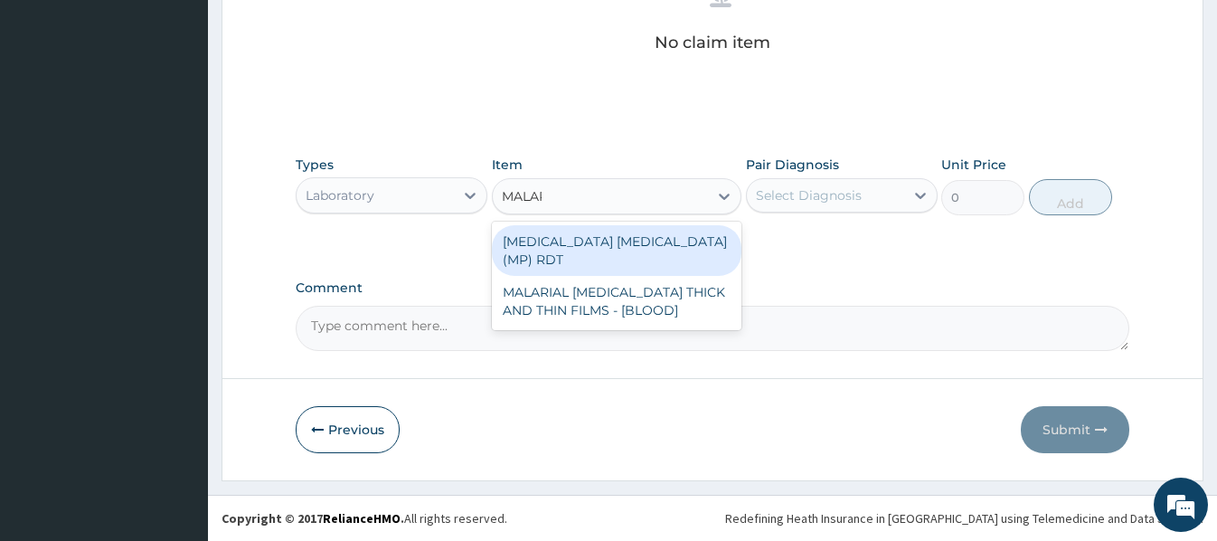
type input "MALARI"
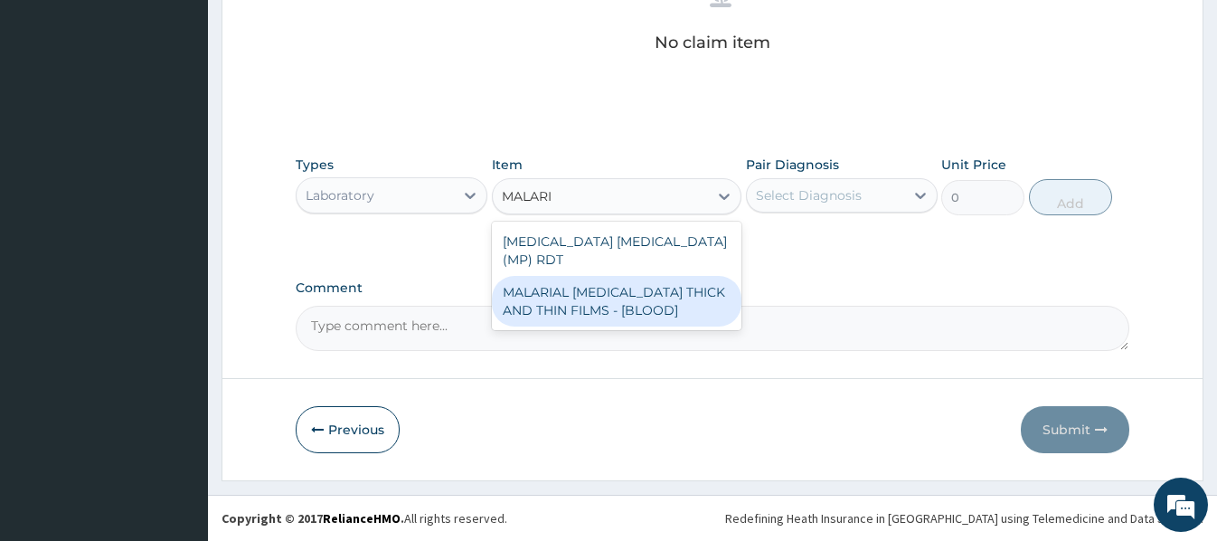
click at [675, 279] on div "MALARIAL PARASITE THICK AND THIN FILMS - [BLOOD]" at bounding box center [617, 301] width 250 height 51
type input "2187.5"
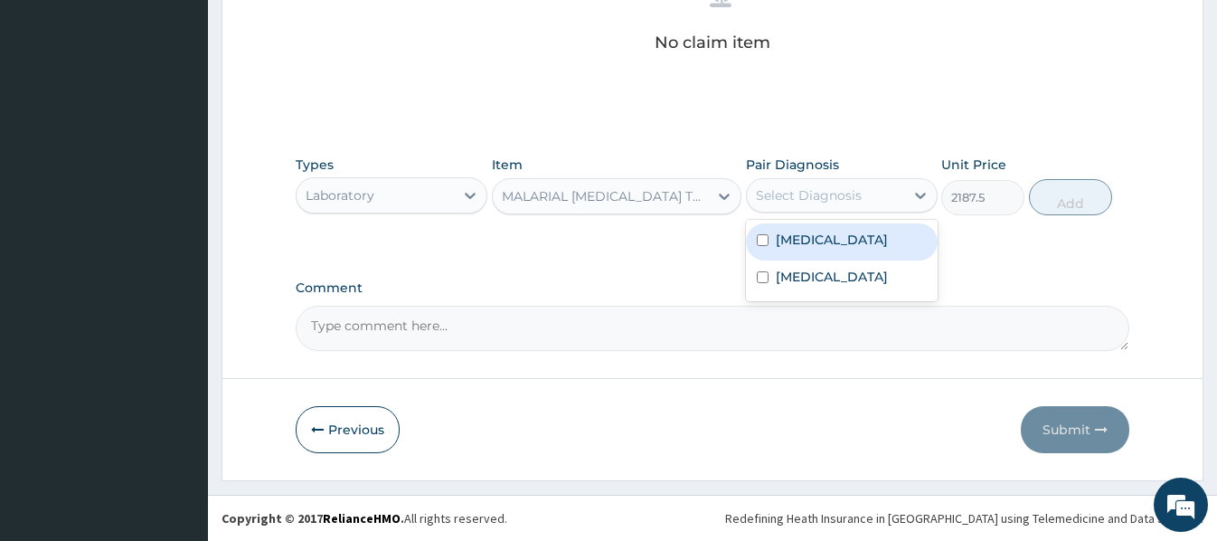
click at [846, 201] on div "Select Diagnosis" at bounding box center [809, 195] width 106 height 18
click at [834, 241] on div "Malaria" at bounding box center [842, 241] width 192 height 37
checkbox input "true"
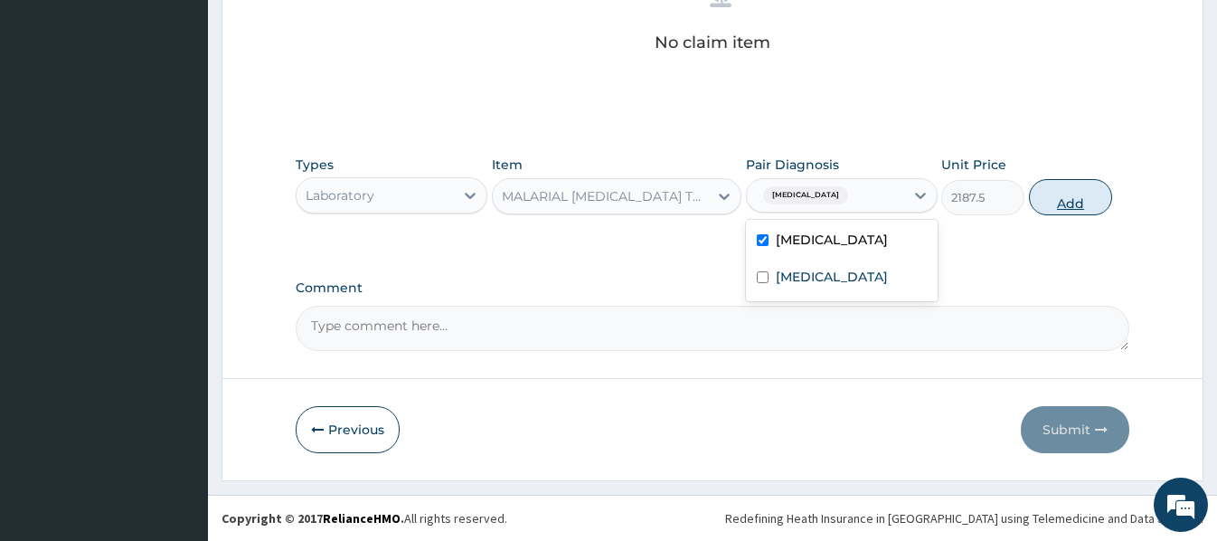
click at [1070, 204] on button "Add" at bounding box center [1070, 197] width 83 height 36
type input "0"
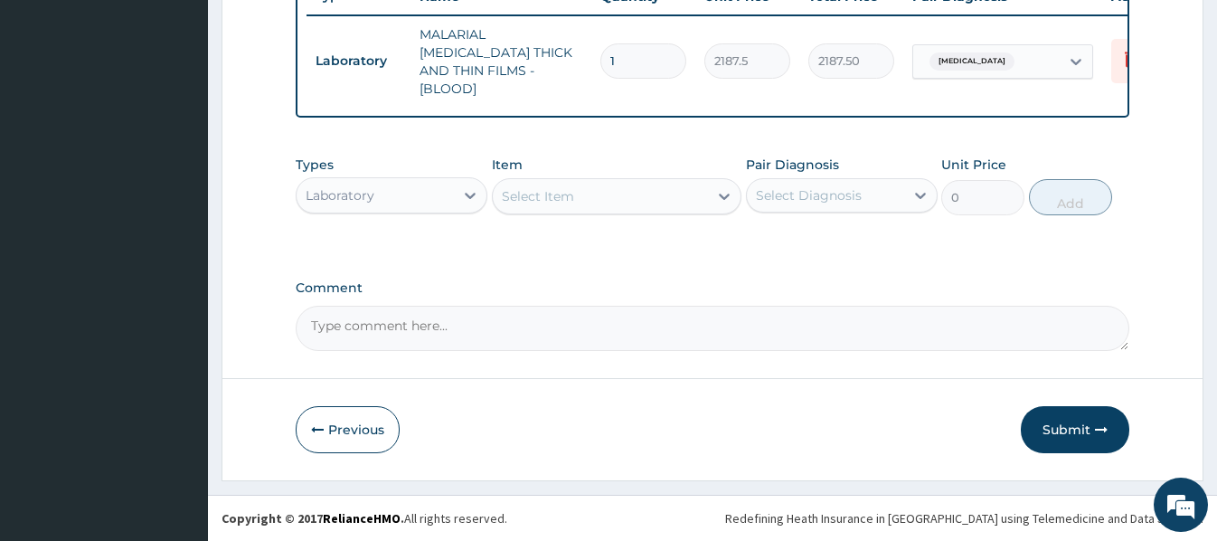
scroll to position [701, 0]
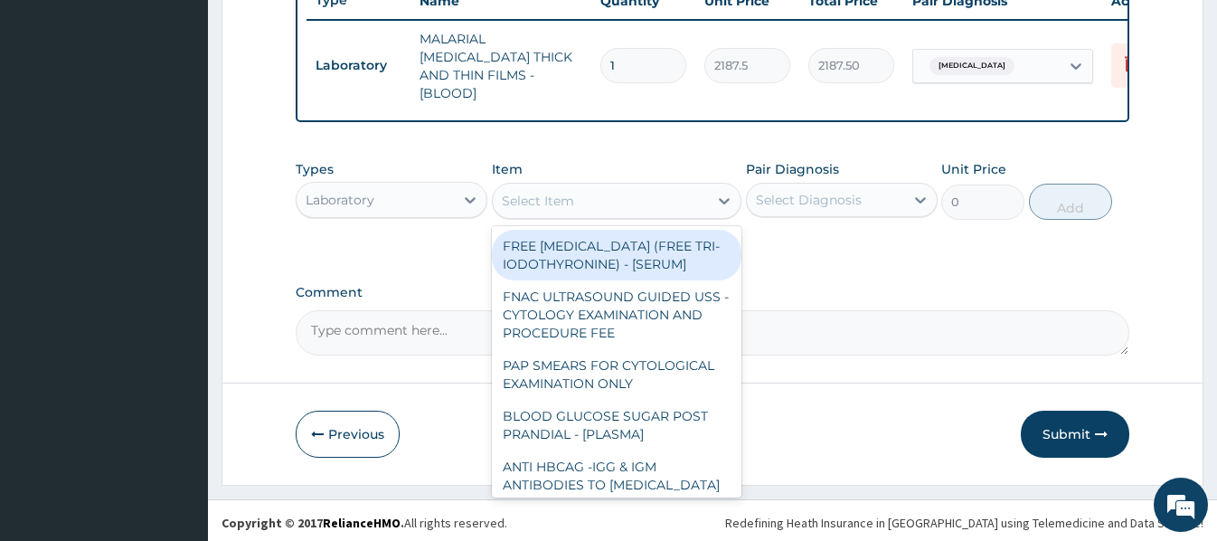
click at [511, 195] on div "Select Item" at bounding box center [538, 201] width 72 height 18
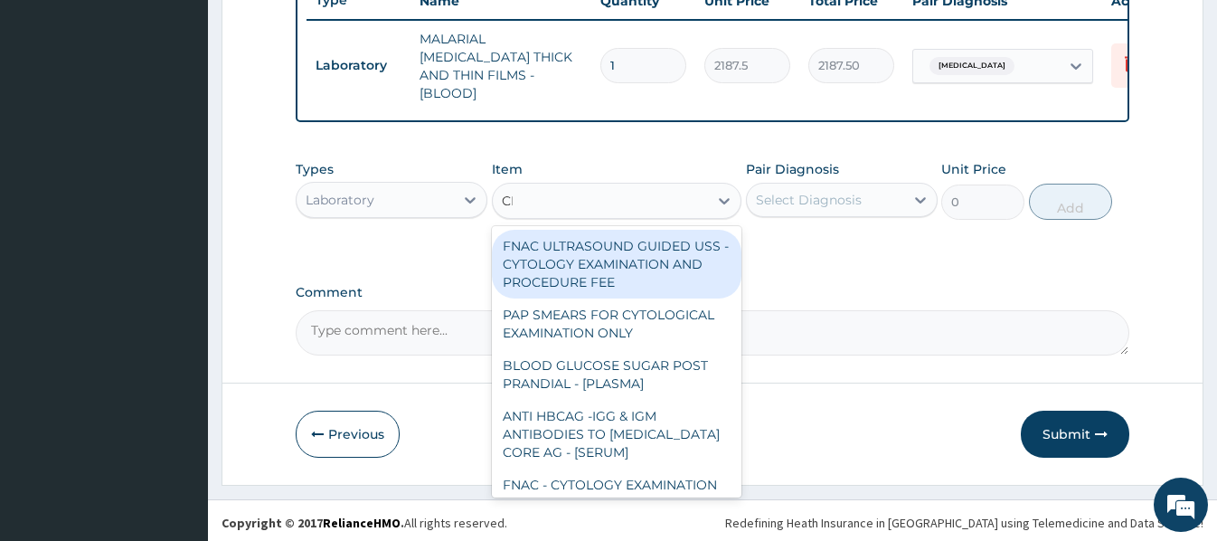
type input "CBC"
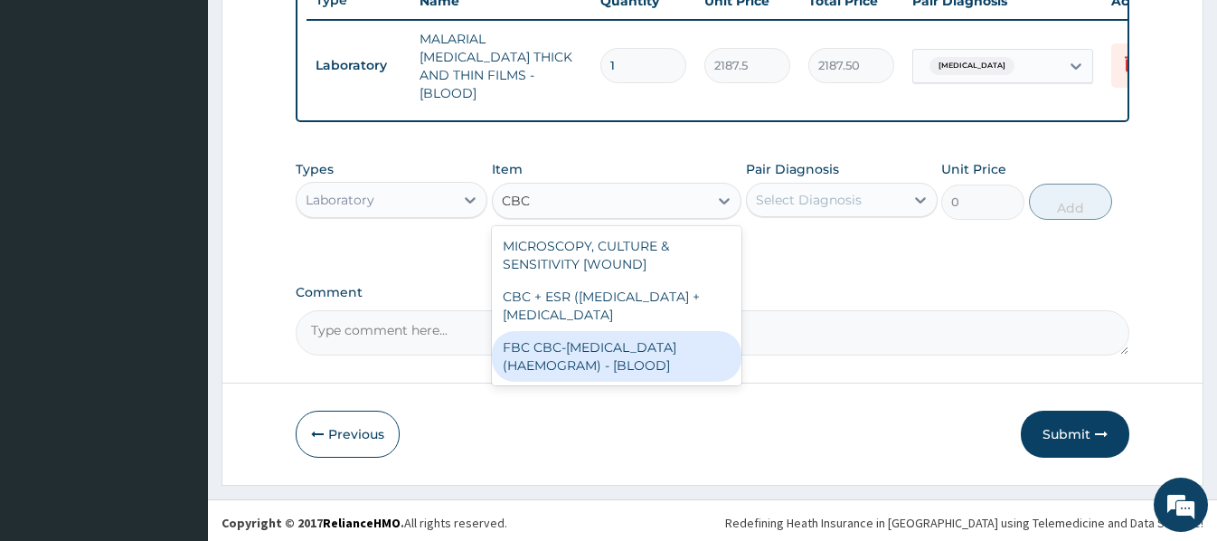
click at [616, 372] on div "FBC CBC-COMPLETE BLOOD COUNT (HAEMOGRAM) - [BLOOD]" at bounding box center [617, 356] width 250 height 51
type input "5000"
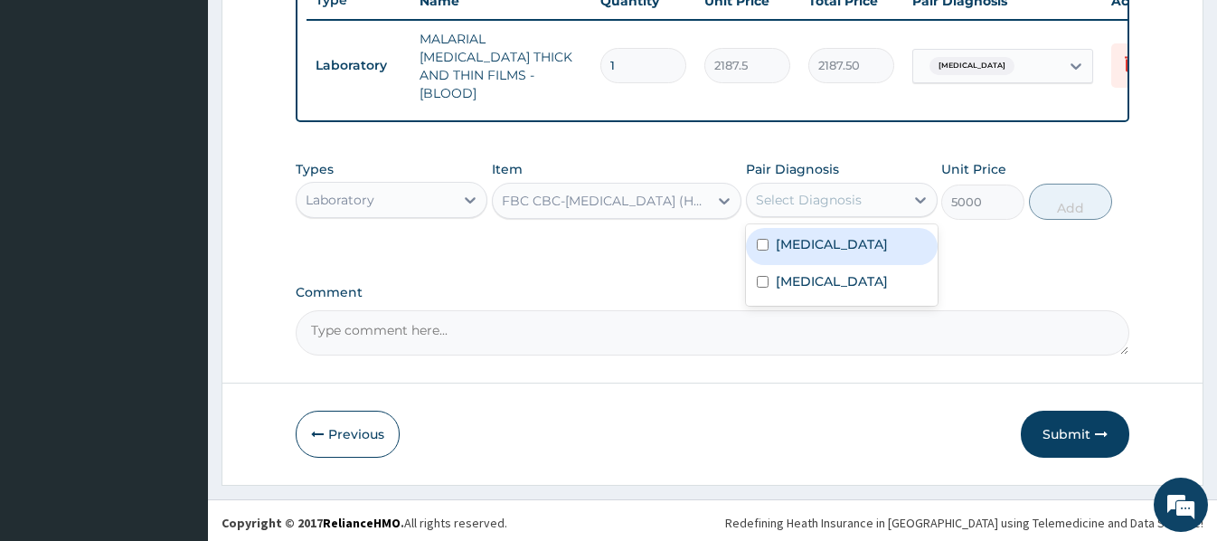
click at [775, 199] on div "Select Diagnosis" at bounding box center [809, 200] width 106 height 18
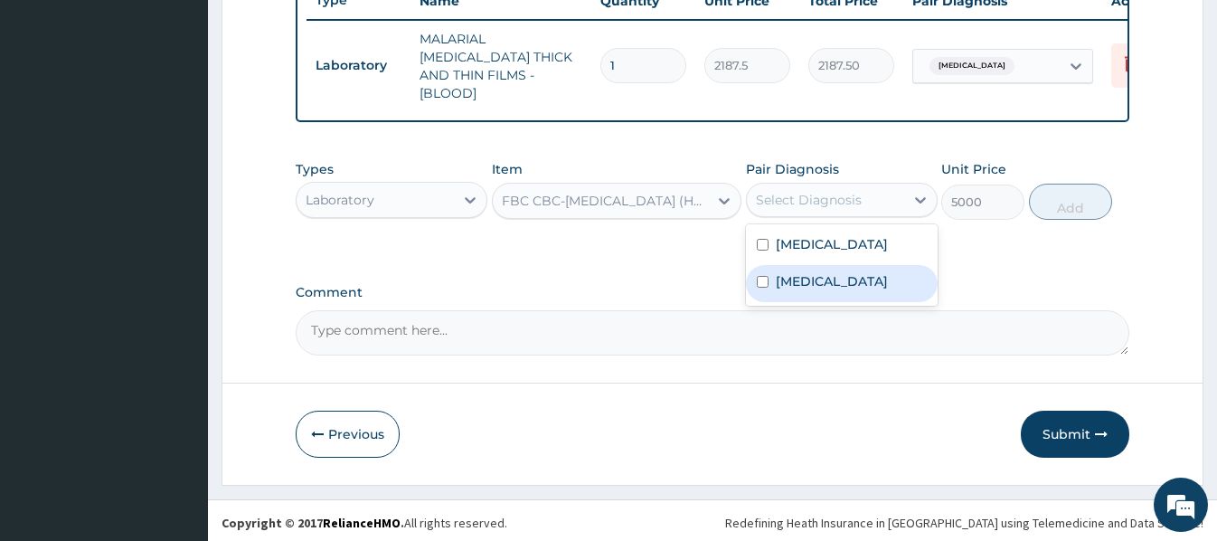
click at [806, 273] on label "Sepsis" at bounding box center [832, 281] width 112 height 18
checkbox input "true"
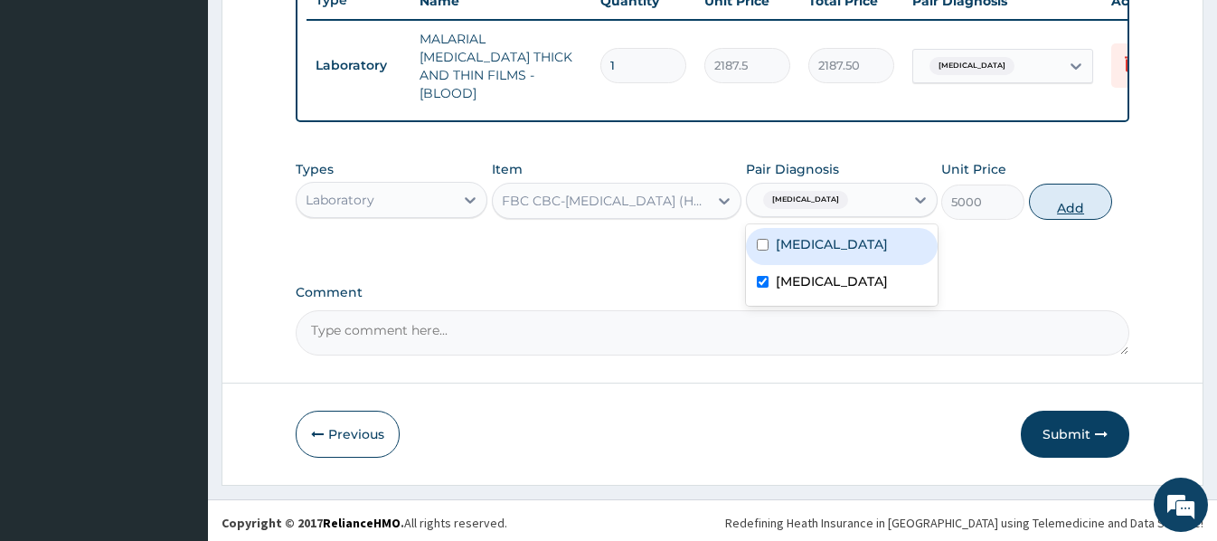
click at [1056, 190] on button "Add" at bounding box center [1070, 202] width 83 height 36
type input "0"
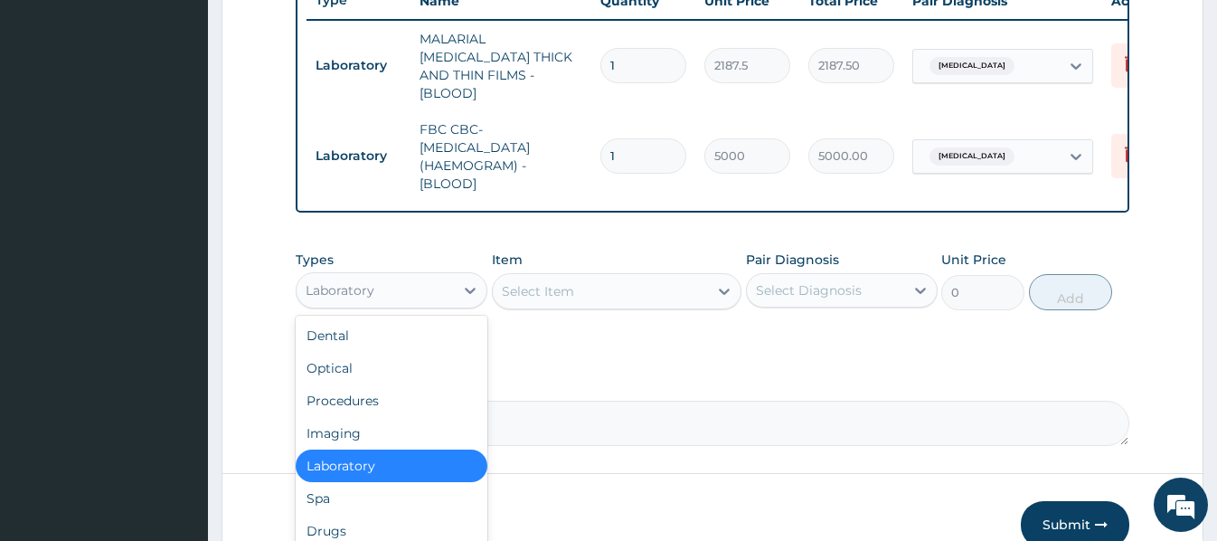
click at [421, 290] on div "Laboratory" at bounding box center [375, 290] width 157 height 29
click at [329, 525] on div "Drugs" at bounding box center [392, 531] width 192 height 33
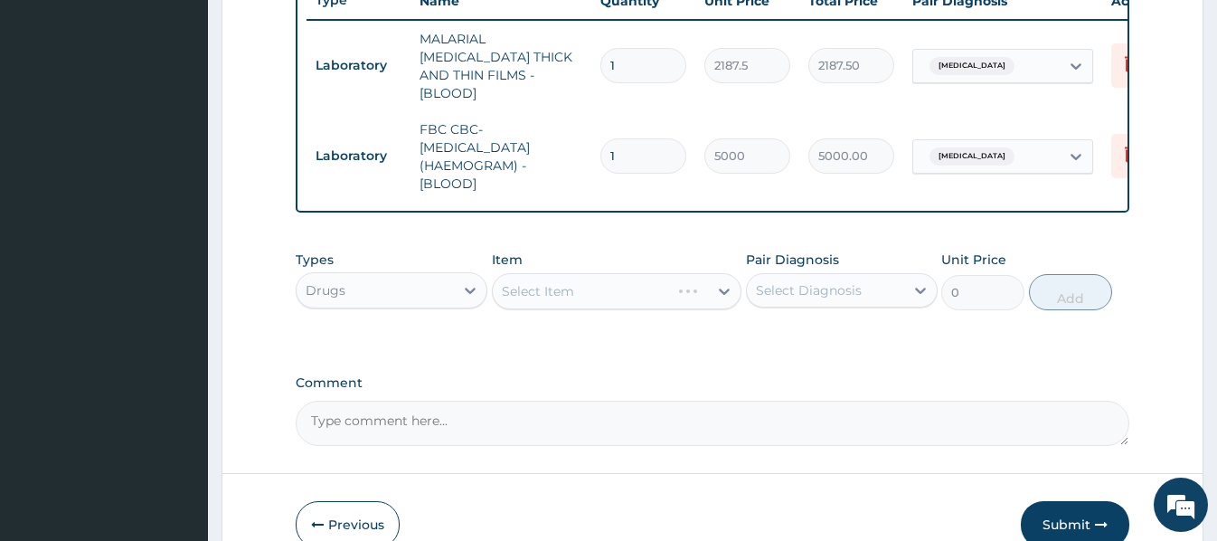
click at [510, 289] on div "Select Item" at bounding box center [617, 291] width 250 height 36
click at [509, 281] on div "Select Item" at bounding box center [617, 291] width 250 height 36
click at [504, 286] on div "Select Item" at bounding box center [617, 291] width 250 height 36
click at [500, 279] on div "Select Item" at bounding box center [600, 291] width 215 height 29
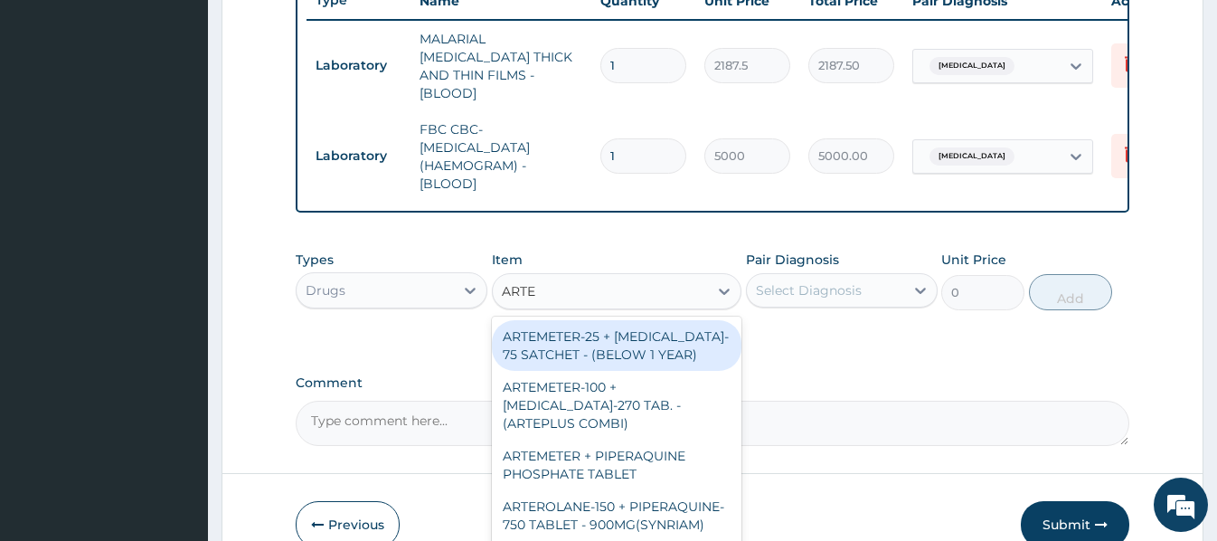
type input "ARTEM"
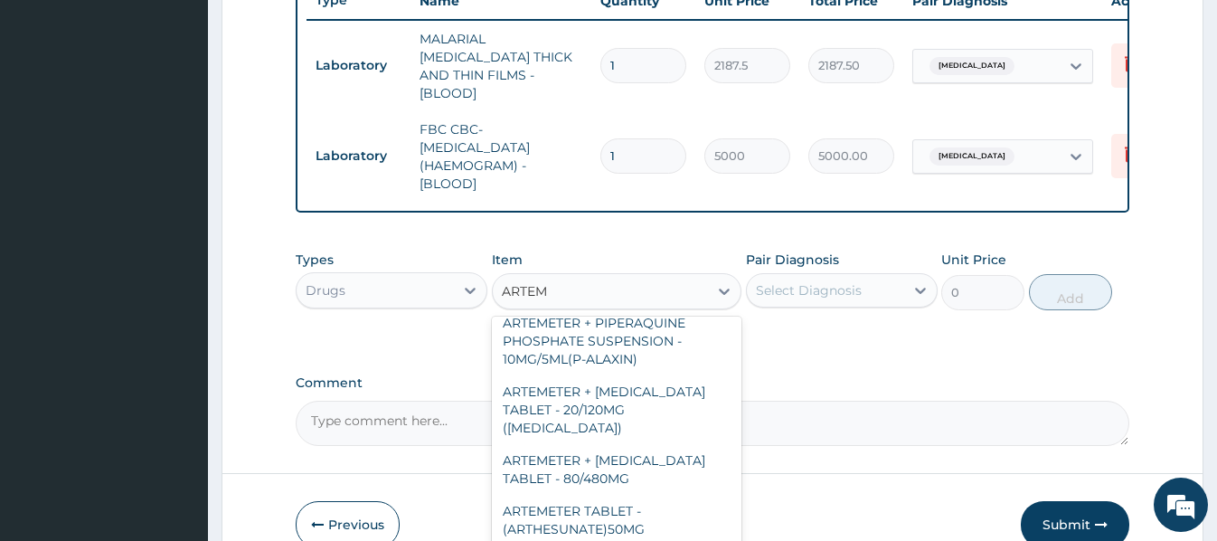
scroll to position [362, 0]
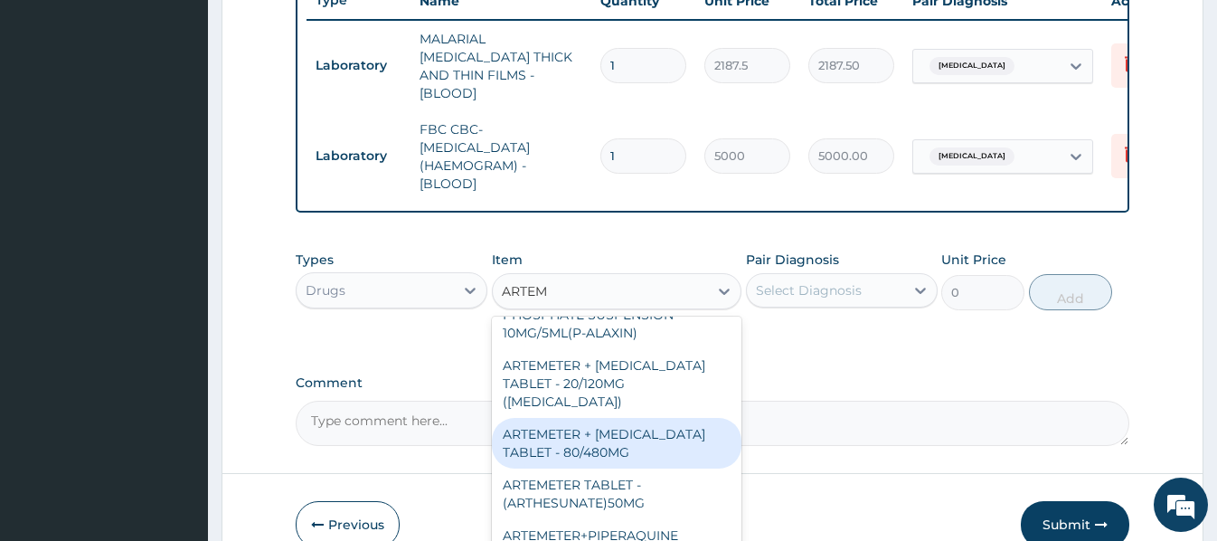
click at [635, 434] on div "ARTEMETER + LUMEFANTRINE TABLET - 80/480MG" at bounding box center [617, 443] width 250 height 51
type input "364"
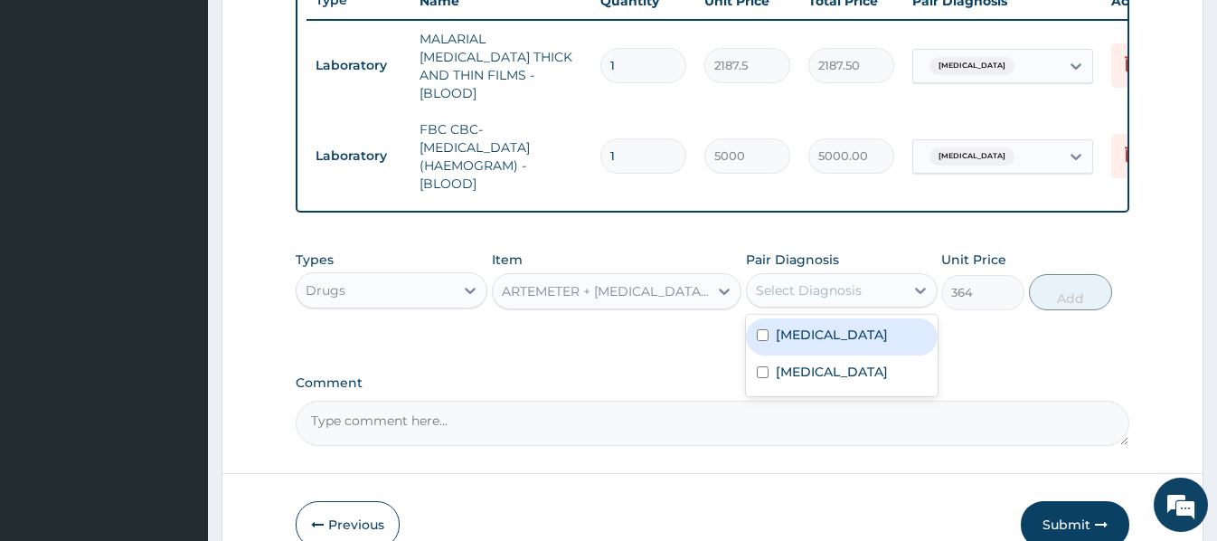
click at [826, 283] on div "Select Diagnosis" at bounding box center [809, 290] width 106 height 18
click at [826, 334] on div "Malaria" at bounding box center [842, 336] width 192 height 37
checkbox input "true"
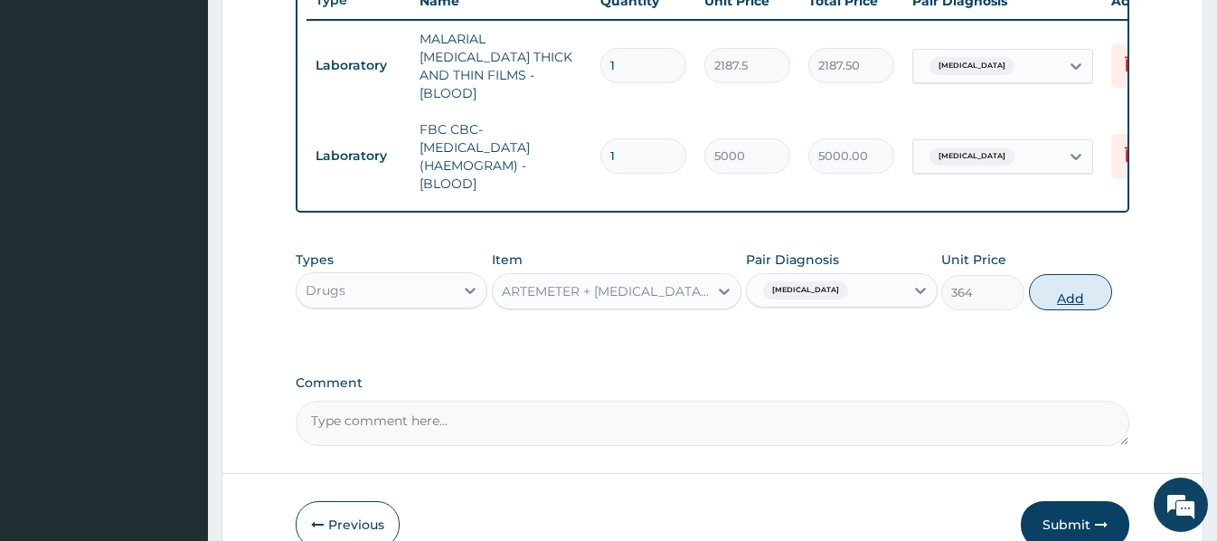
click at [1058, 284] on button "Add" at bounding box center [1070, 292] width 83 height 36
type input "0"
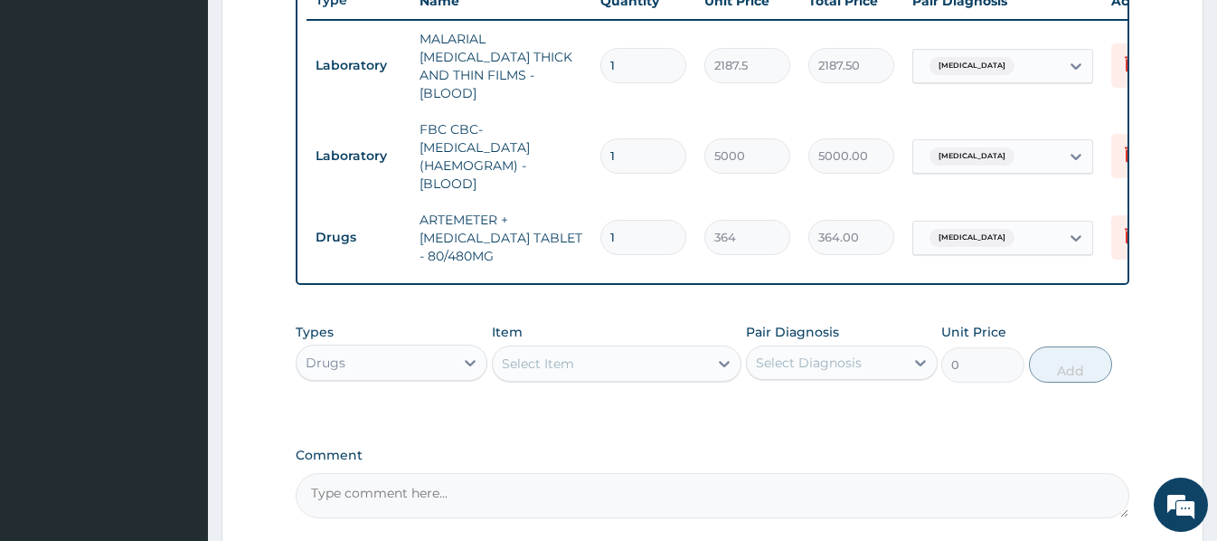
click at [529, 354] on div "Select Item" at bounding box center [538, 363] width 72 height 18
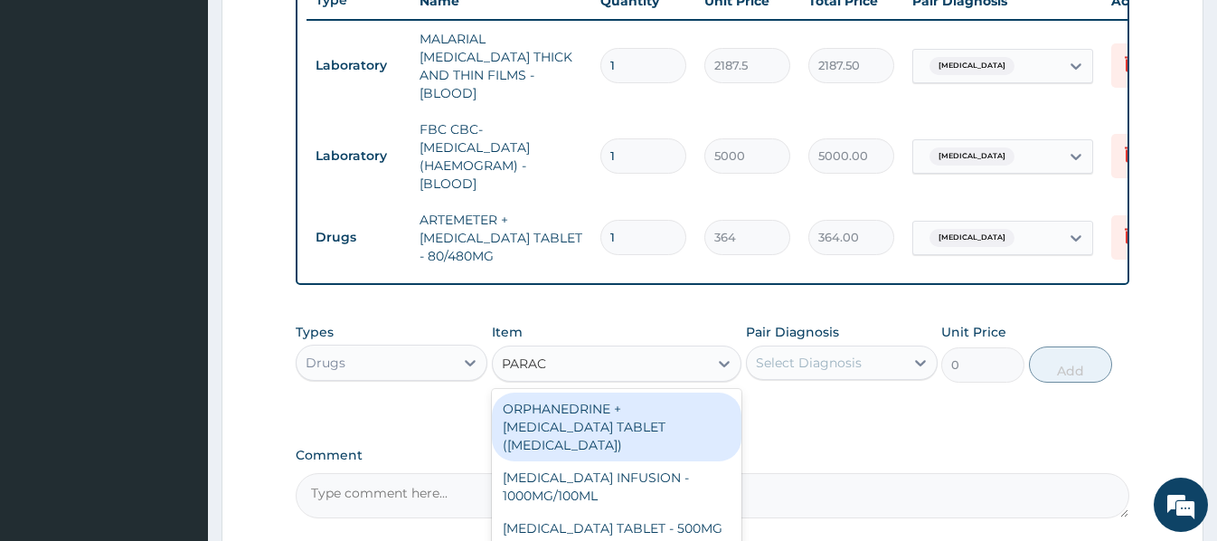
type input "PARACE"
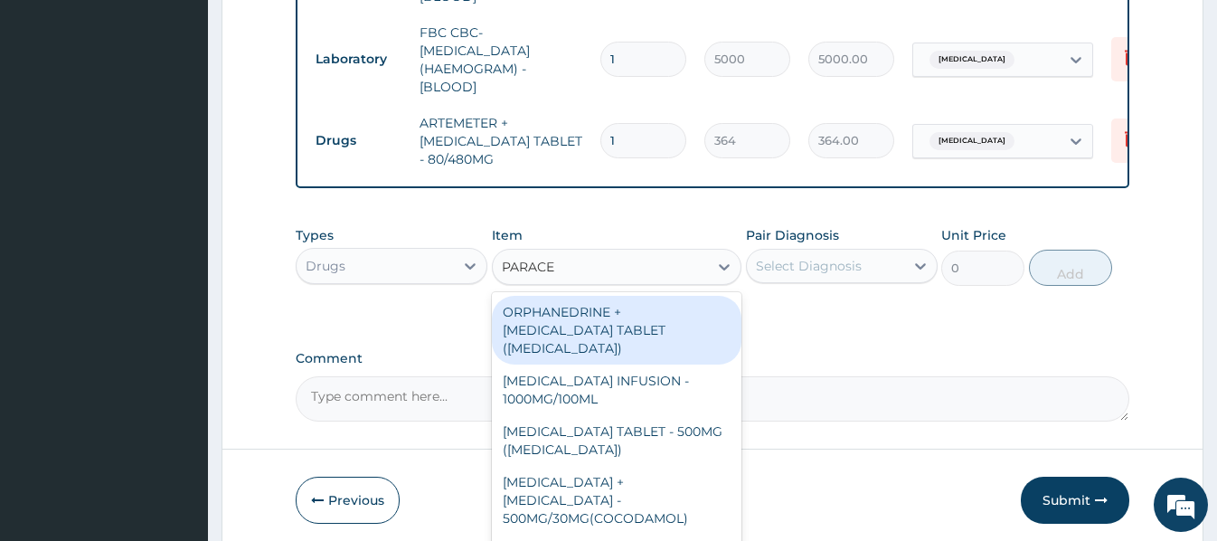
scroll to position [864, 0]
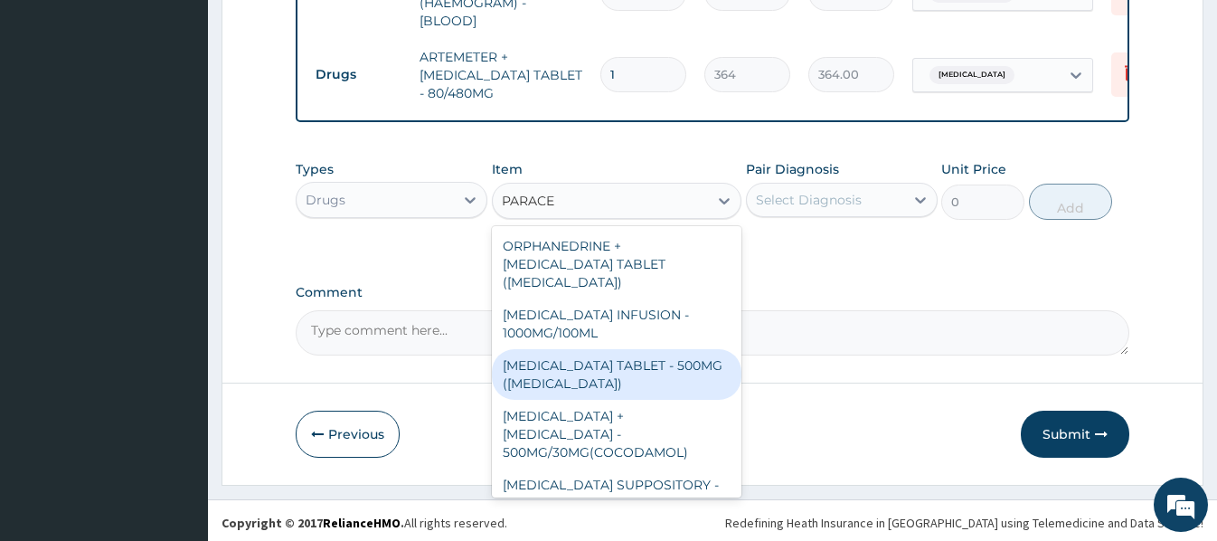
click at [662, 364] on div "PARACETAMOL TABLET - 500MG (PANADOL)" at bounding box center [617, 374] width 250 height 51
type input "42"
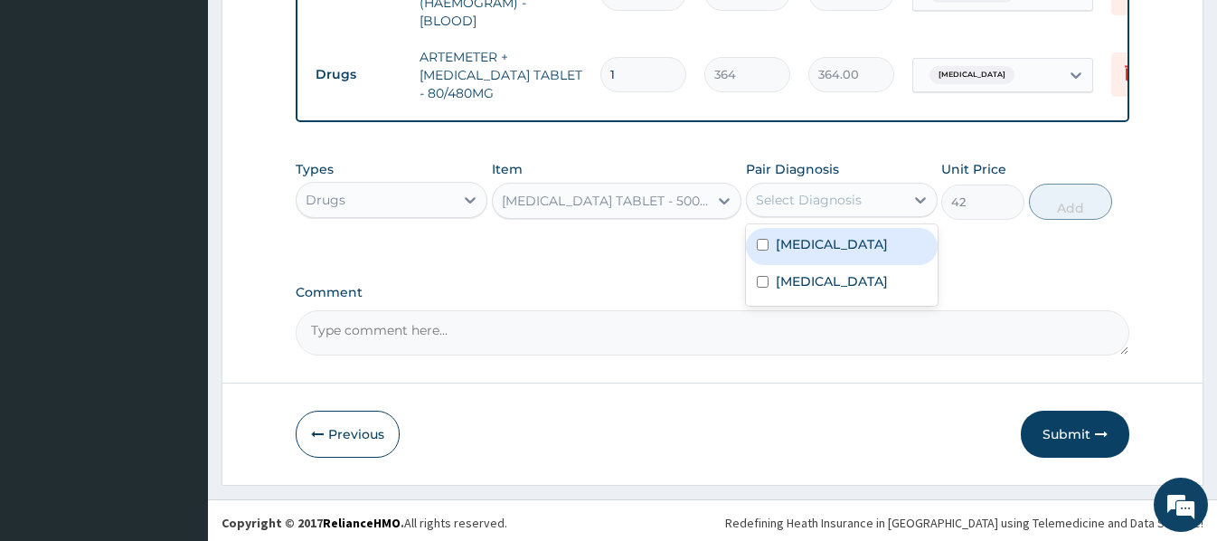
click at [841, 199] on div "Select Diagnosis" at bounding box center [809, 200] width 106 height 18
click at [820, 235] on label "Malaria" at bounding box center [832, 244] width 112 height 18
checkbox input "true"
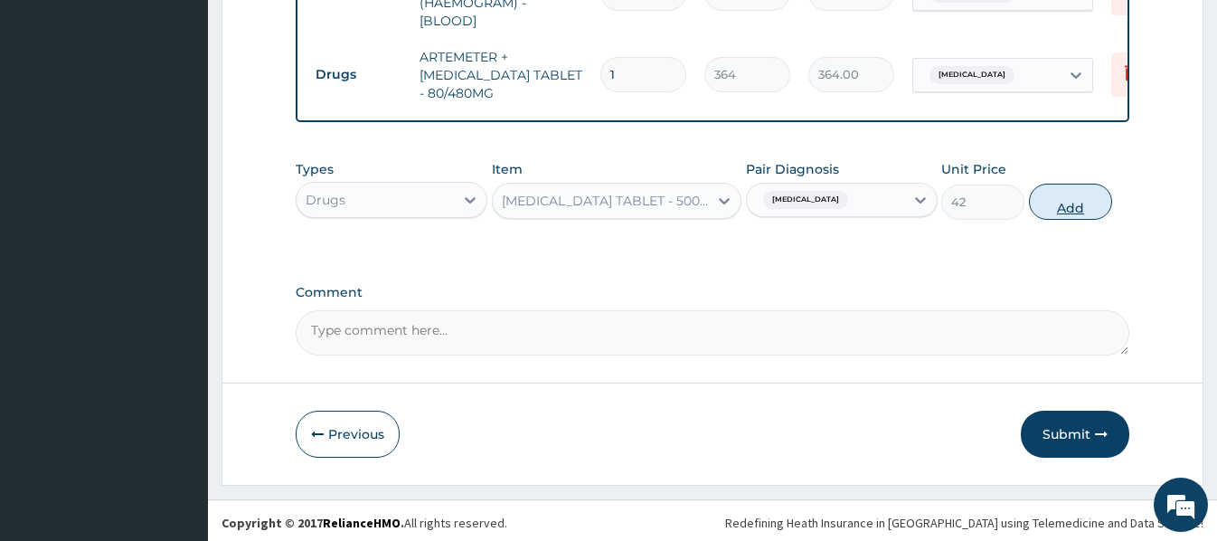
click at [1031, 199] on button "Add" at bounding box center [1070, 202] width 83 height 36
type input "0"
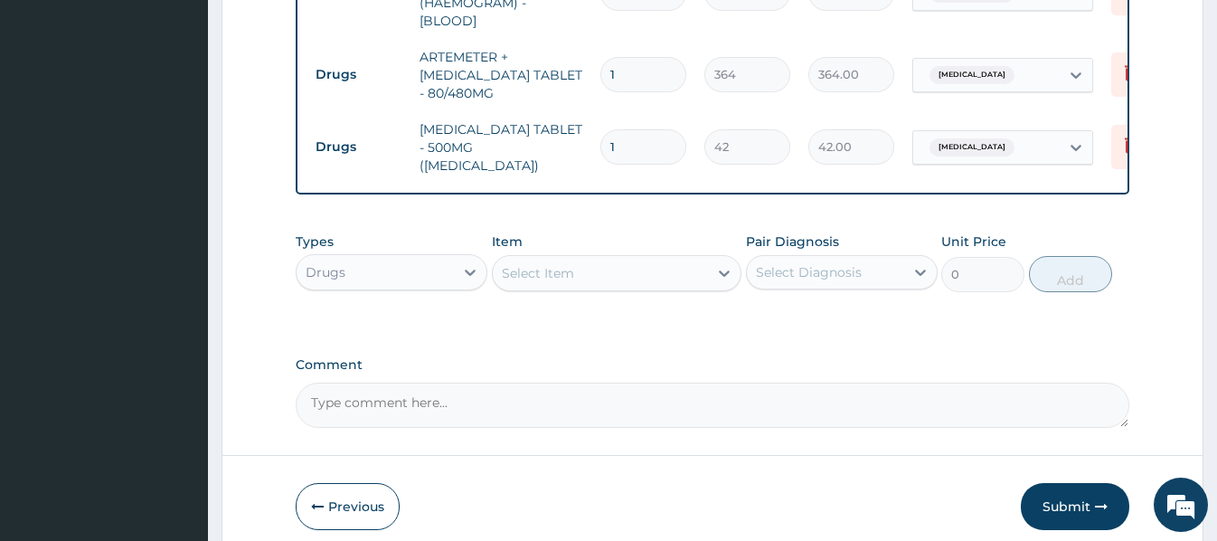
drag, startPoint x: 628, startPoint y: 54, endPoint x: 604, endPoint y: 56, distance: 24.5
click at [604, 57] on input "1" at bounding box center [643, 74] width 86 height 35
type input "6"
type input "2184.00"
type input "6"
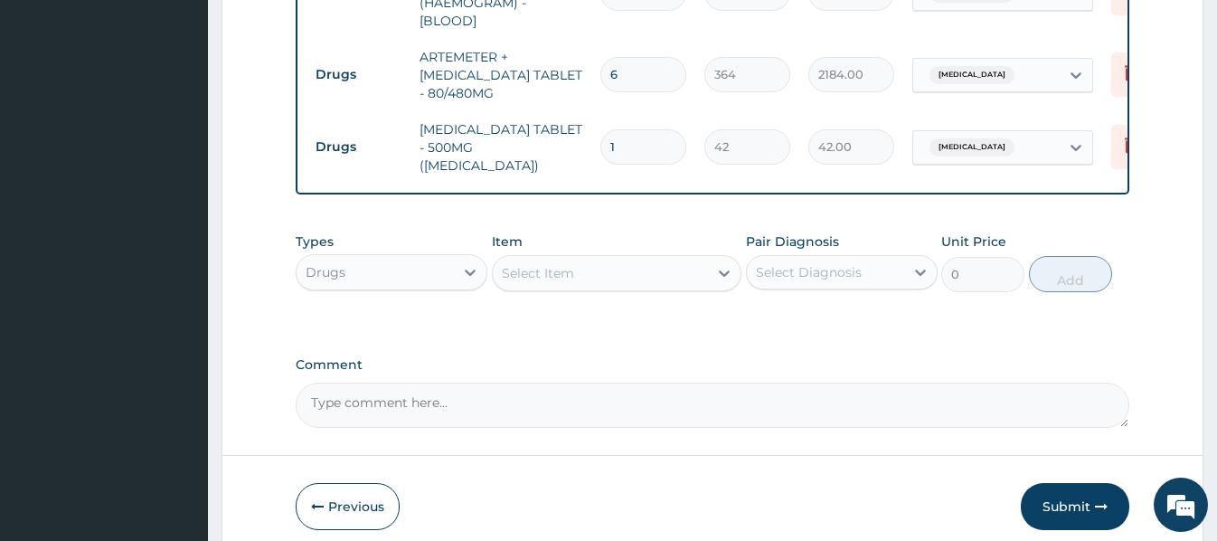
click at [632, 129] on input "1" at bounding box center [643, 146] width 86 height 35
type input "18"
type input "756.00"
type input "18"
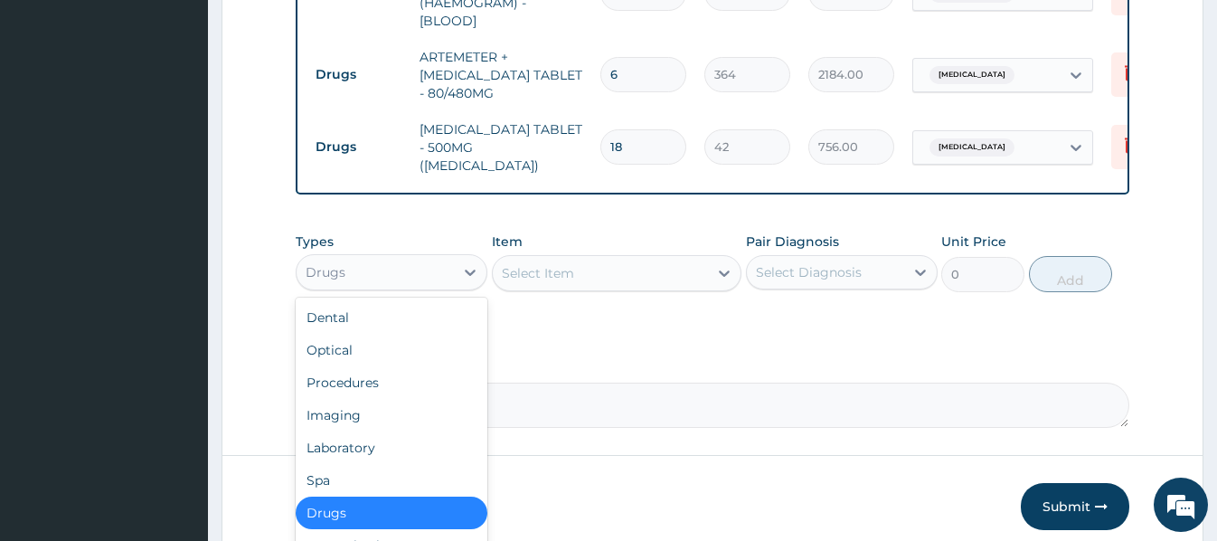
click at [444, 258] on div "Drugs" at bounding box center [375, 272] width 157 height 29
click at [399, 368] on div "Procedures" at bounding box center [392, 382] width 192 height 33
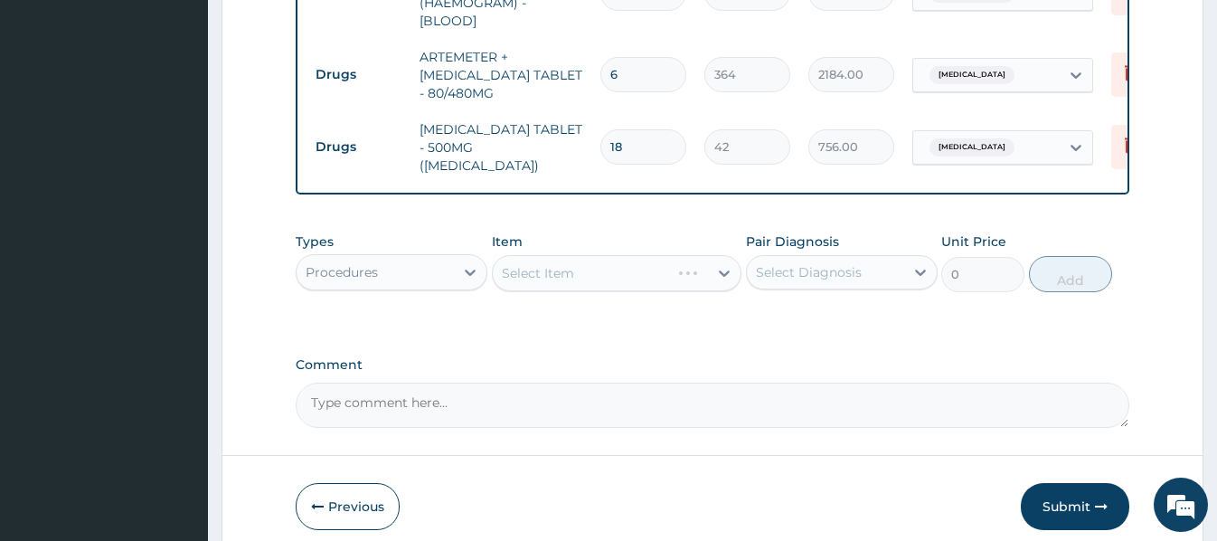
click at [516, 259] on div "Select Item" at bounding box center [617, 273] width 250 height 36
click at [510, 255] on div "Select Item" at bounding box center [617, 273] width 250 height 36
click at [505, 259] on div "Select Item" at bounding box center [617, 273] width 250 height 36
click at [504, 263] on div "Select Item" at bounding box center [617, 273] width 250 height 36
click at [505, 264] on div "Select Item" at bounding box center [538, 273] width 72 height 18
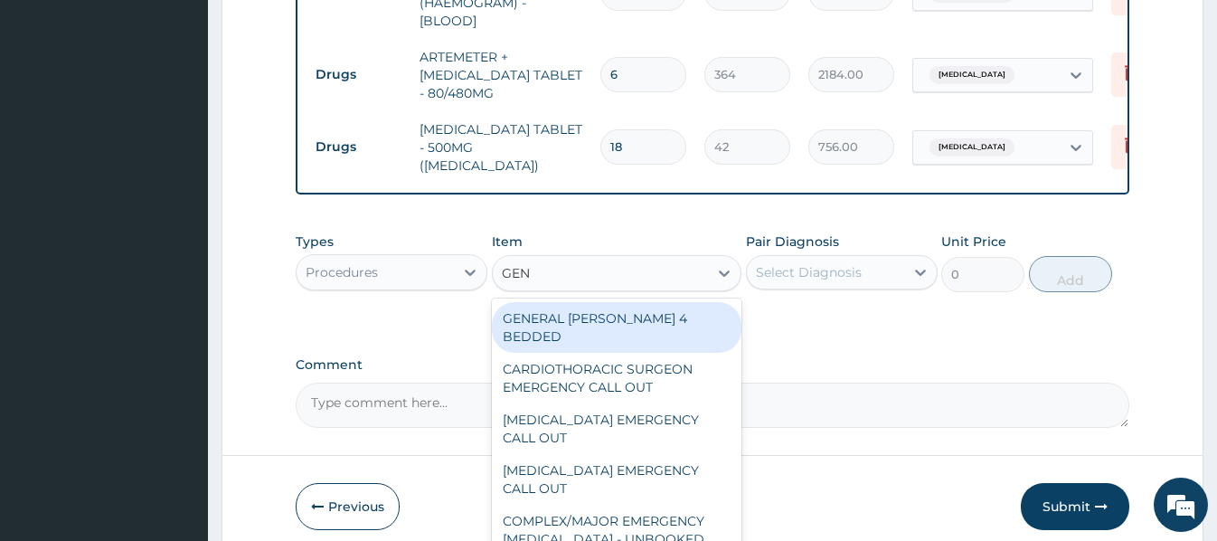
type input "GENE"
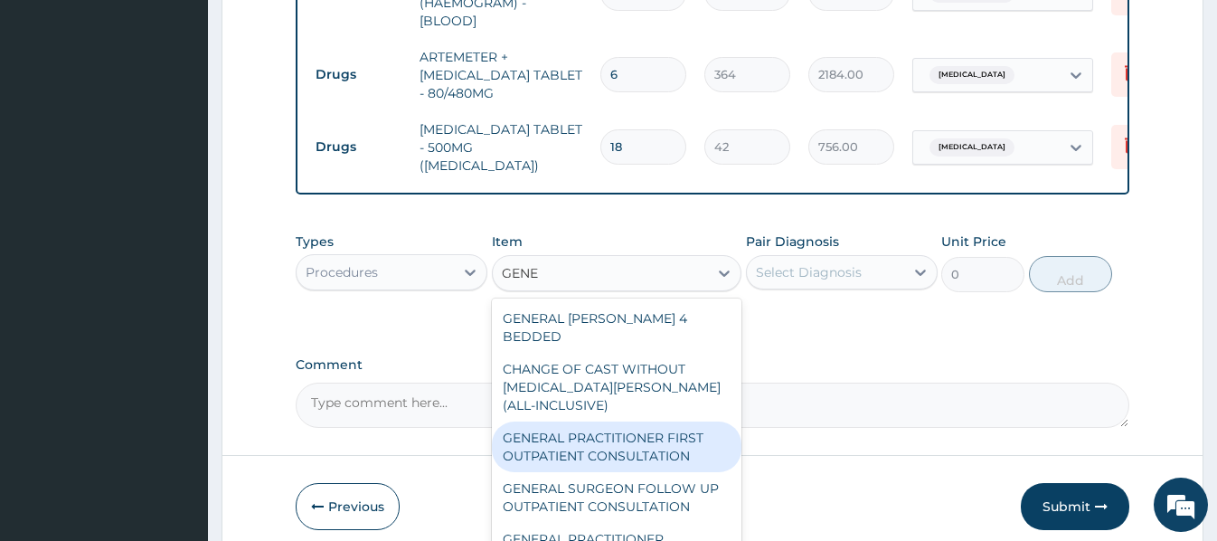
click at [685, 421] on div "GENERAL PRACTITIONER FIRST OUTPATIENT CONSULTATION" at bounding box center [617, 446] width 250 height 51
type input "3750"
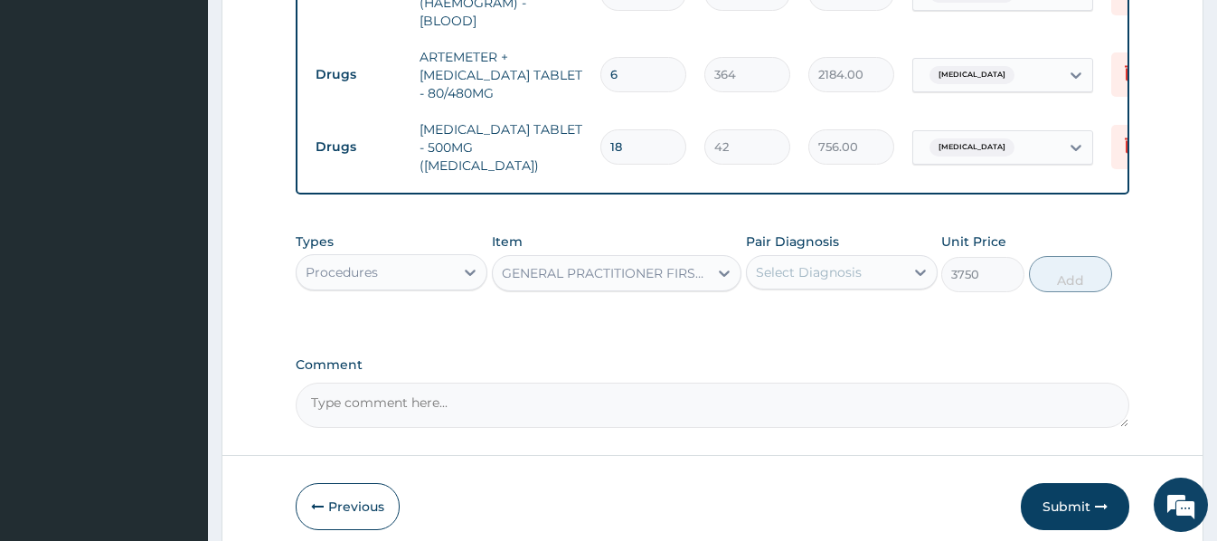
click at [854, 263] on div "Select Diagnosis" at bounding box center [809, 272] width 106 height 18
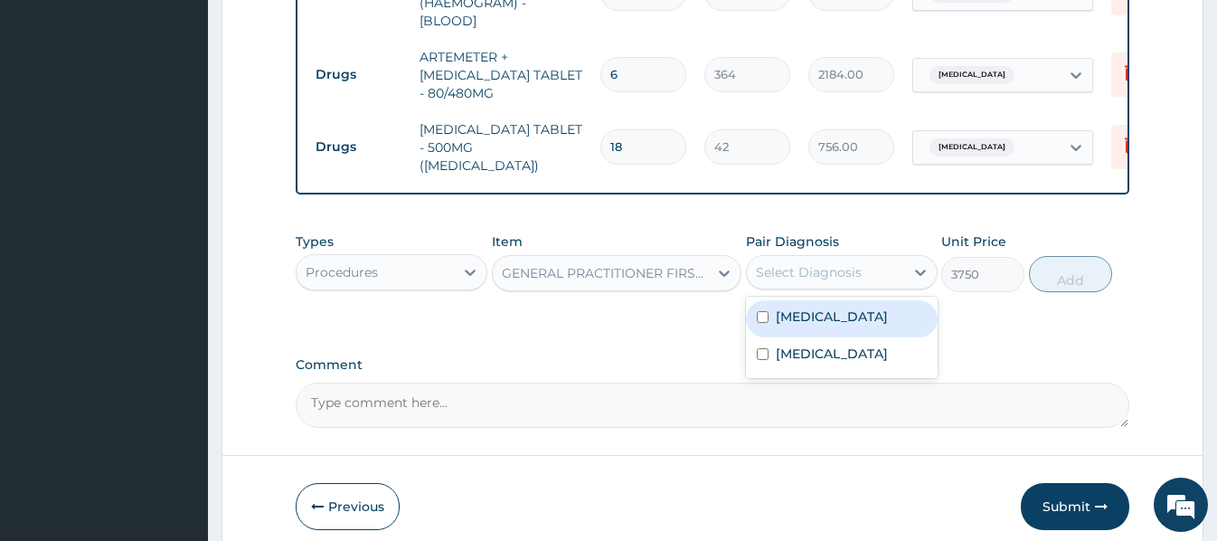
click at [852, 303] on div "Malaria" at bounding box center [842, 318] width 192 height 37
checkbox input "true"
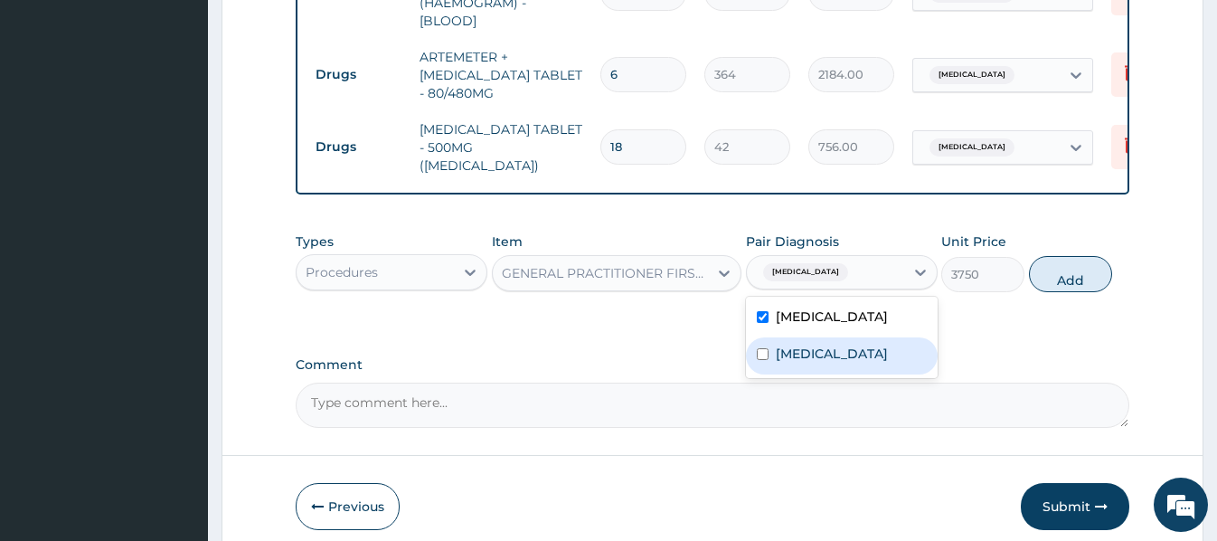
click at [834, 346] on div "Sepsis" at bounding box center [842, 355] width 192 height 37
checkbox input "true"
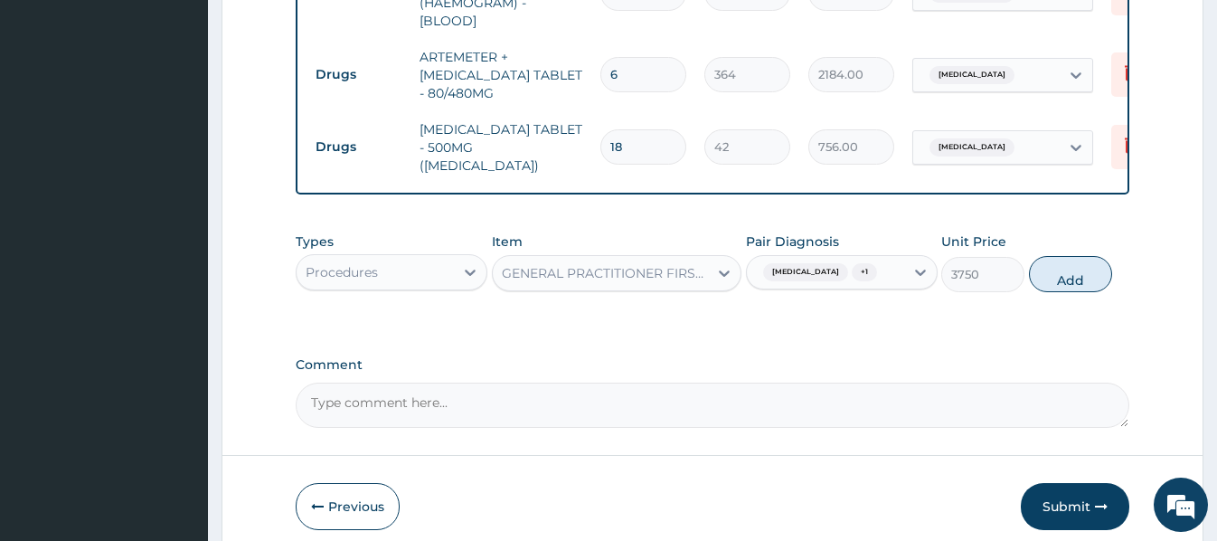
click at [1067, 263] on button "Add" at bounding box center [1070, 274] width 83 height 36
type input "0"
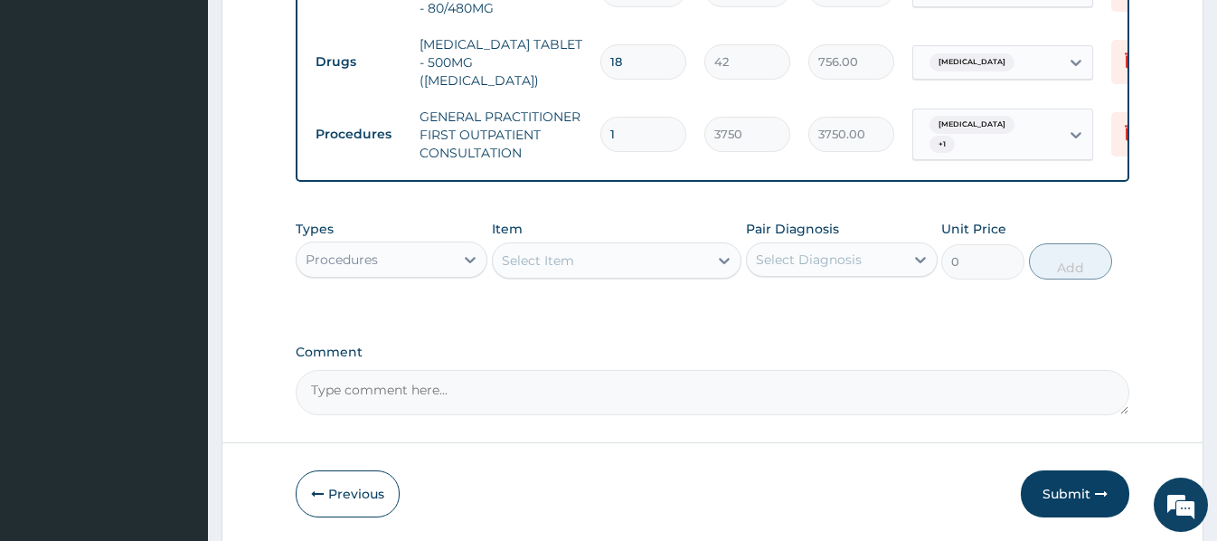
scroll to position [998, 0]
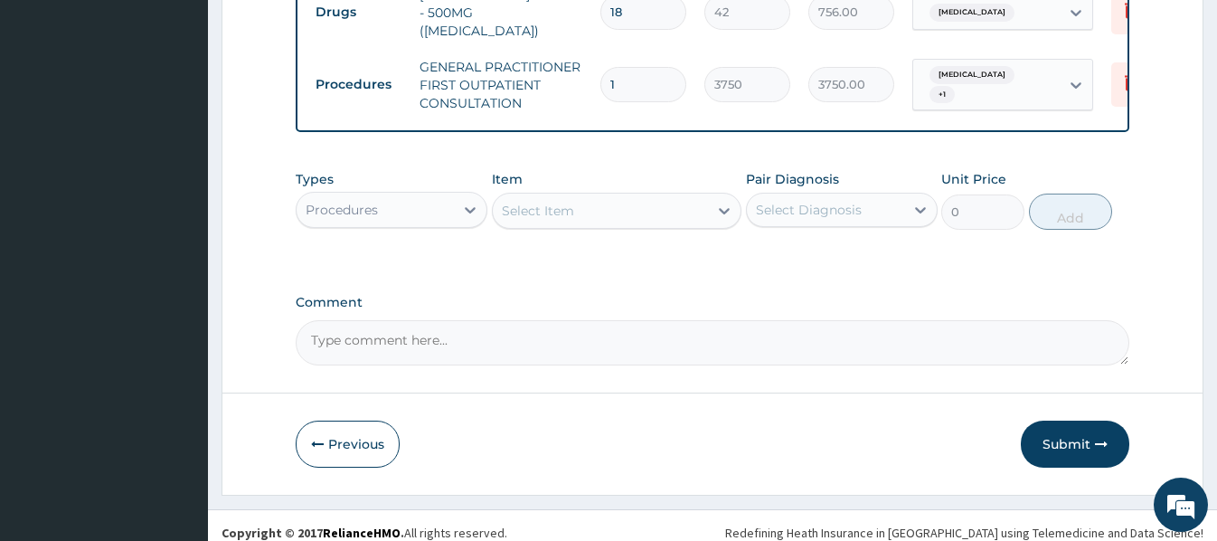
click at [1051, 422] on button "Submit" at bounding box center [1075, 443] width 109 height 47
